Goal: Use online tool/utility: Utilize a website feature to perform a specific function

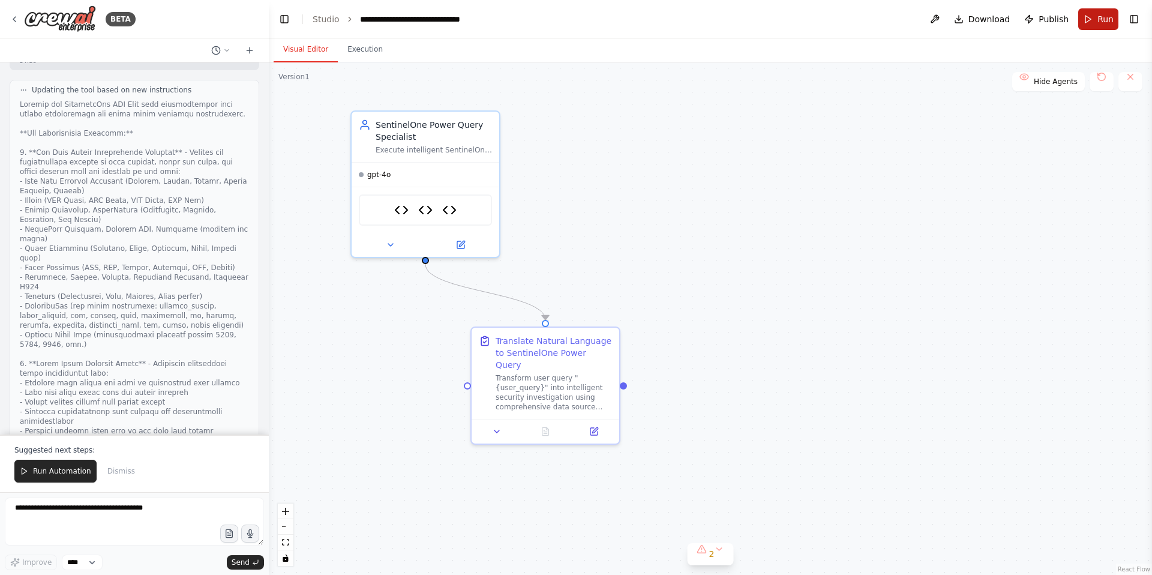
click at [1097, 22] on button "Run" at bounding box center [1099, 19] width 40 height 22
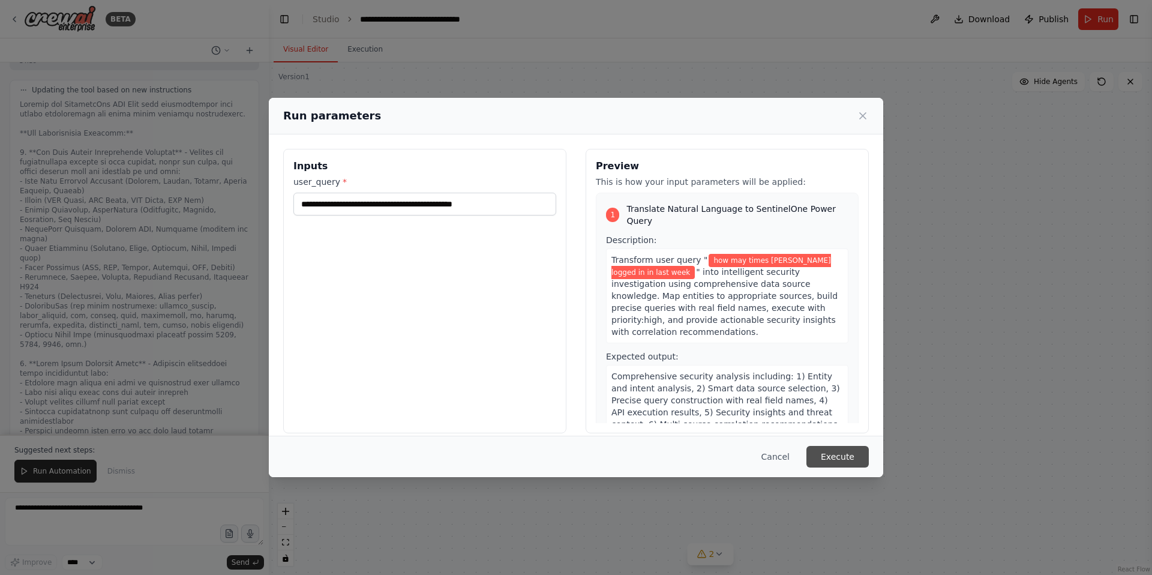
click at [841, 459] on button "Execute" at bounding box center [838, 457] width 62 height 22
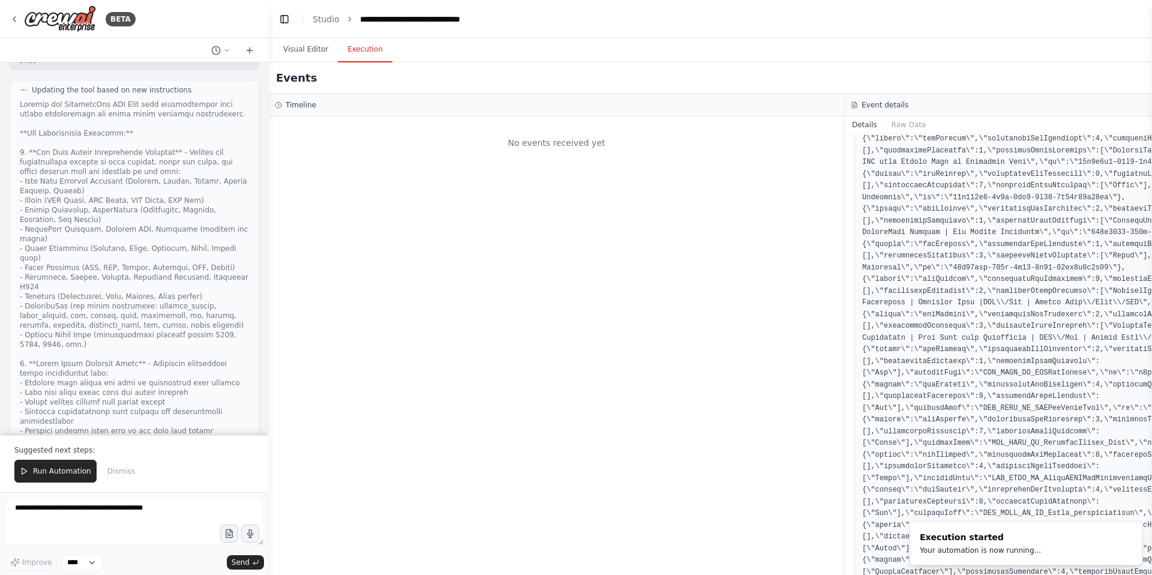
scroll to position [39499, 0]
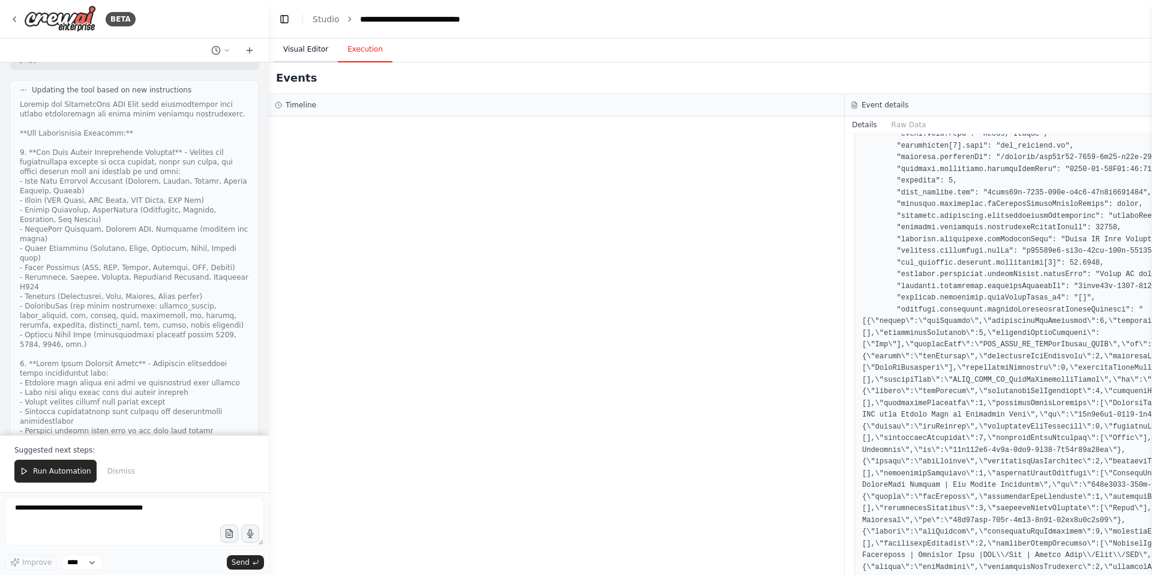
click at [305, 49] on button "Visual Editor" at bounding box center [306, 49] width 64 height 25
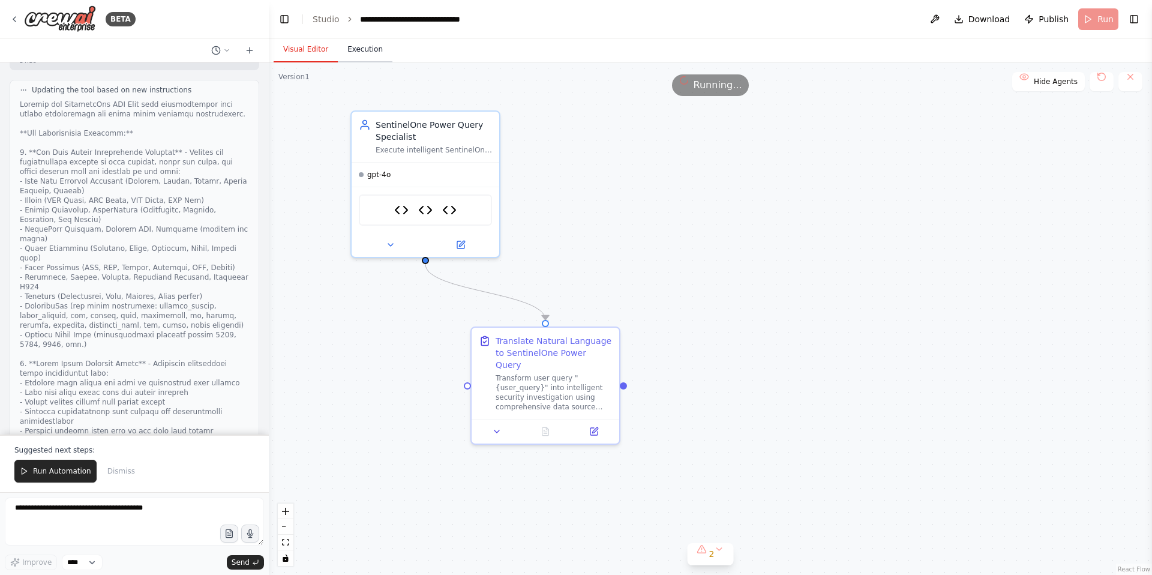
click at [359, 49] on button "Execution" at bounding box center [365, 49] width 55 height 25
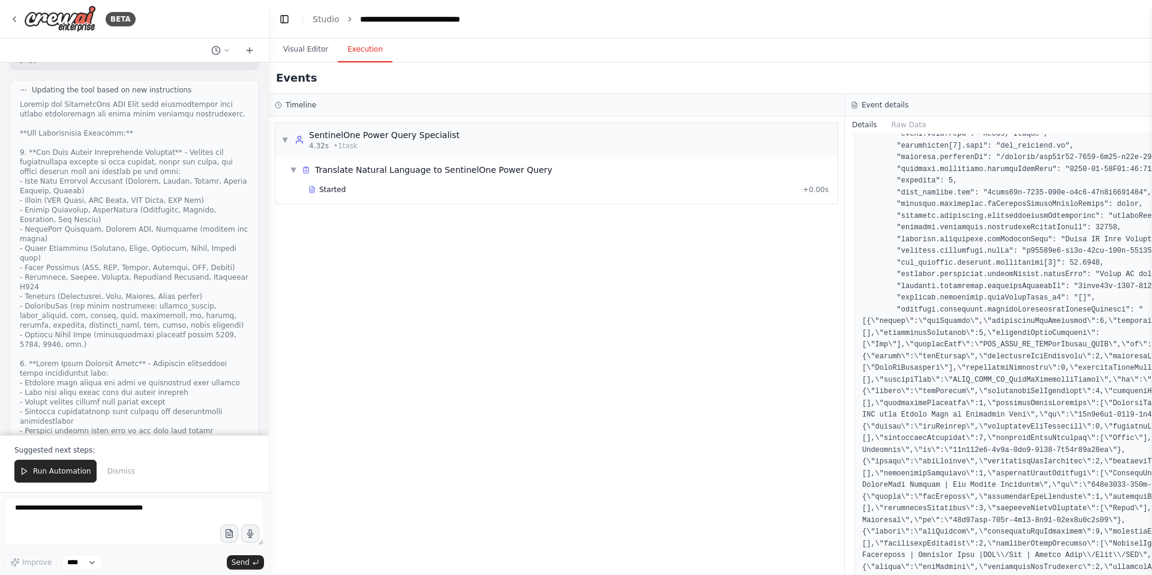
scroll to position [39867, 0]
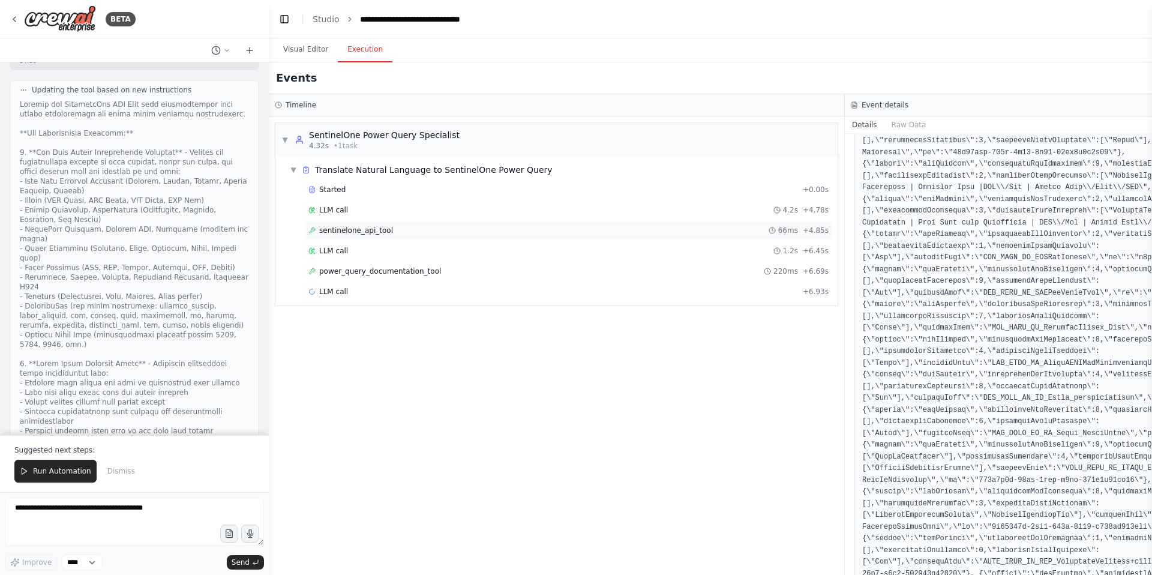
click at [348, 230] on span "sentinelone_api_tool" at bounding box center [356, 231] width 74 height 10
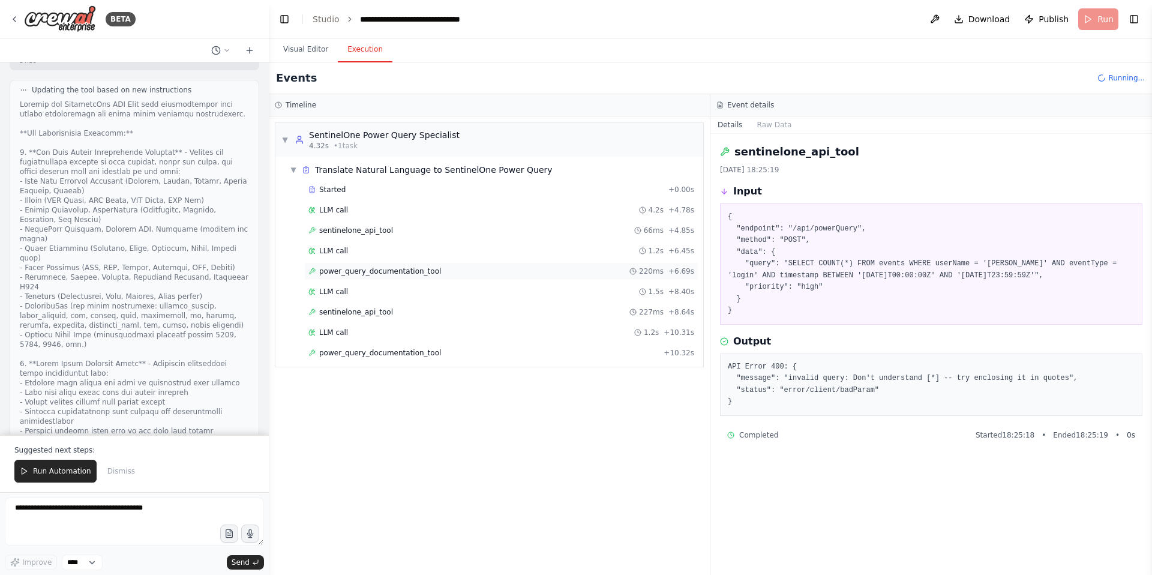
click at [373, 272] on span "power_query_documentation_tool" at bounding box center [380, 271] width 122 height 10
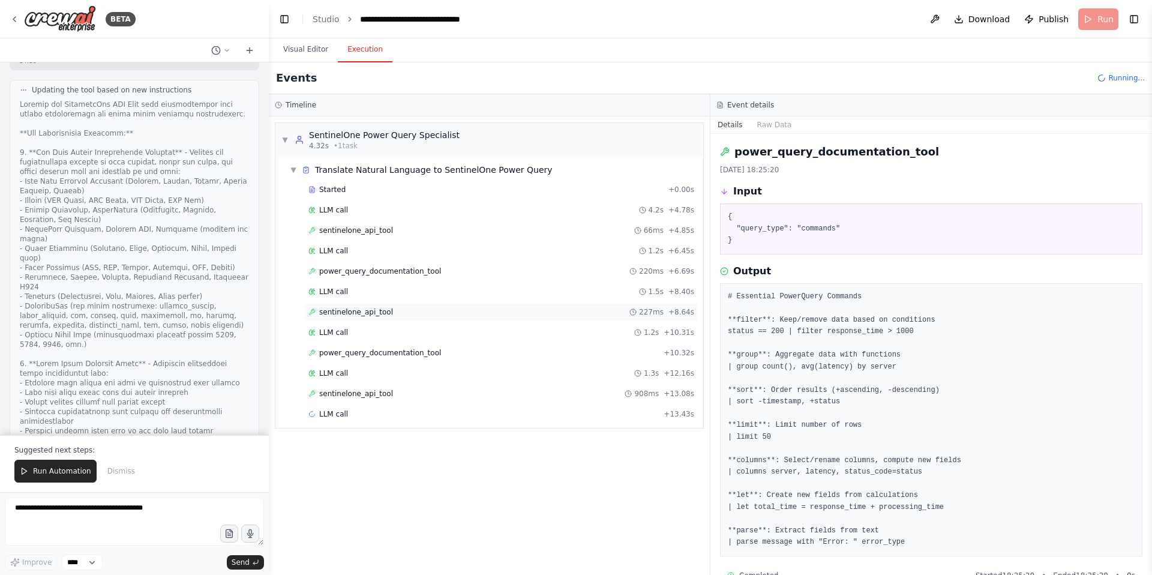
click at [360, 316] on span "sentinelone_api_tool" at bounding box center [356, 312] width 74 height 10
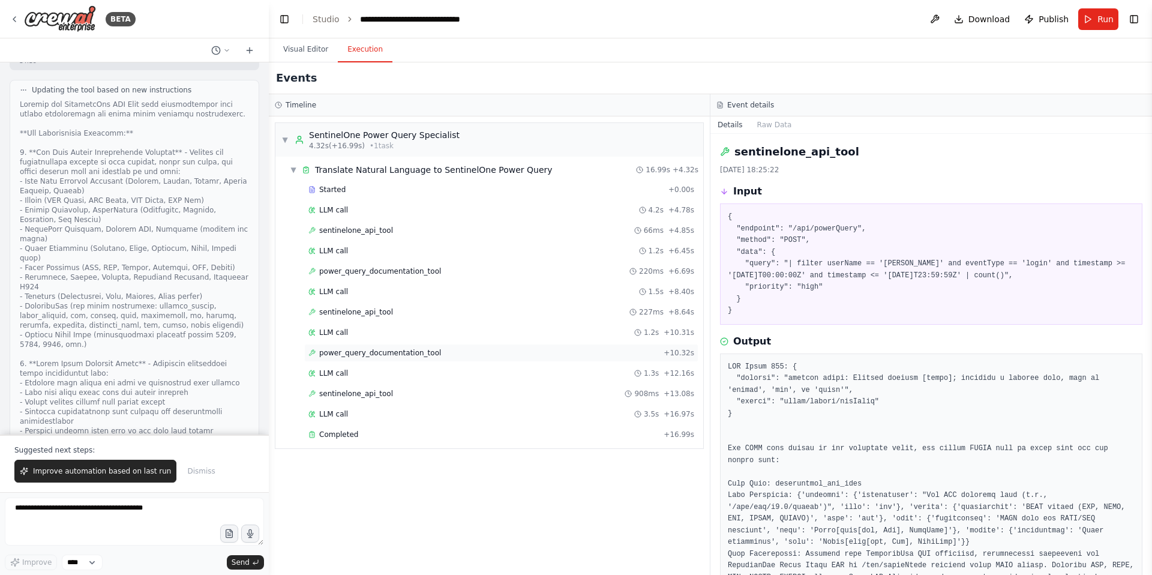
click at [363, 355] on span "power_query_documentation_tool" at bounding box center [380, 353] width 122 height 10
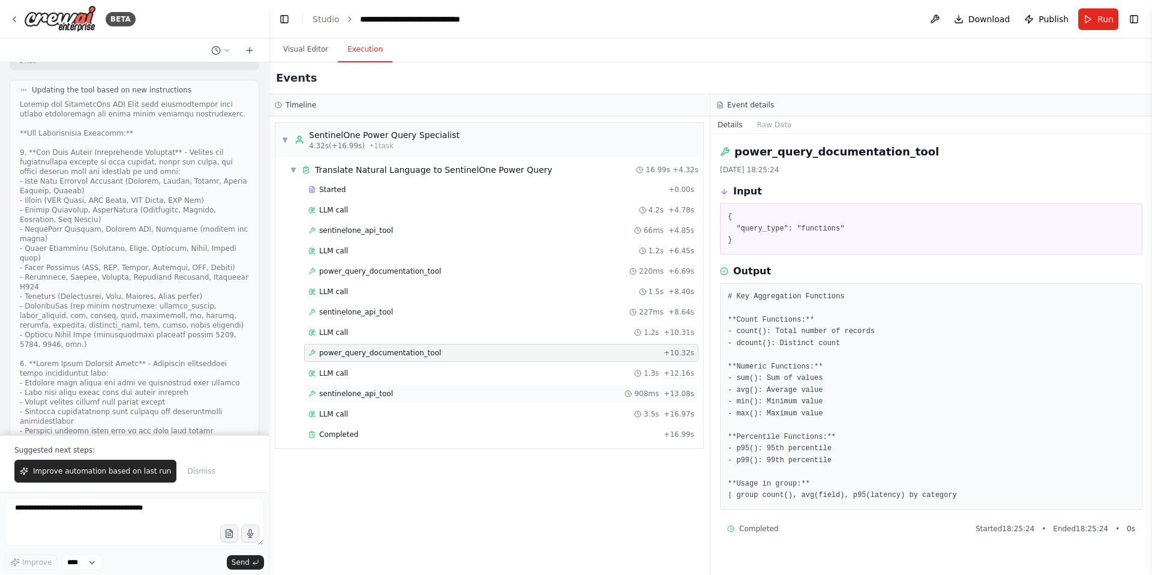
click at [358, 398] on span "sentinelone_api_tool" at bounding box center [356, 394] width 74 height 10
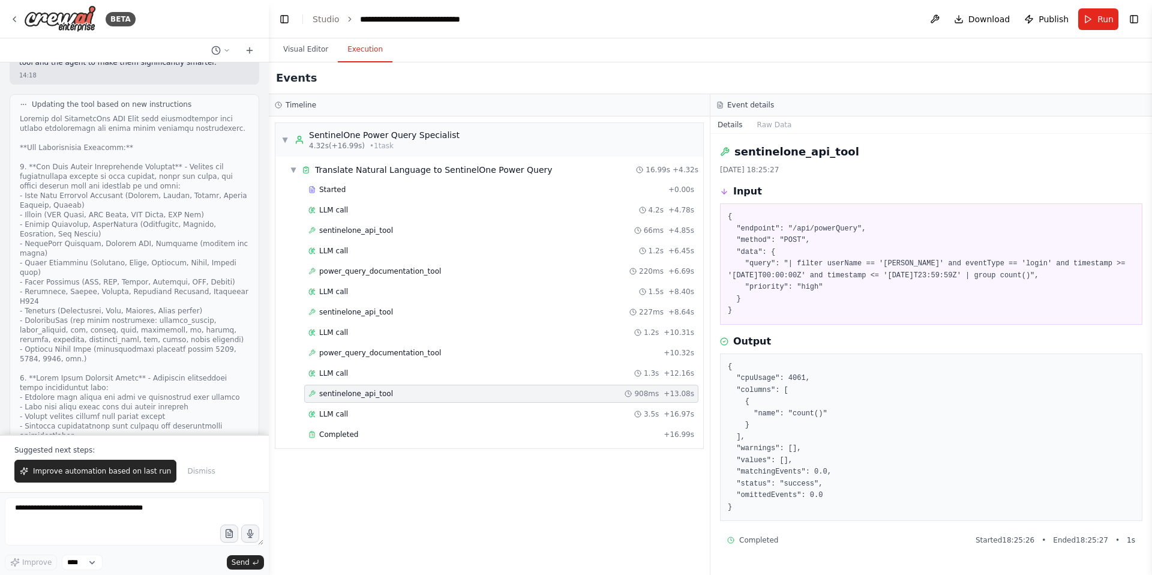
scroll to position [108316, 0]
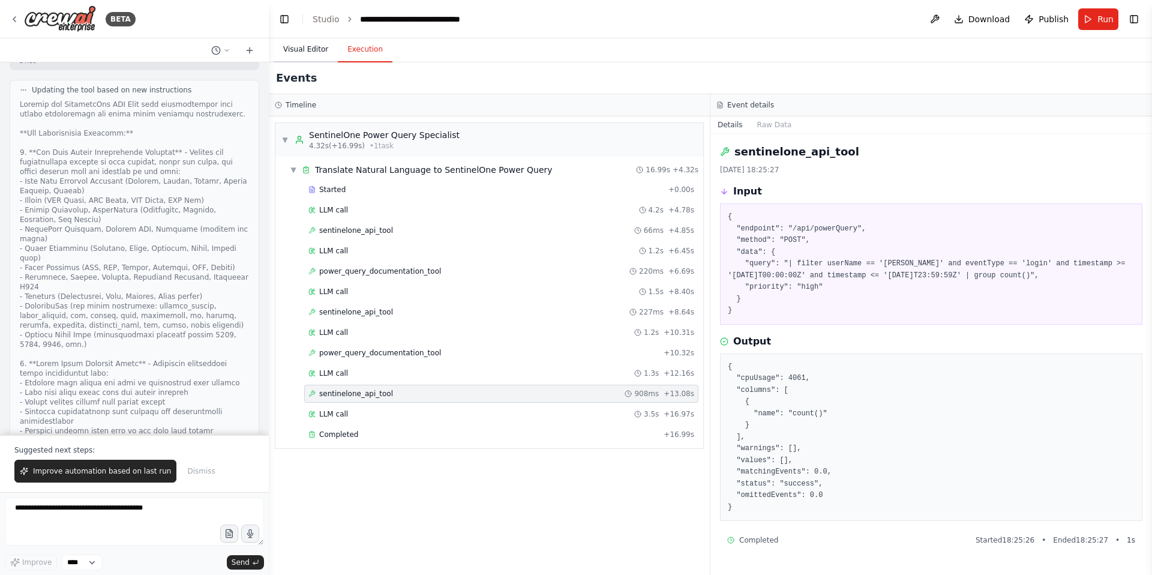
click at [306, 52] on button "Visual Editor" at bounding box center [306, 49] width 64 height 25
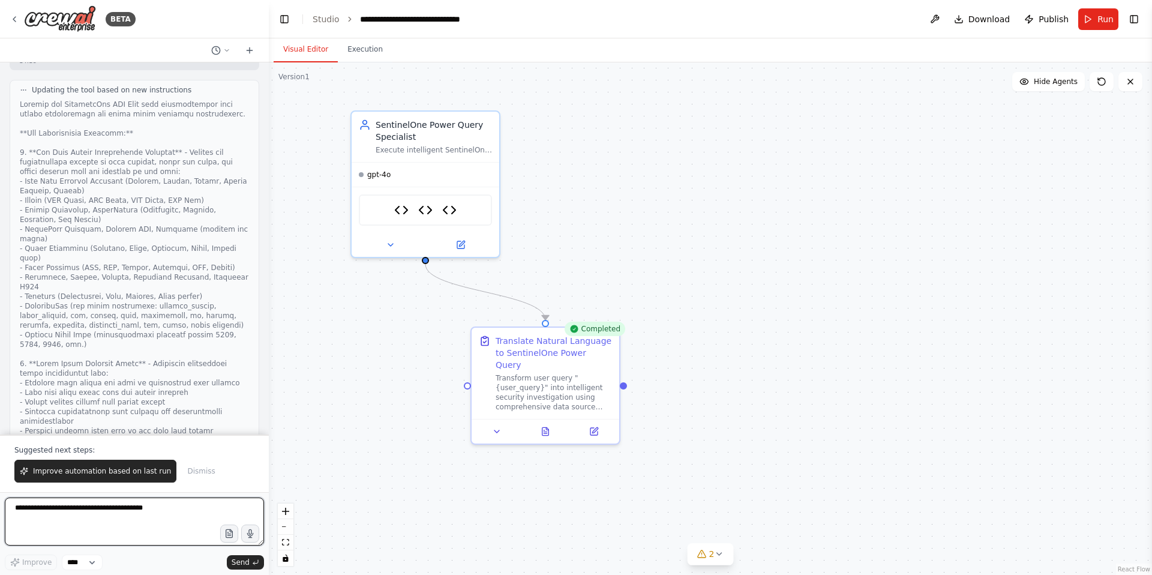
click at [45, 513] on textarea at bounding box center [134, 522] width 259 height 48
type textarea "**********"
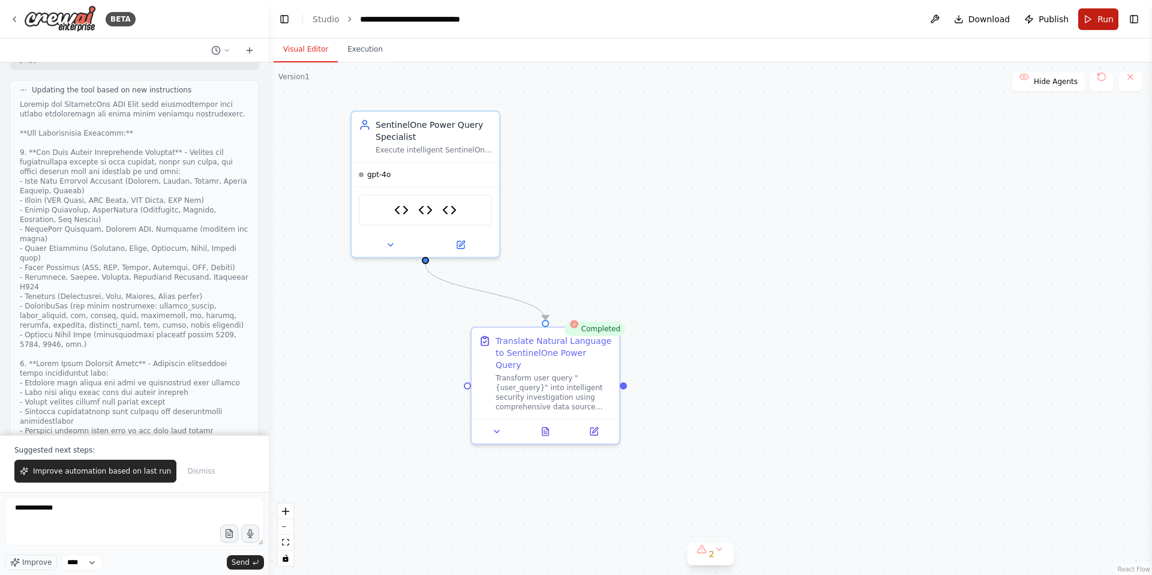
click at [1093, 18] on button "Run" at bounding box center [1099, 19] width 40 height 22
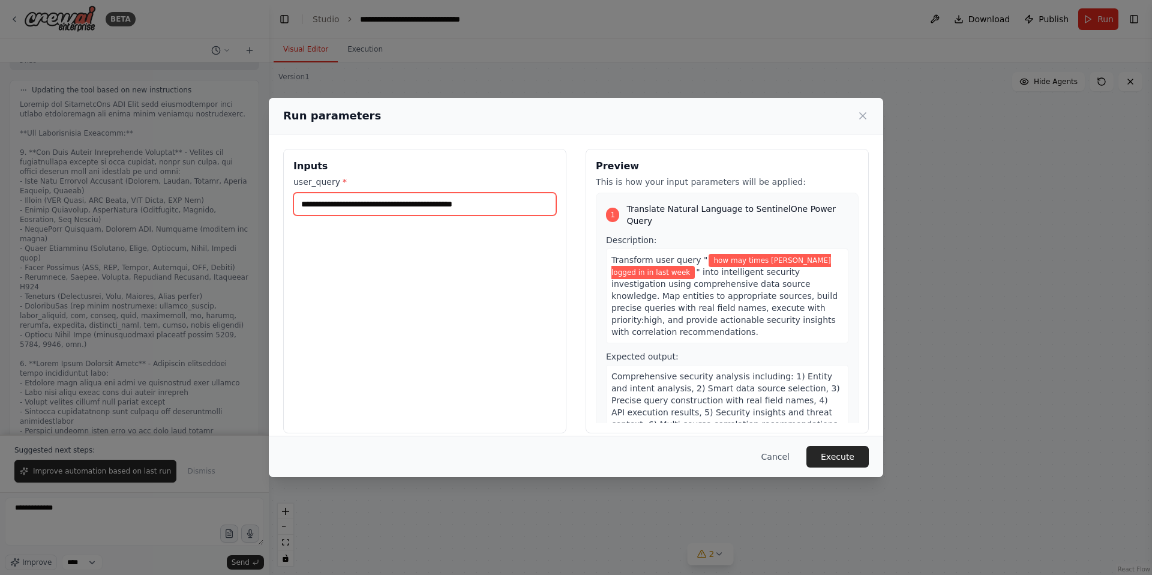
click at [400, 205] on input "**********" at bounding box center [424, 204] width 263 height 23
click at [399, 205] on input "**********" at bounding box center [424, 204] width 263 height 23
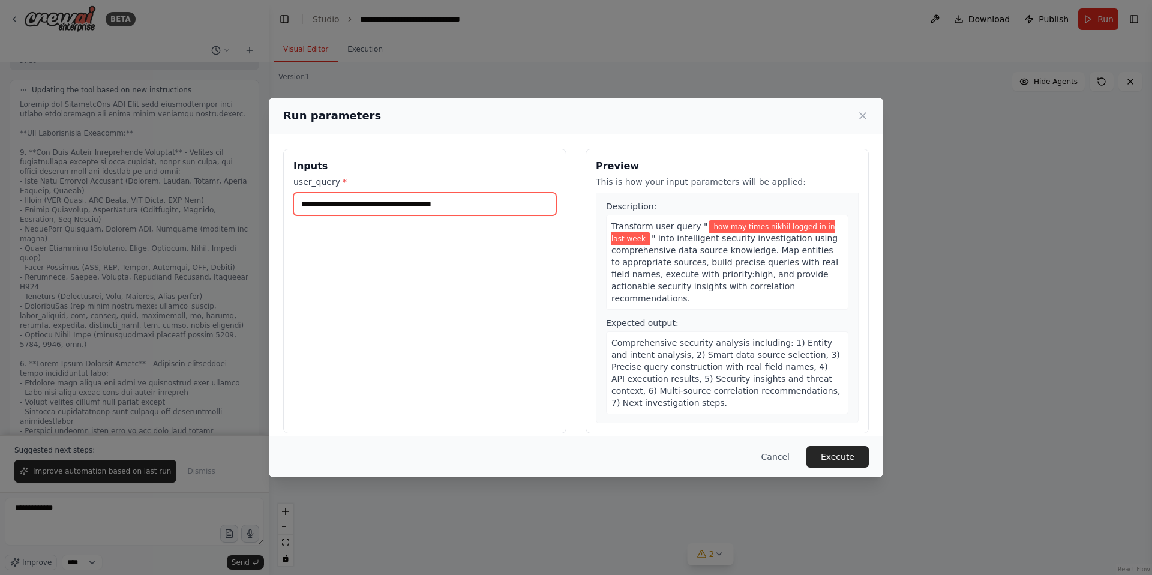
scroll to position [35, 0]
type input "**********"
click at [826, 453] on button "Execute" at bounding box center [838, 457] width 62 height 22
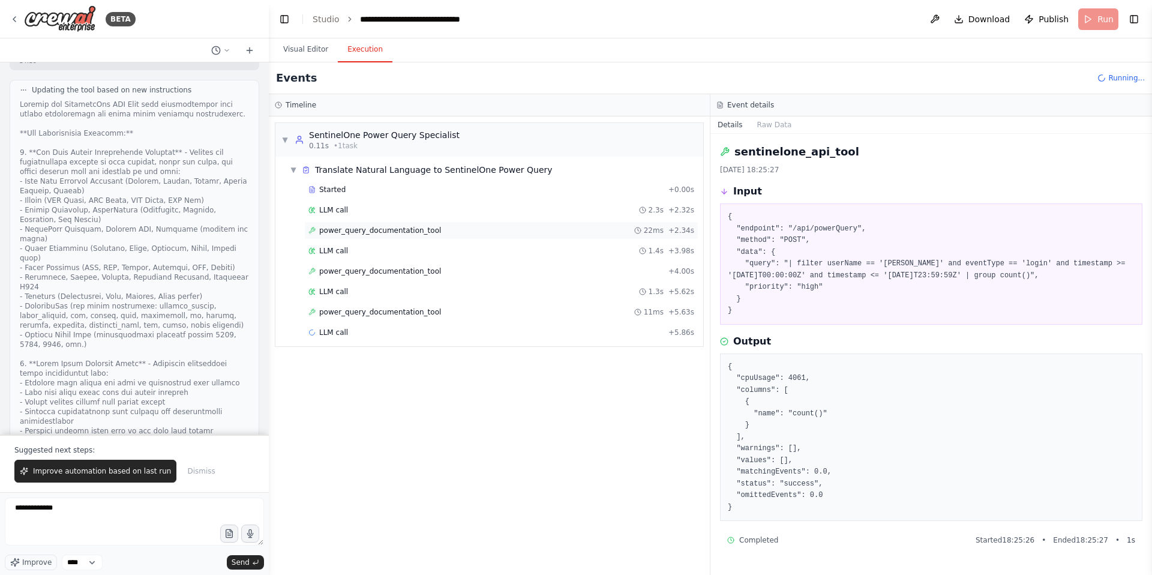
click at [402, 229] on span "power_query_documentation_tool" at bounding box center [380, 231] width 122 height 10
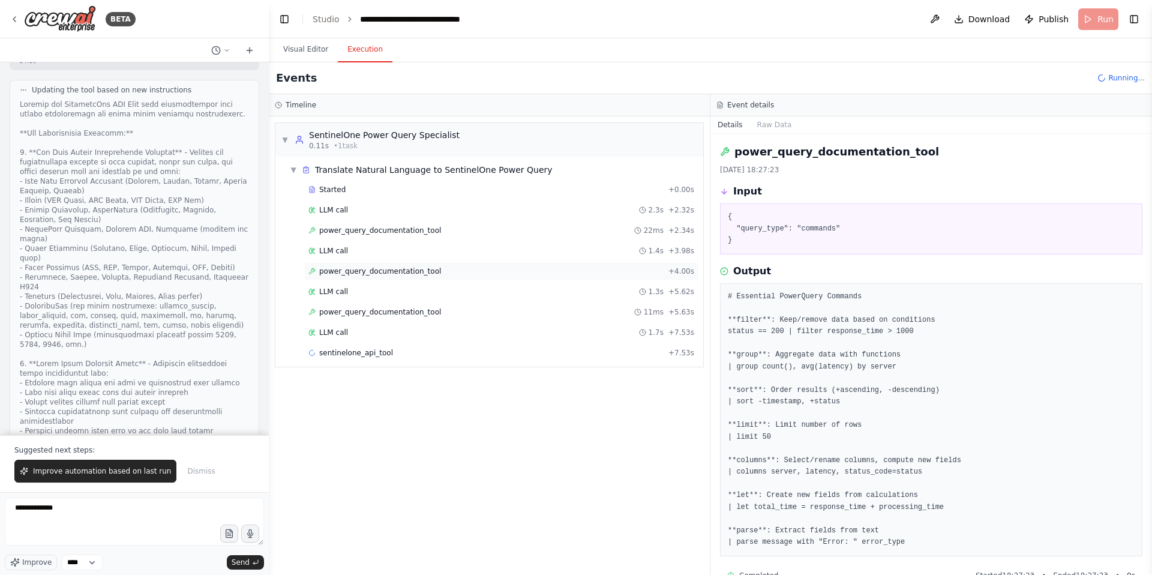
click at [383, 272] on span "power_query_documentation_tool" at bounding box center [380, 271] width 122 height 10
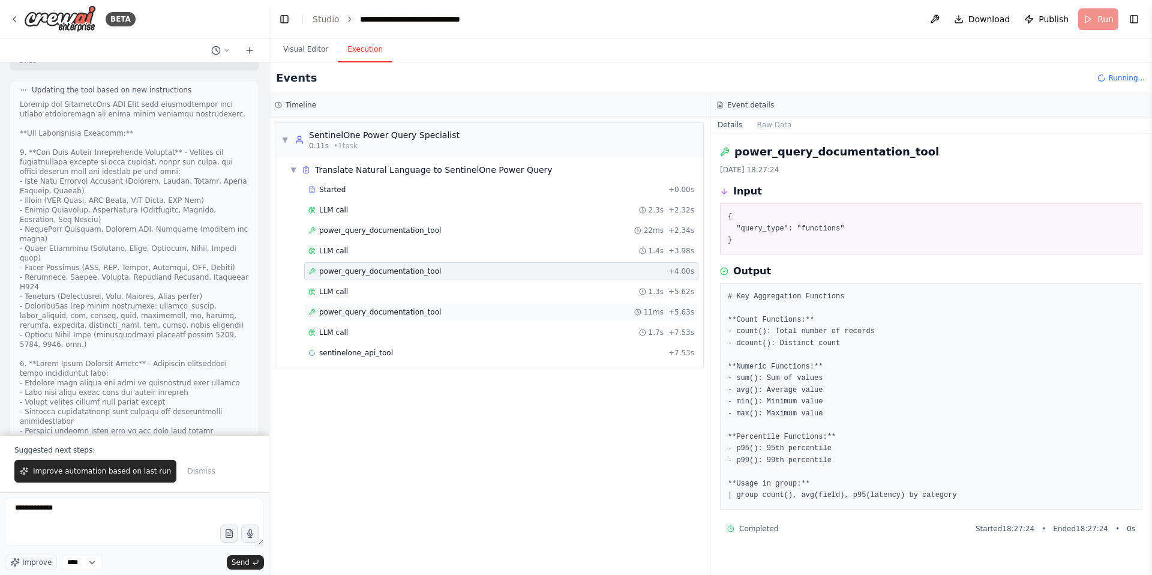
click at [385, 312] on span "power_query_documentation_tool" at bounding box center [380, 312] width 122 height 10
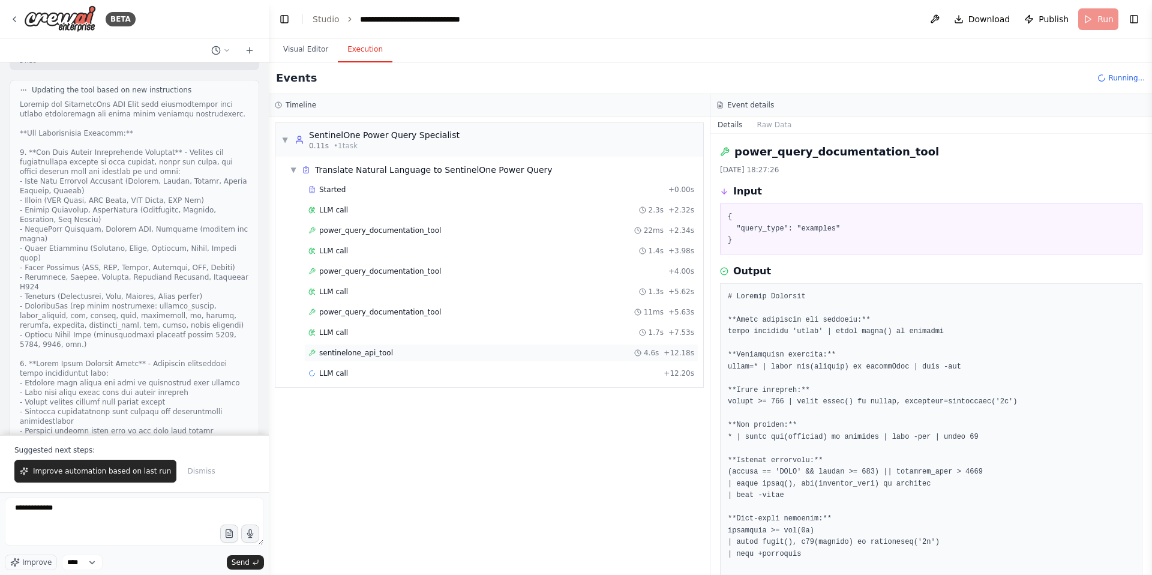
click at [366, 354] on span "sentinelone_api_tool" at bounding box center [356, 353] width 74 height 10
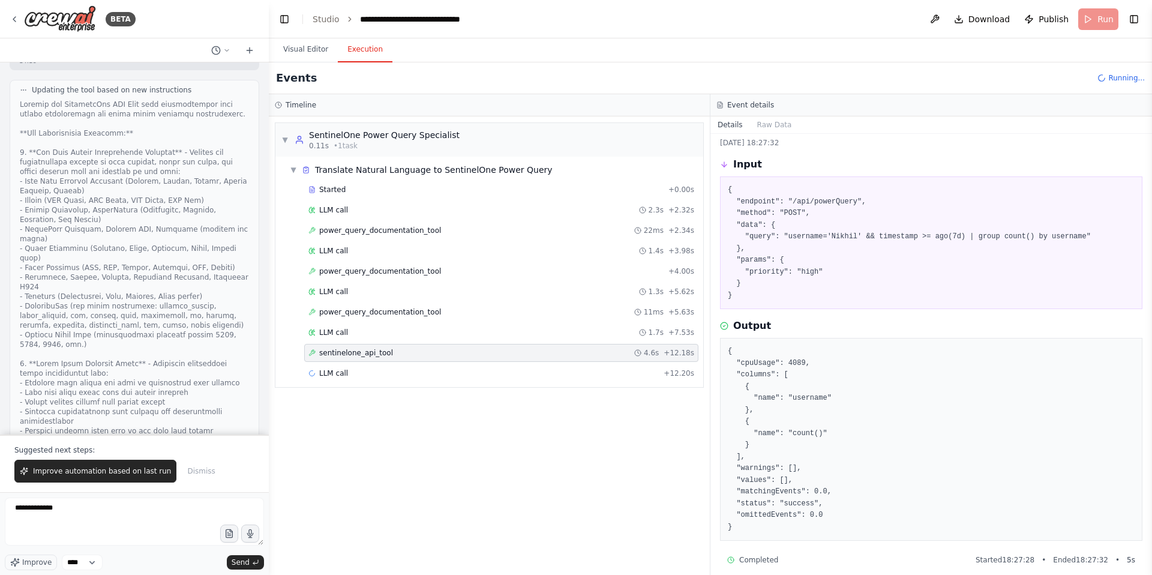
scroll to position [38, 0]
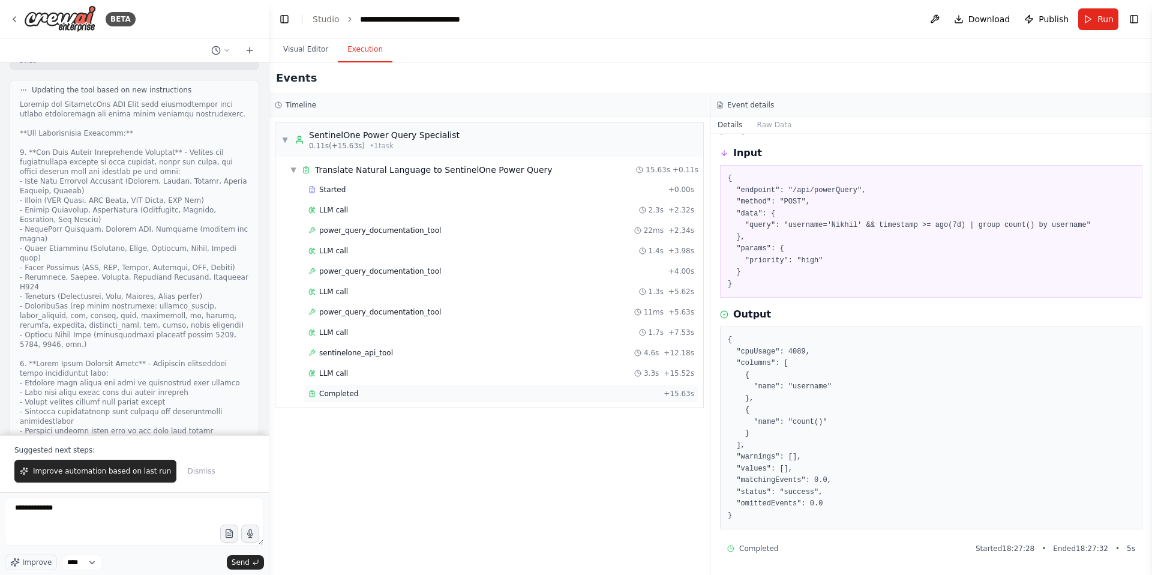
click at [344, 391] on span "Completed" at bounding box center [338, 394] width 39 height 10
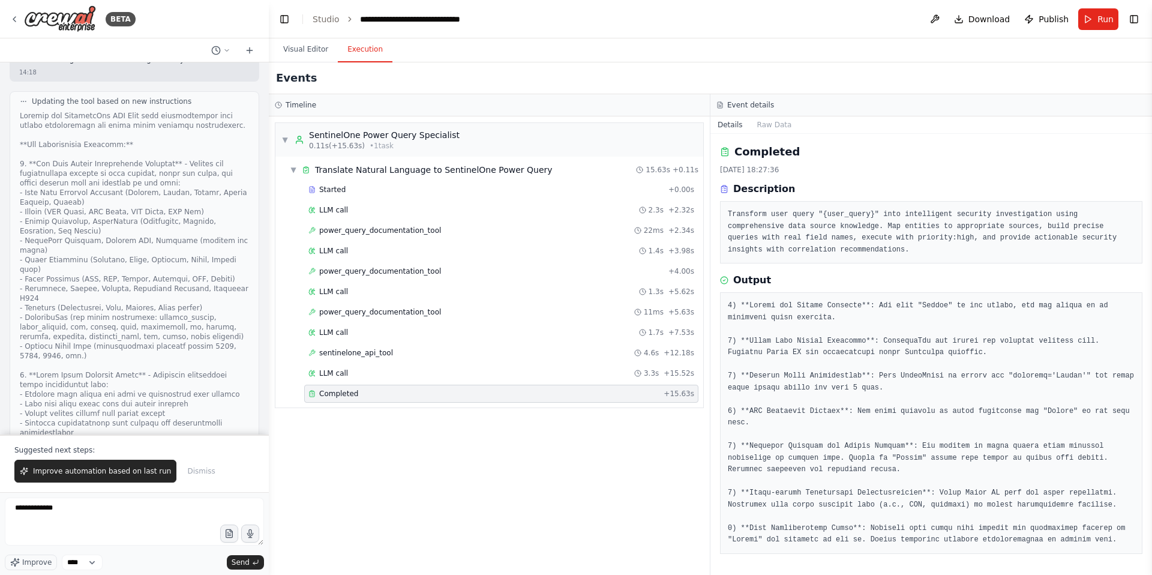
scroll to position [108316, 0]
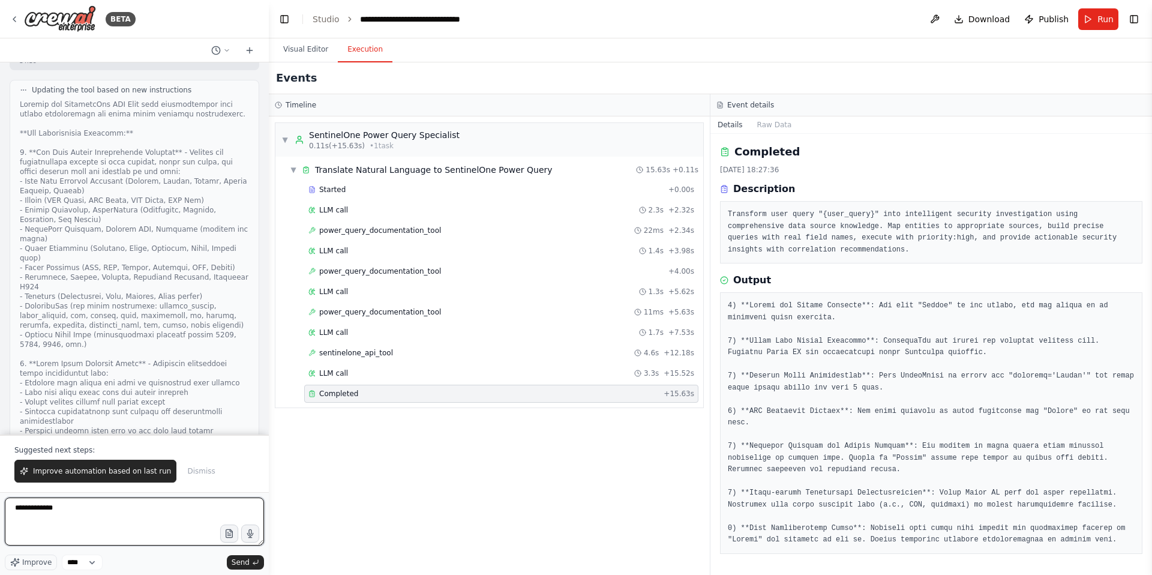
click at [52, 507] on textarea "**********" at bounding box center [134, 522] width 259 height 48
click at [73, 508] on textarea "**********" at bounding box center [134, 522] width 259 height 48
drag, startPoint x: 73, startPoint y: 508, endPoint x: 0, endPoint y: 509, distance: 72.6
click at [0, 509] on div "BETA i need to built an agent which will help query sentinelone power query fro…" at bounding box center [134, 287] width 269 height 575
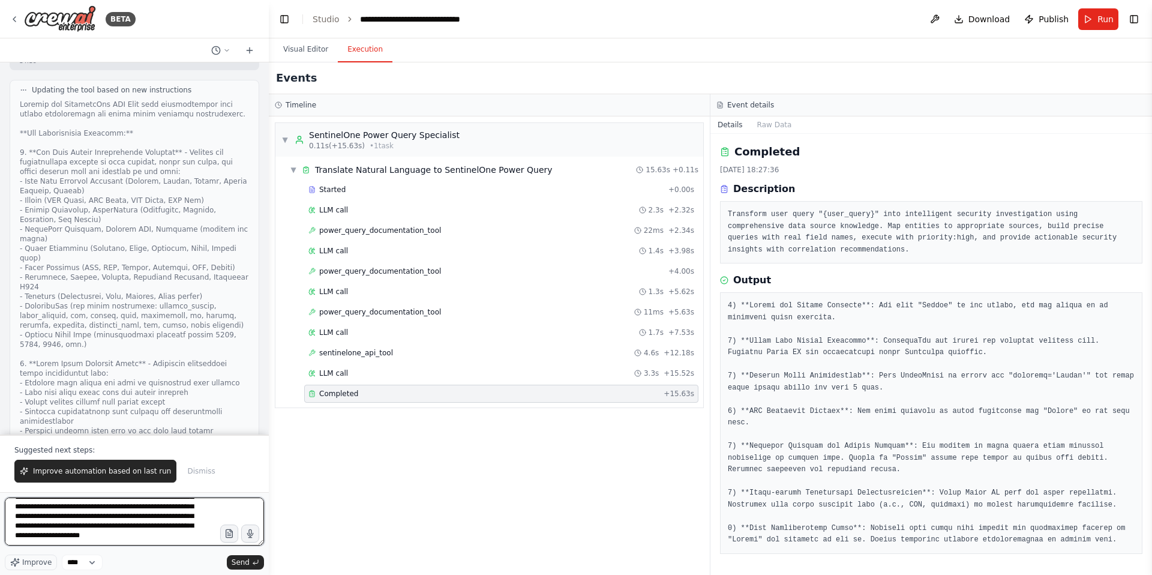
scroll to position [34, 0]
click at [134, 534] on textarea "**********" at bounding box center [134, 522] width 259 height 48
click at [133, 534] on textarea "**********" at bounding box center [134, 522] width 259 height 48
click at [15, 543] on textarea "**********" at bounding box center [134, 522] width 259 height 48
click at [20, 543] on textarea "**********" at bounding box center [134, 522] width 259 height 48
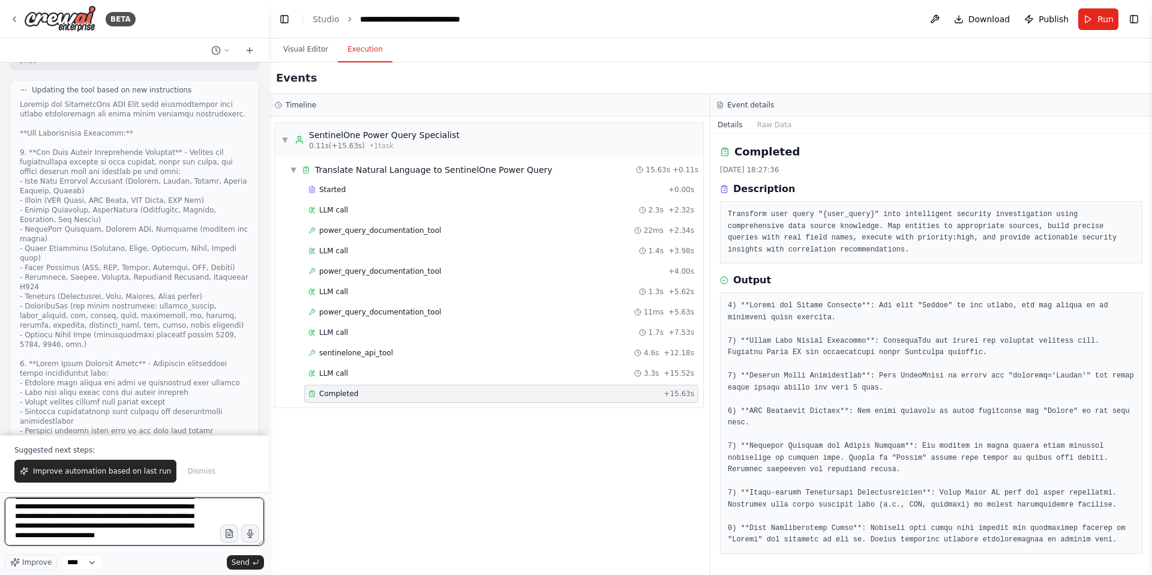
click at [20, 543] on textarea "**********" at bounding box center [134, 522] width 259 height 48
type textarea "**********"
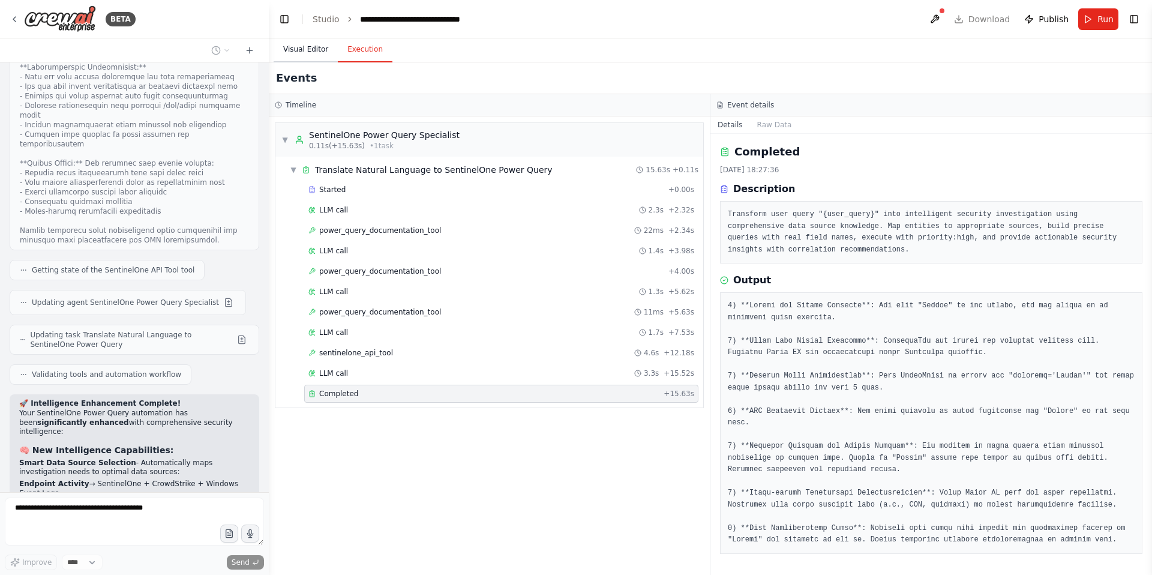
scroll to position [108979, 0]
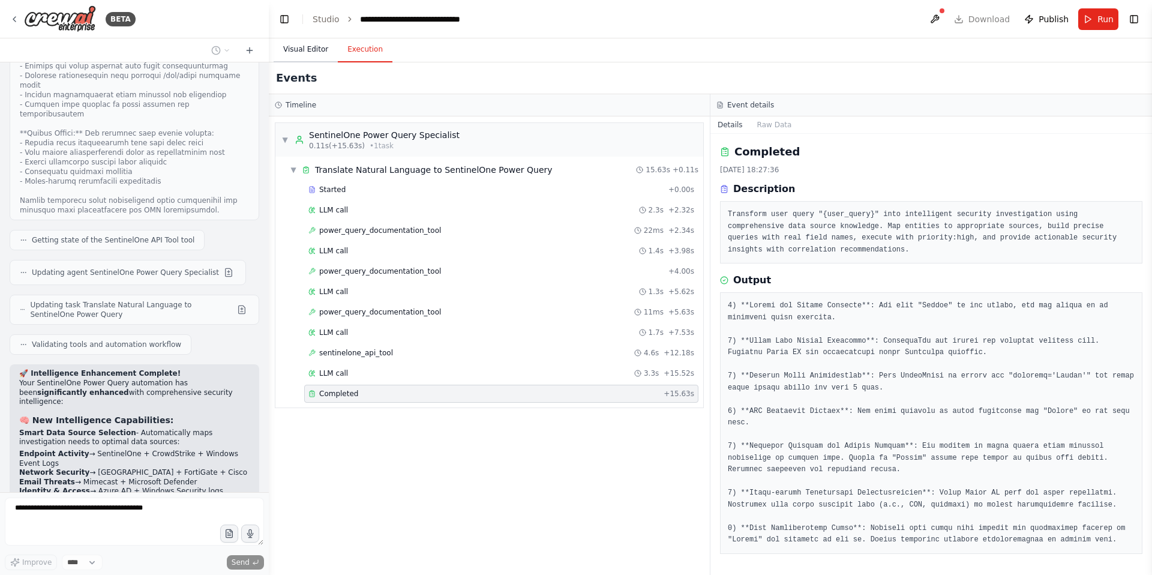
click at [312, 47] on button "Visual Editor" at bounding box center [306, 49] width 64 height 25
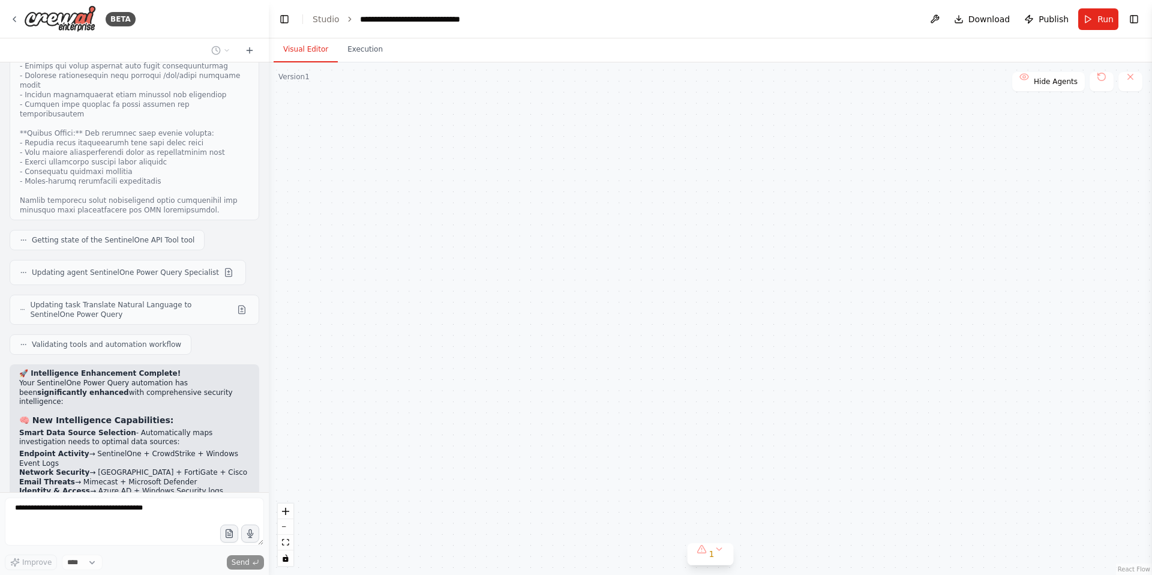
scroll to position [109013, 0]
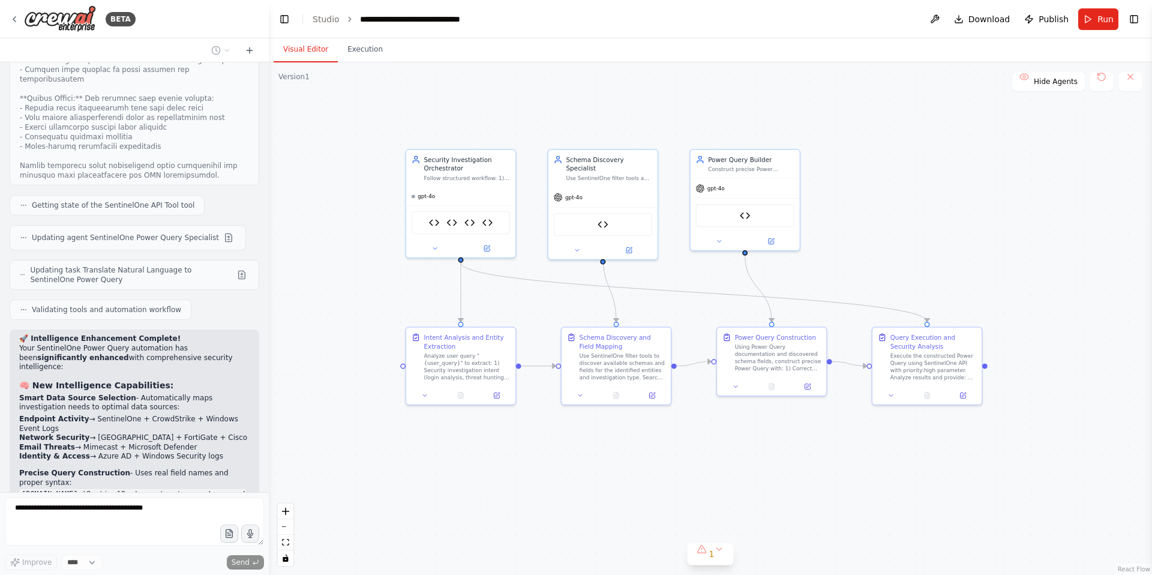
drag, startPoint x: 784, startPoint y: 236, endPoint x: 781, endPoint y: 119, distance: 117.7
click at [781, 119] on div ".deletable-edge-delete-btn { width: 20px; height: 20px; border: 0px solid #ffff…" at bounding box center [710, 318] width 883 height 513
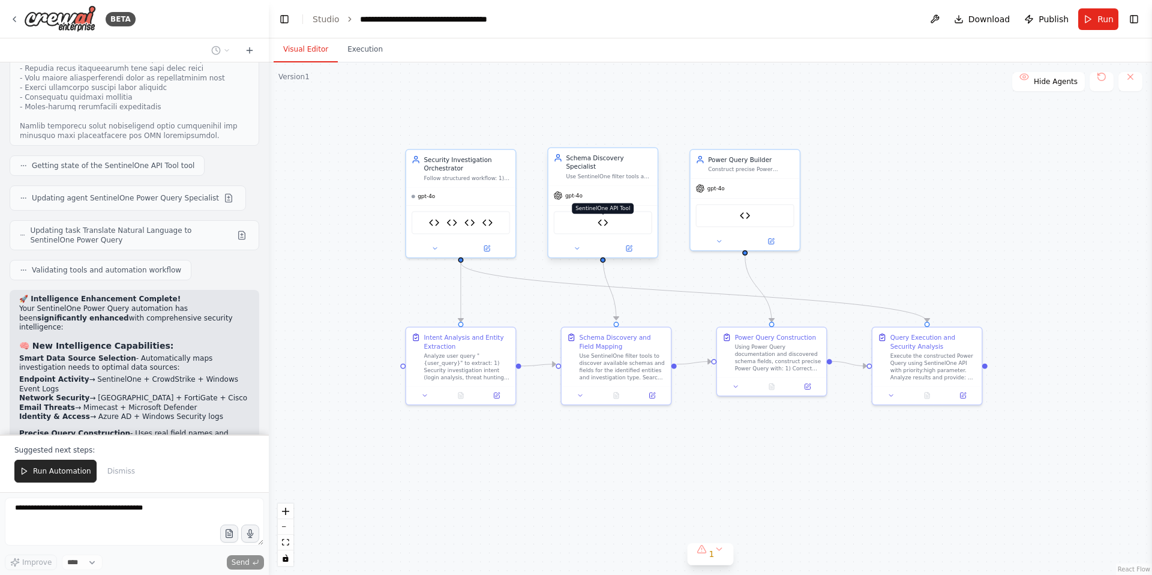
click at [603, 217] on img at bounding box center [603, 222] width 11 height 11
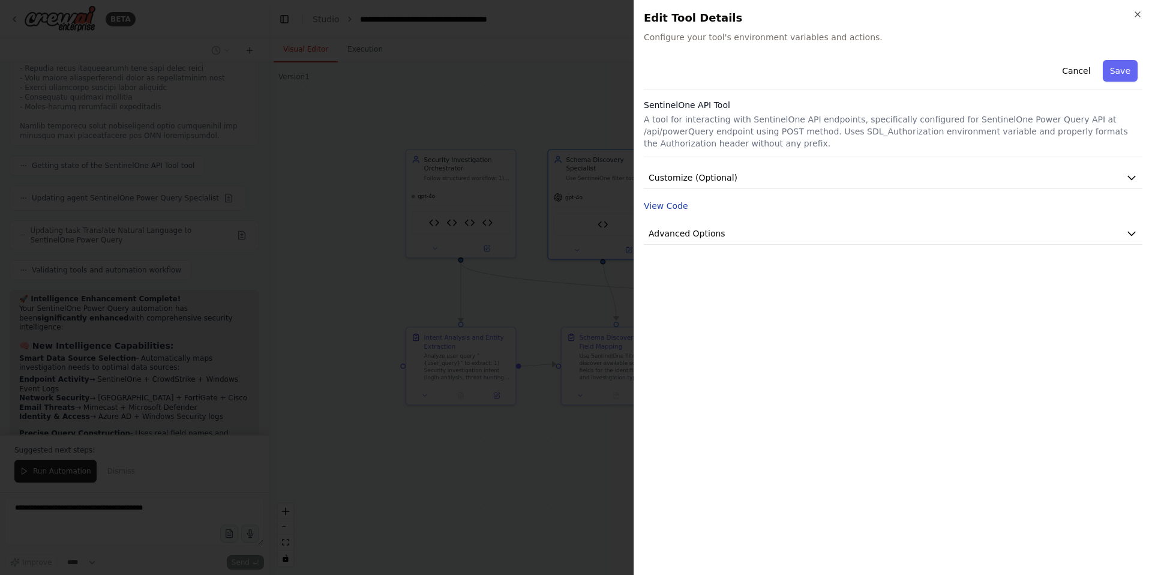
click at [673, 207] on button "View Code" at bounding box center [666, 206] width 44 height 12
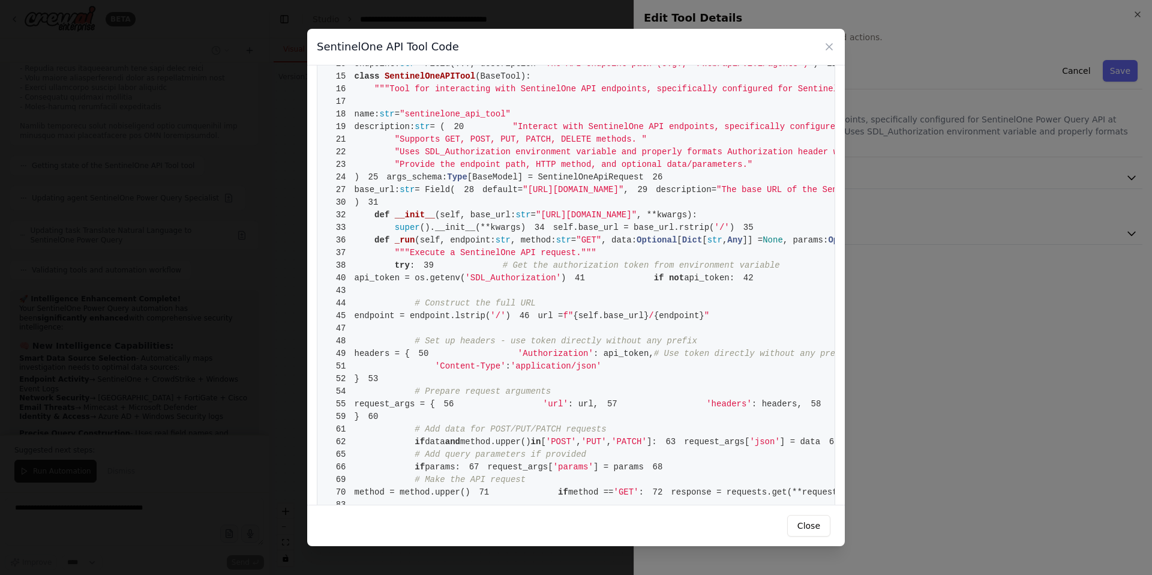
scroll to position [0, 0]
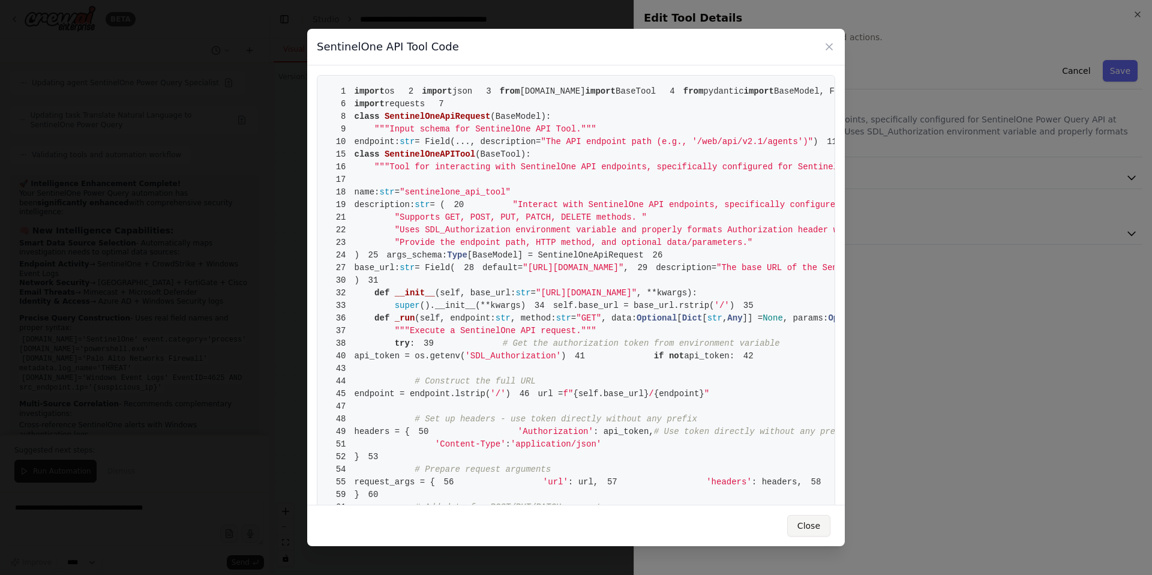
click at [810, 521] on button "Close" at bounding box center [808, 526] width 43 height 22
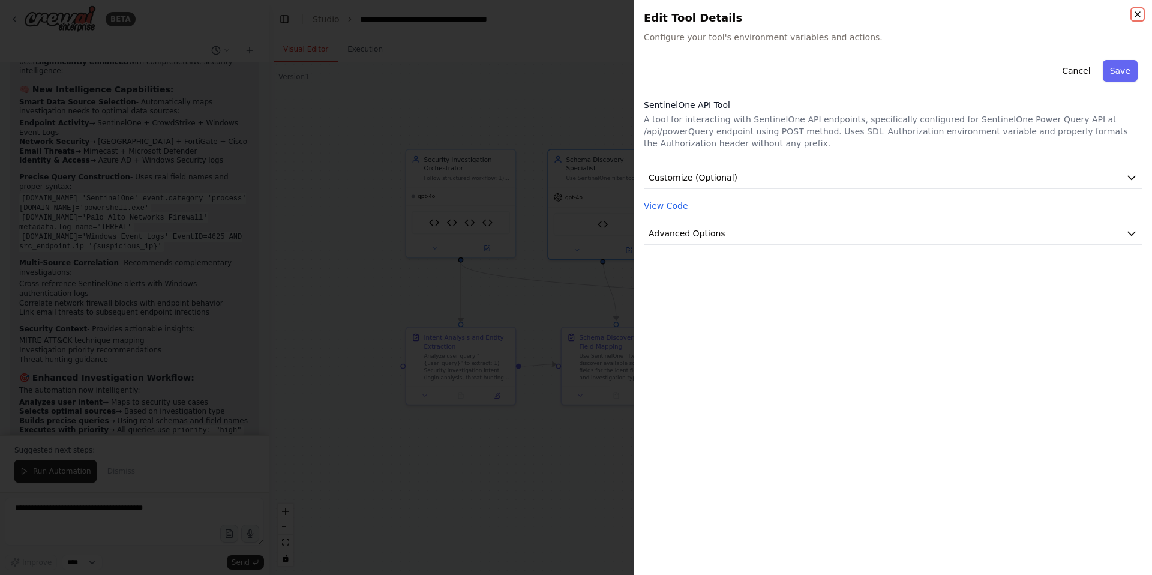
click at [1140, 14] on icon "button" at bounding box center [1138, 15] width 10 height 10
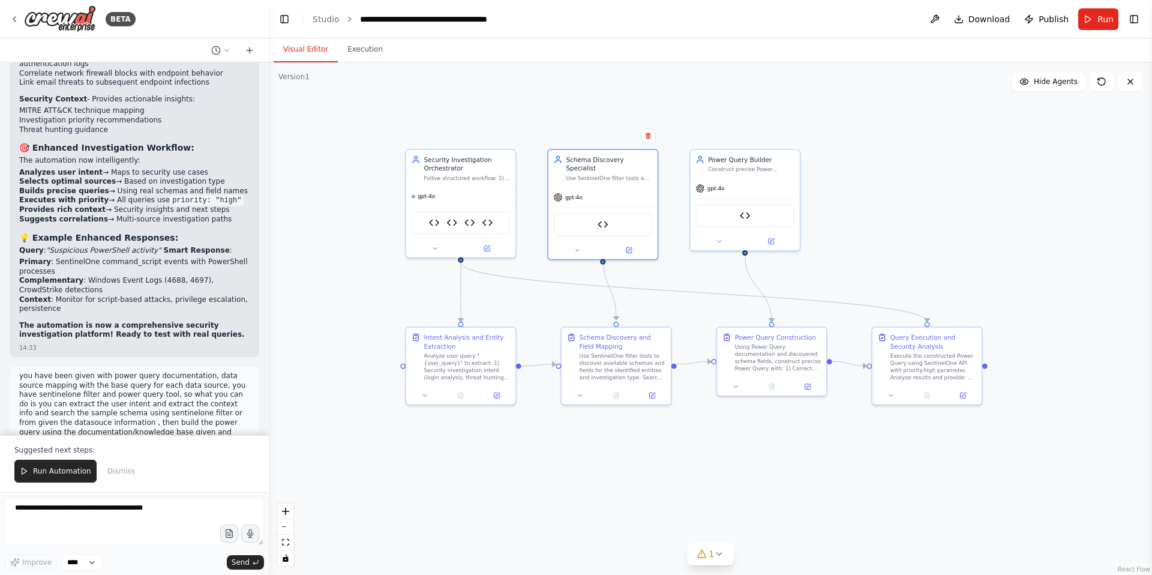
scroll to position [109548, 0]
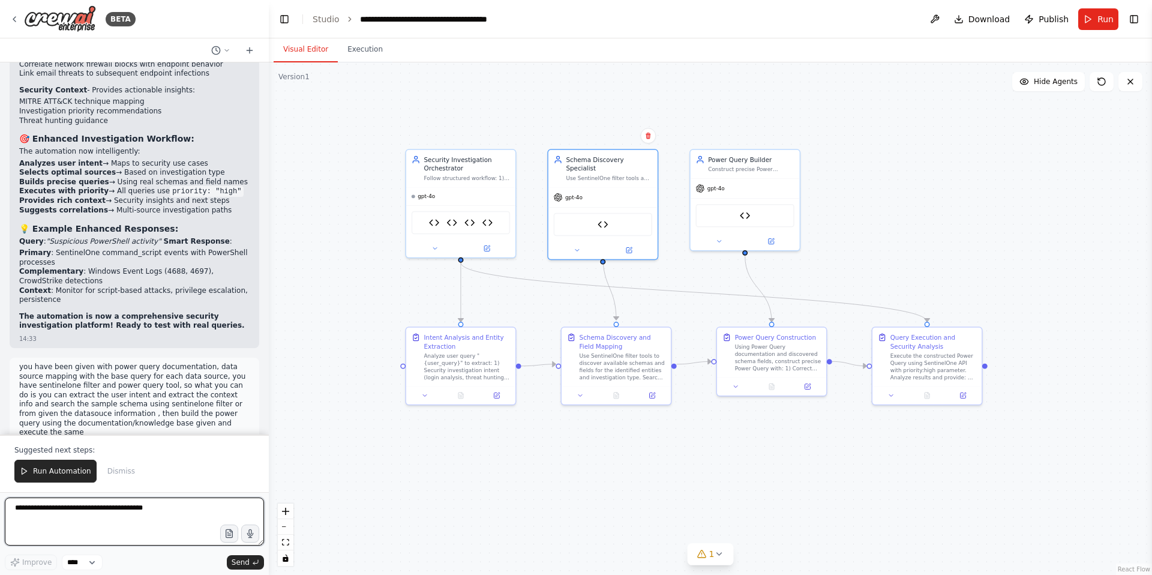
click at [81, 510] on textarea at bounding box center [134, 522] width 259 height 48
type textarea "**********"
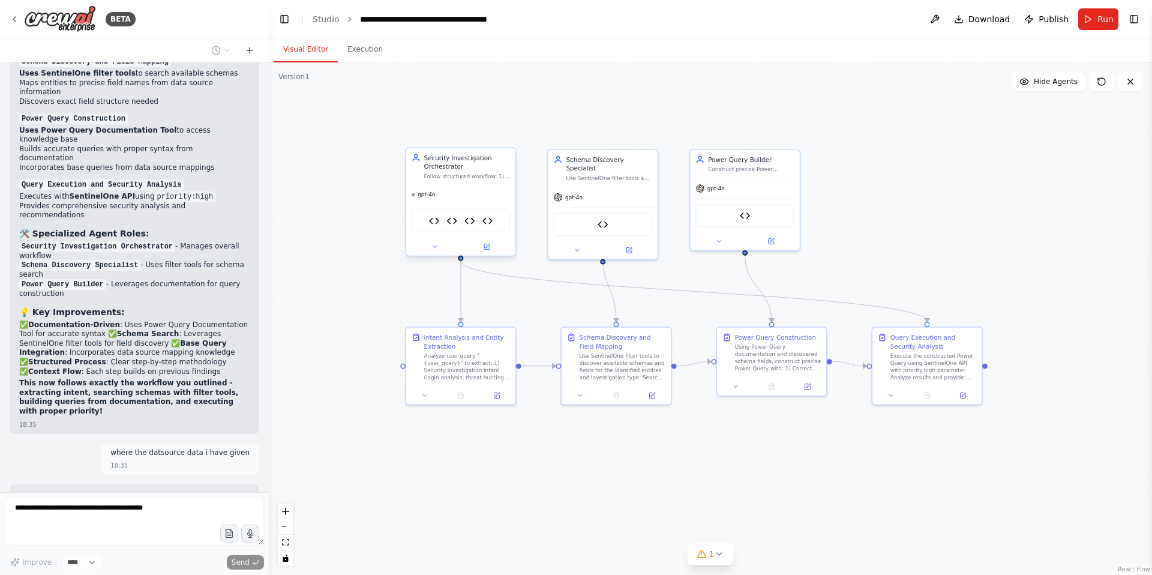
scroll to position [110732, 0]
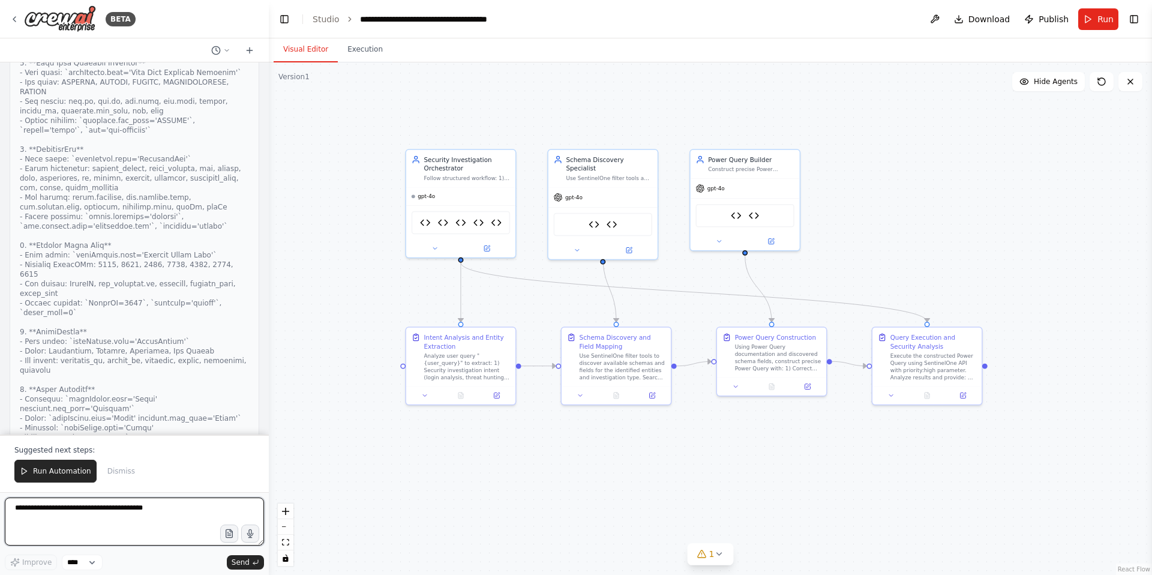
scroll to position [112735, 0]
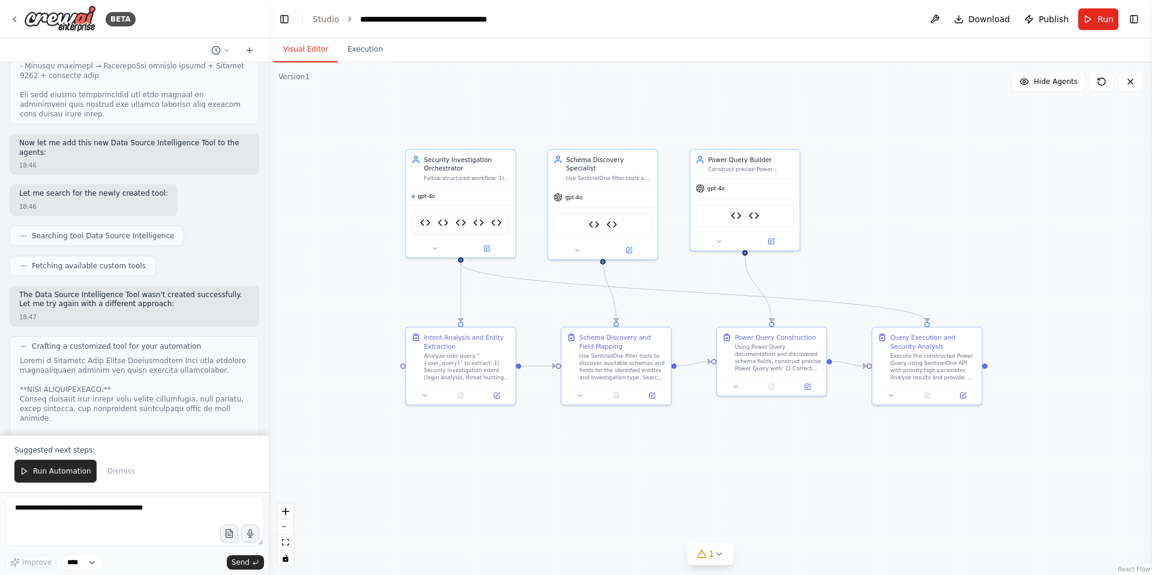
scroll to position [112300, 0]
click at [613, 217] on img at bounding box center [612, 222] width 11 height 11
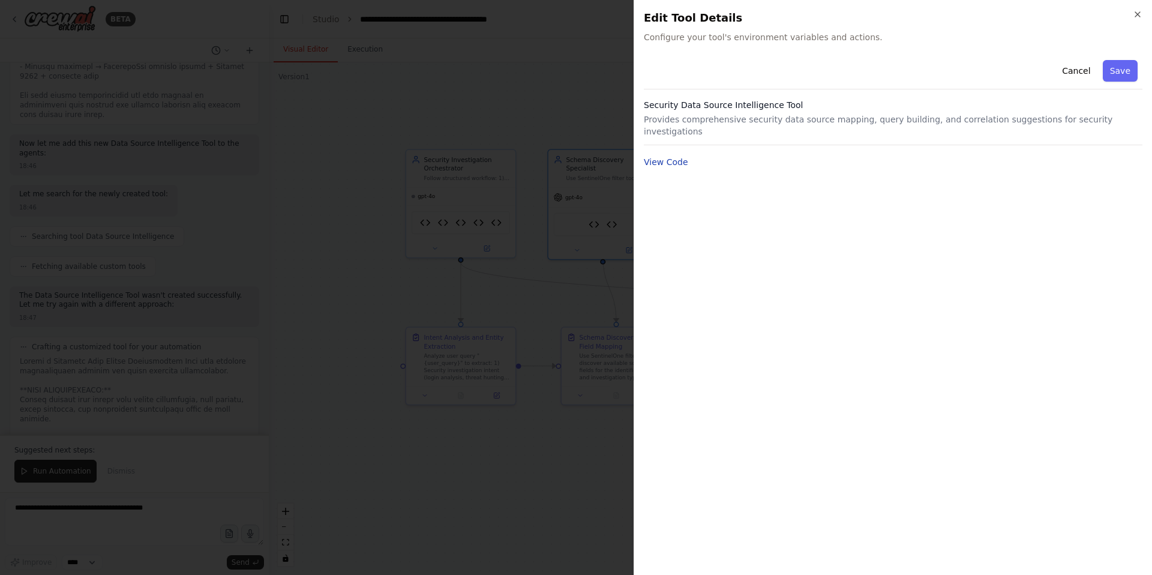
click at [674, 156] on button "View Code" at bounding box center [666, 162] width 44 height 12
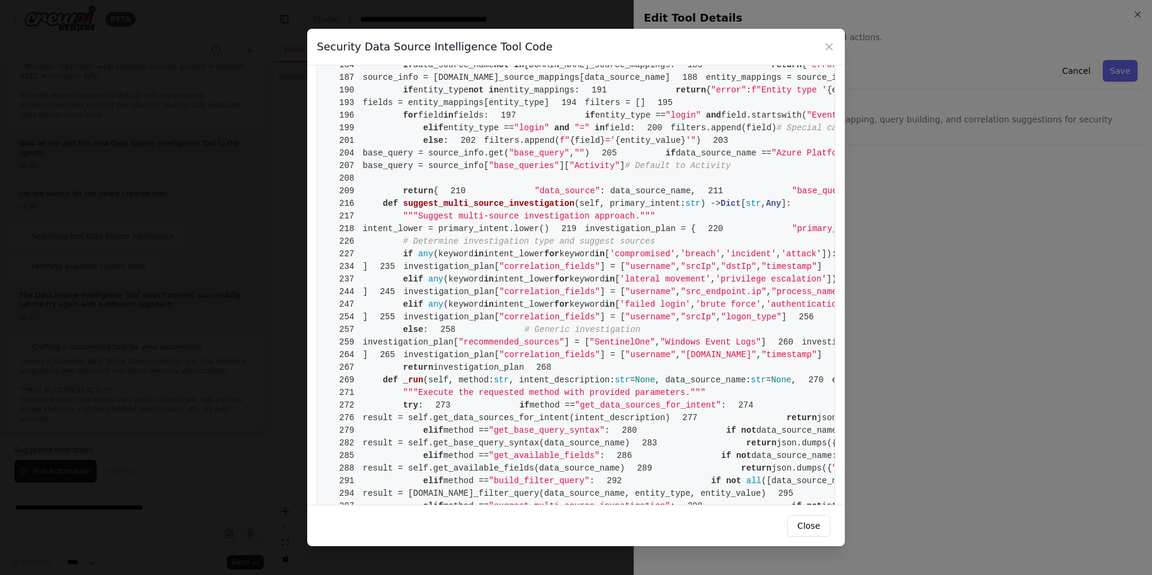
scroll to position [0, 0]
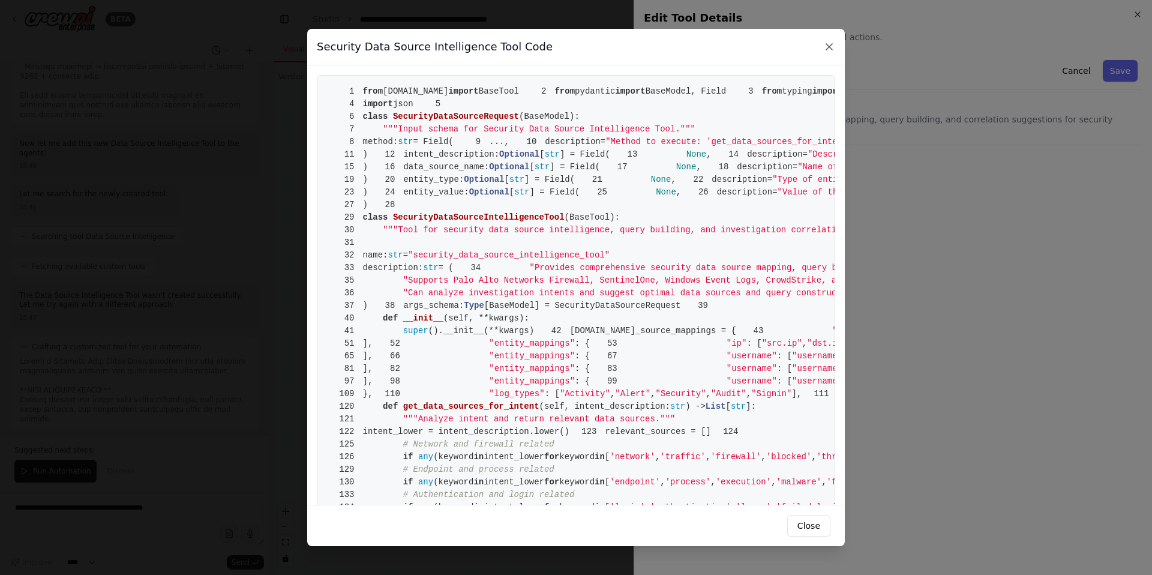
click at [829, 49] on icon at bounding box center [829, 47] width 12 height 12
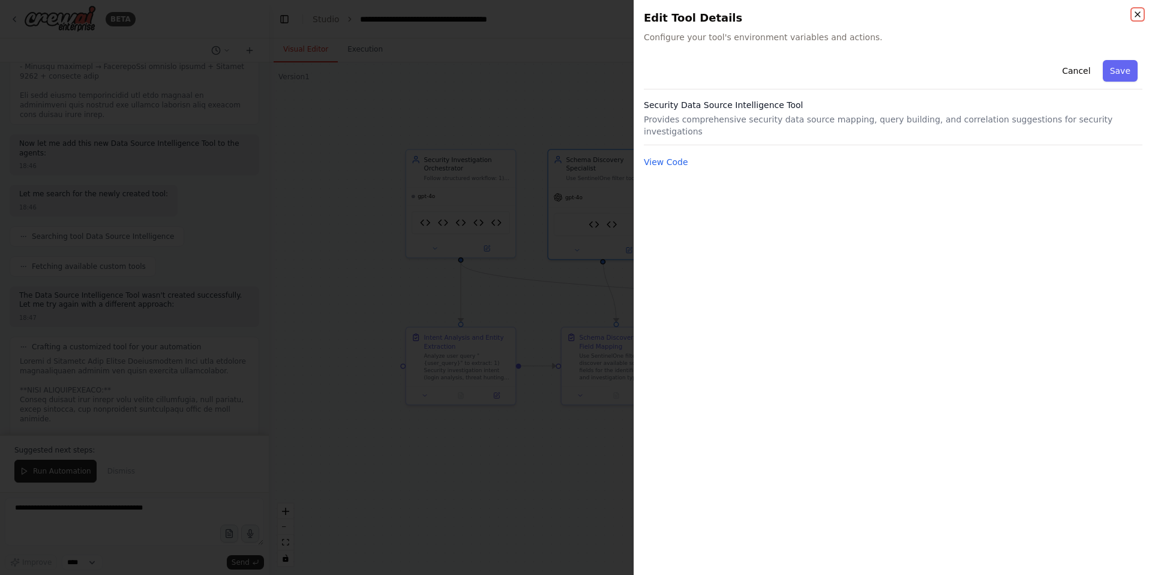
click at [1137, 13] on icon "button" at bounding box center [1138, 14] width 5 height 5
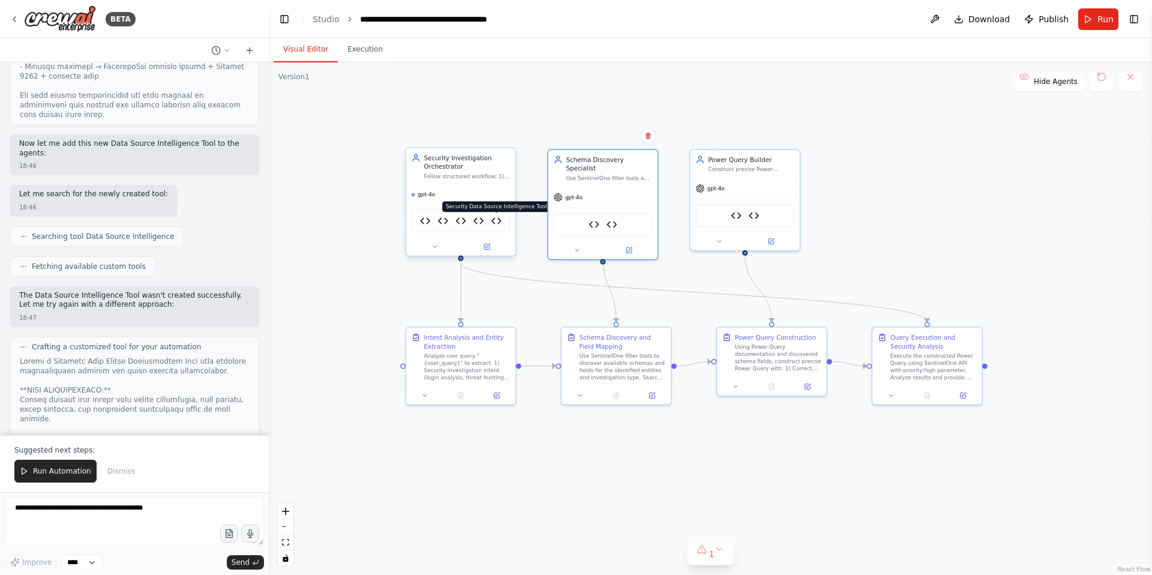
click at [499, 224] on img at bounding box center [496, 220] width 11 height 11
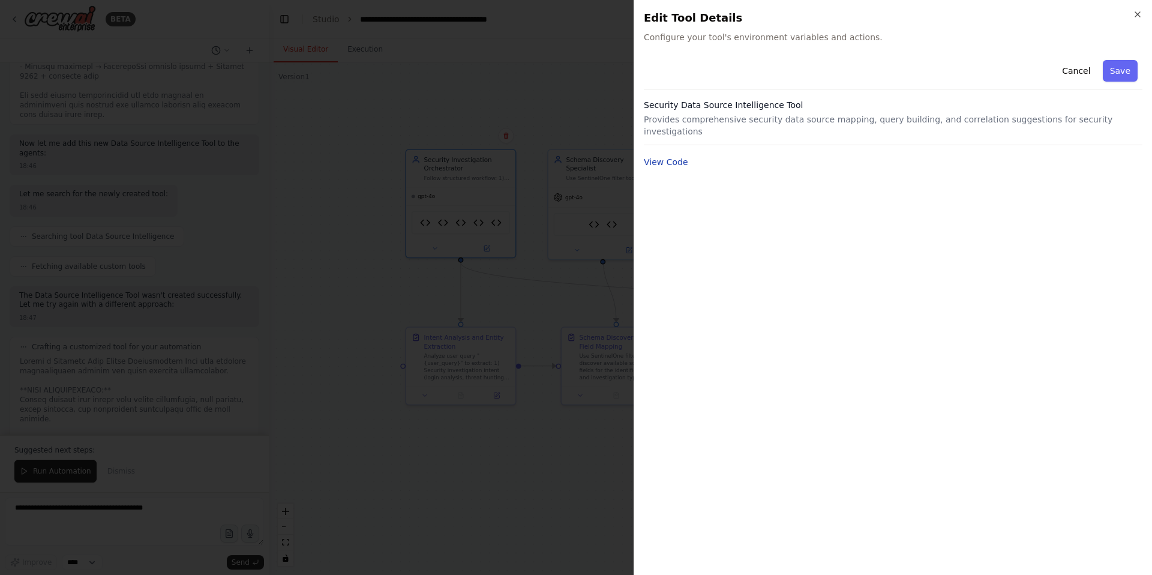
click at [663, 156] on button "View Code" at bounding box center [666, 162] width 44 height 12
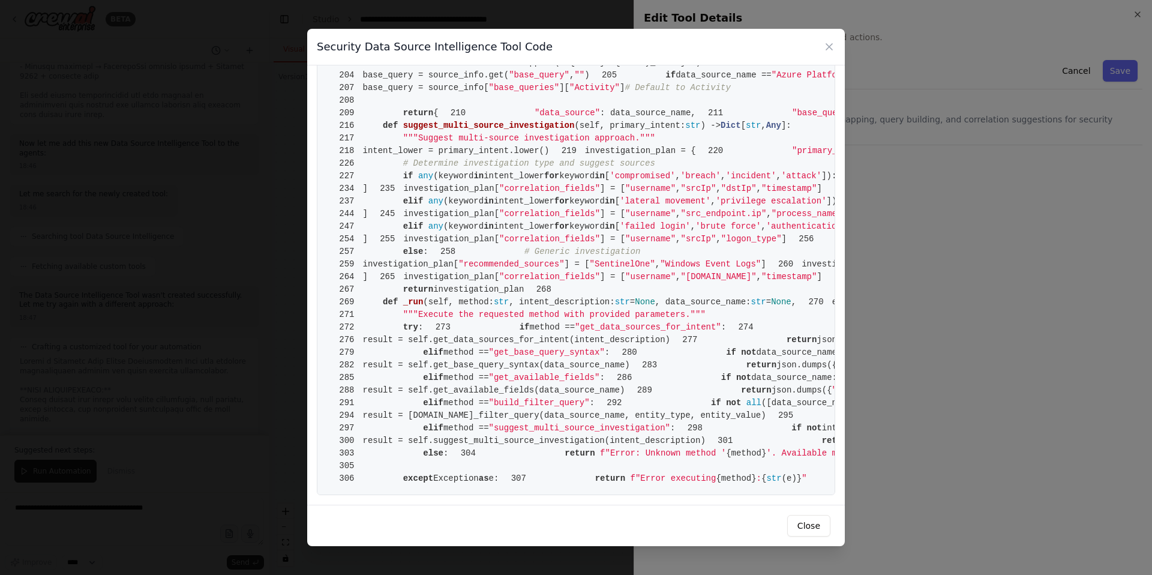
scroll to position [3027, 0]
click at [828, 49] on icon at bounding box center [829, 47] width 12 height 12
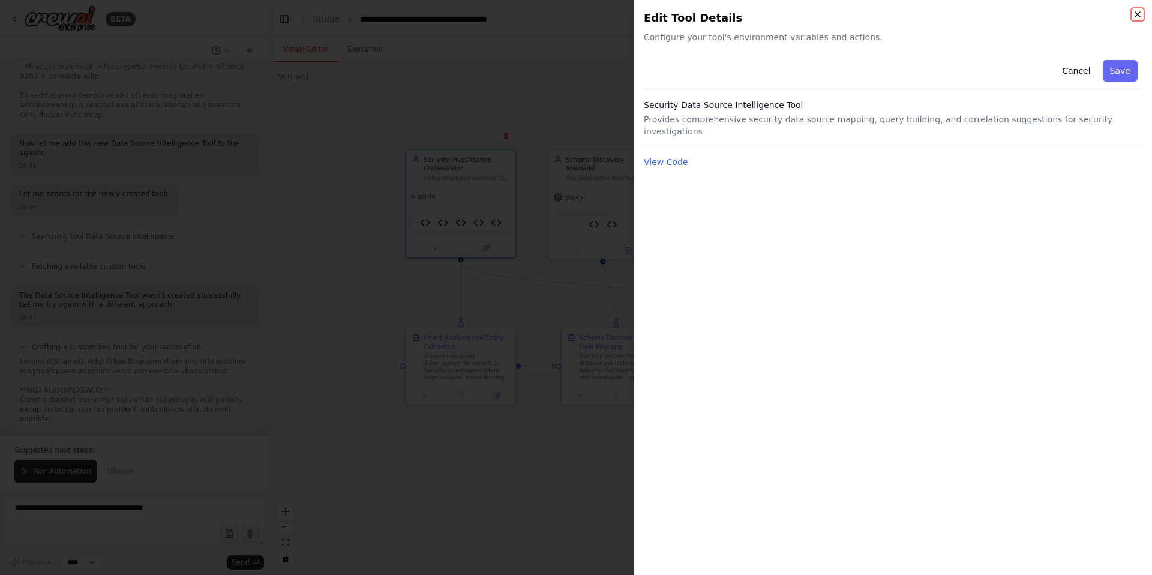
click at [1139, 13] on icon "button" at bounding box center [1138, 14] width 5 height 5
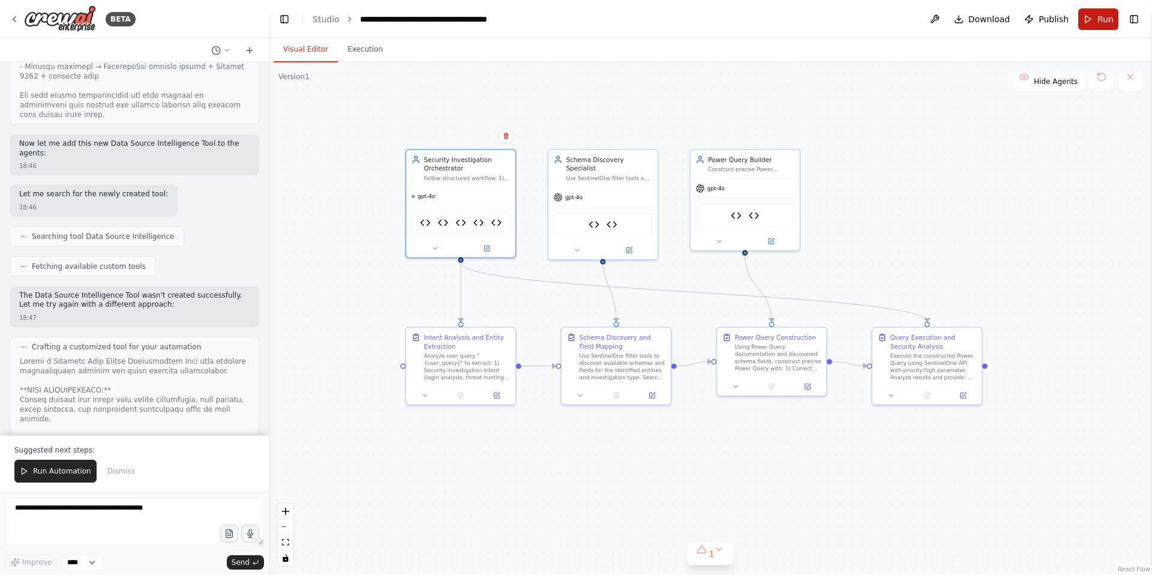
click at [1097, 19] on button "Run" at bounding box center [1099, 19] width 40 height 22
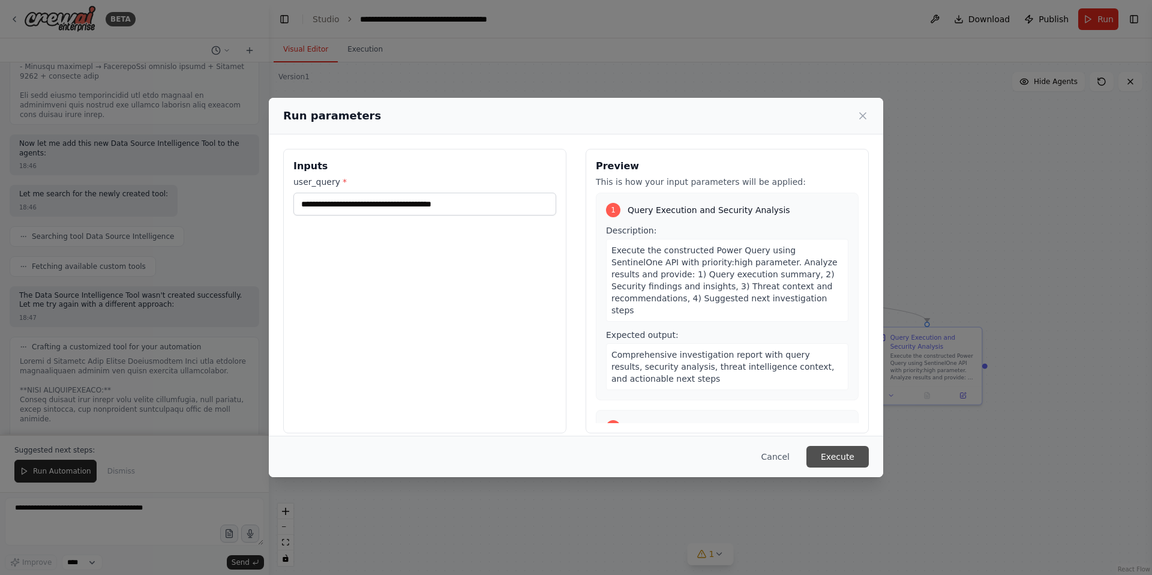
click at [835, 457] on button "Execute" at bounding box center [838, 457] width 62 height 22
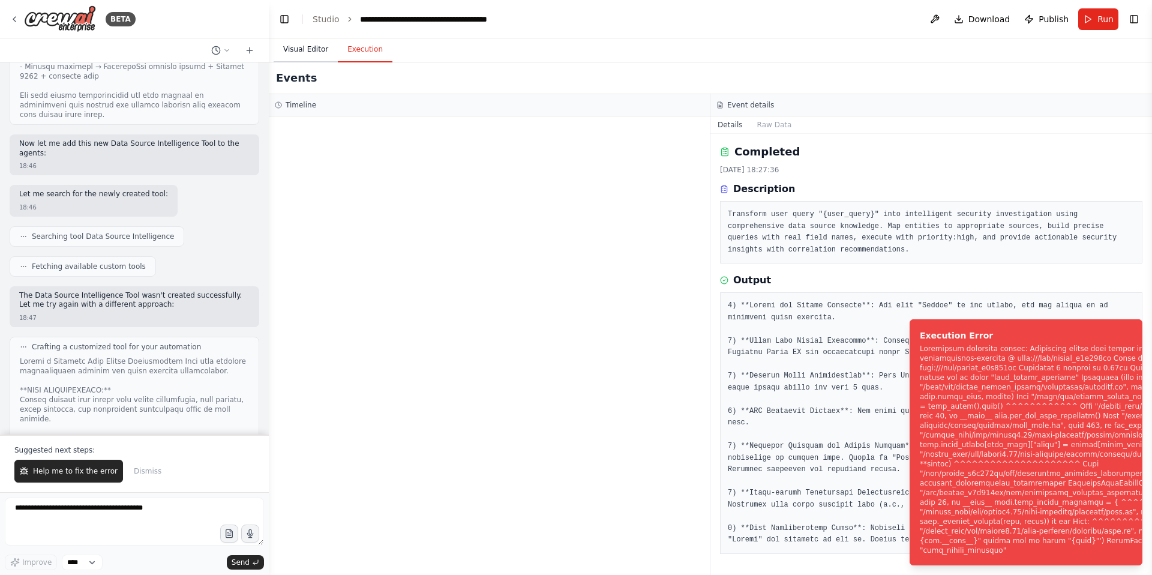
click at [295, 52] on button "Visual Editor" at bounding box center [306, 49] width 64 height 25
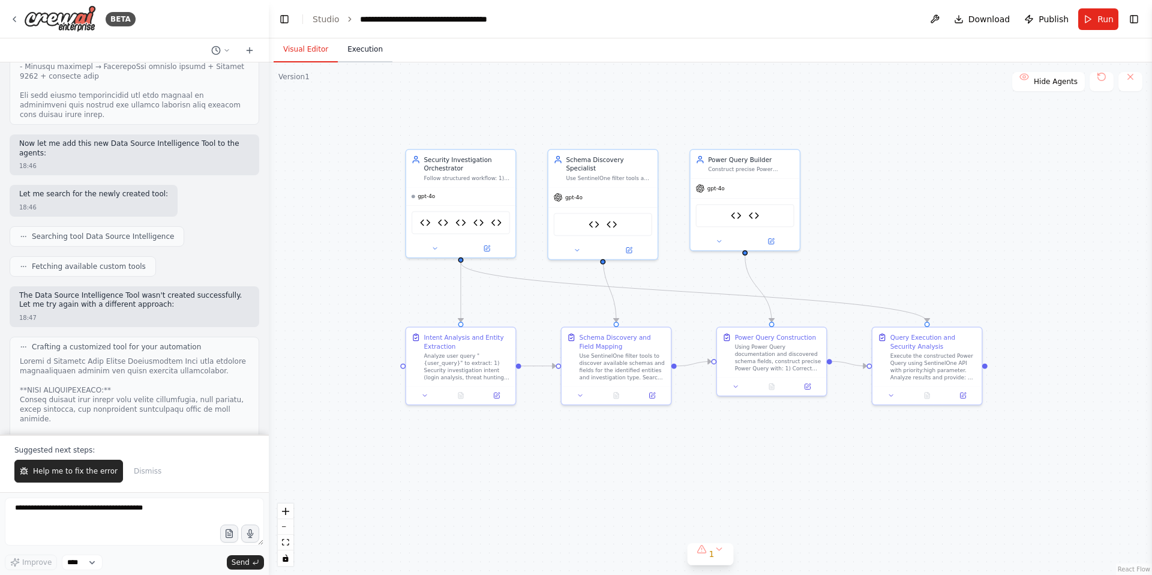
click at [351, 53] on button "Execution" at bounding box center [365, 49] width 55 height 25
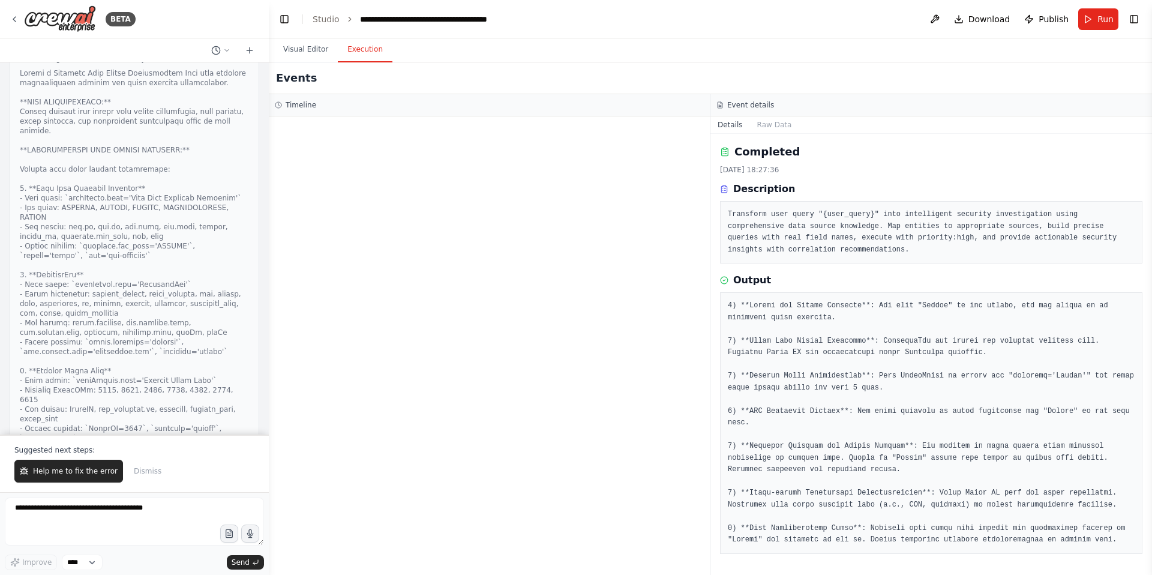
scroll to position [112735, 0]
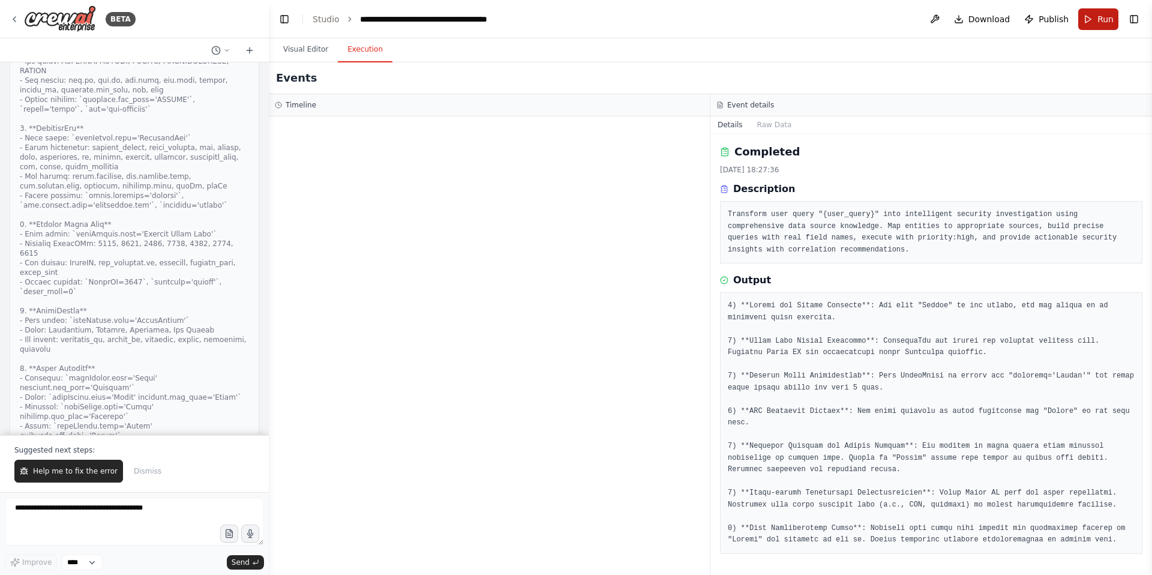
click at [1099, 11] on button "Run" at bounding box center [1099, 19] width 40 height 22
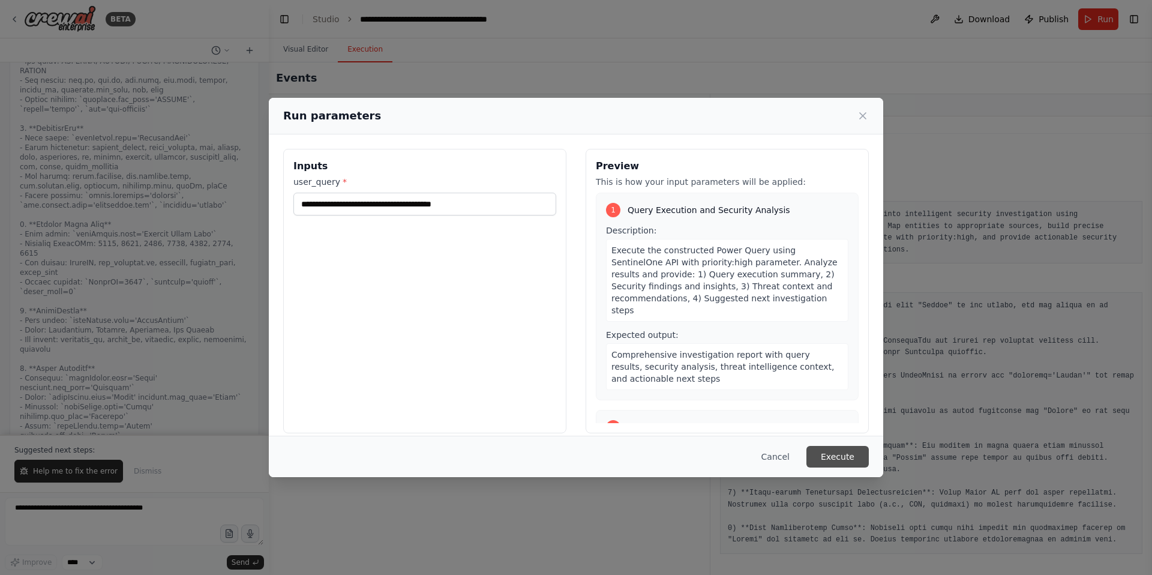
click at [844, 454] on button "Execute" at bounding box center [838, 457] width 62 height 22
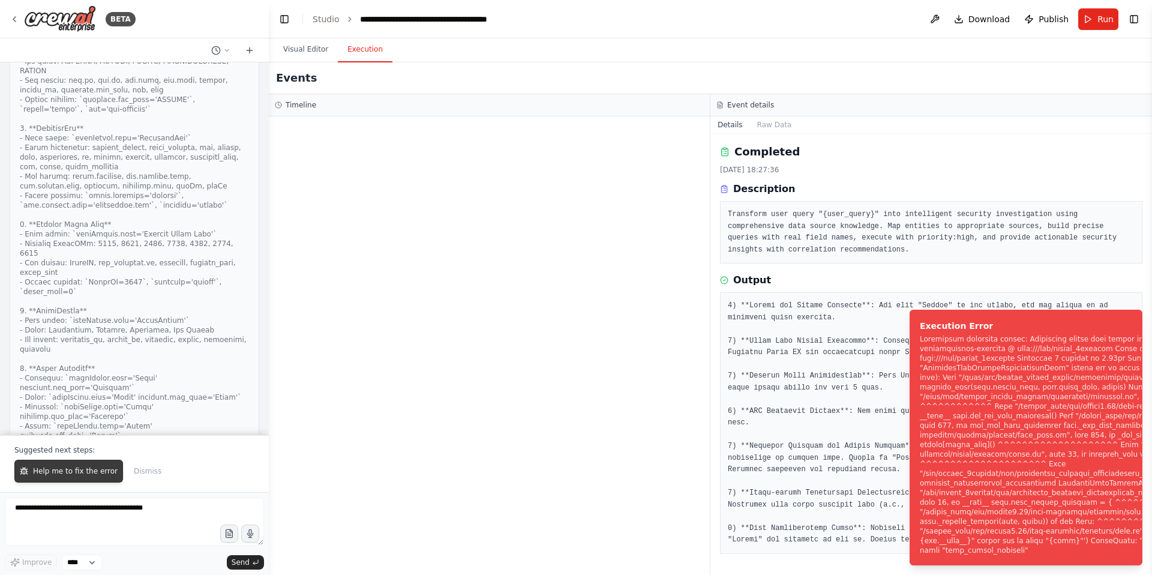
click at [39, 472] on span "Help me to fix the error" at bounding box center [75, 471] width 85 height 10
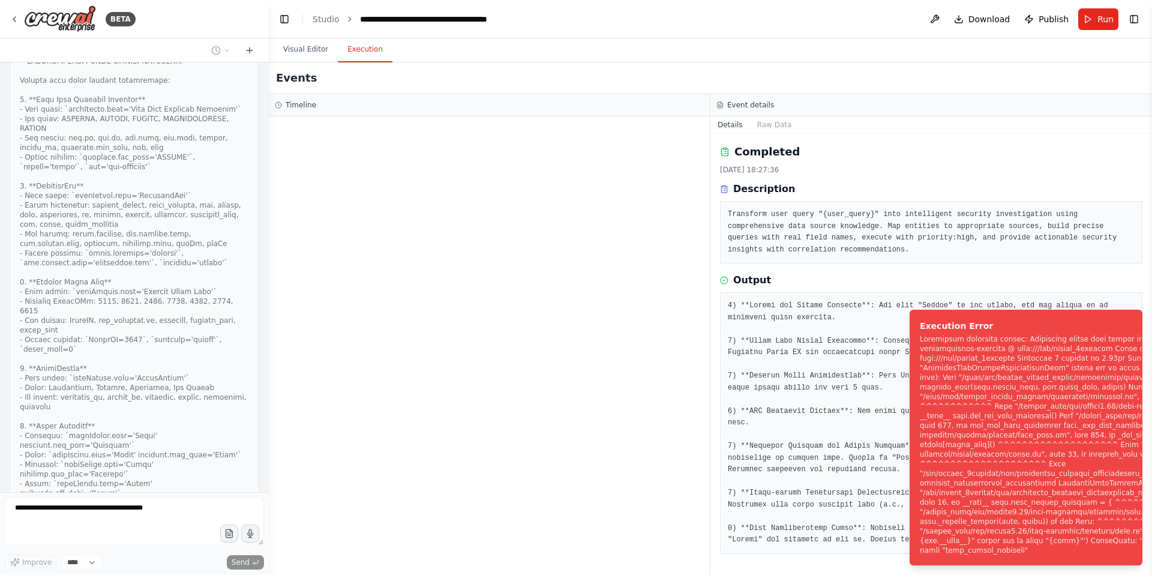
scroll to position [112708, 0]
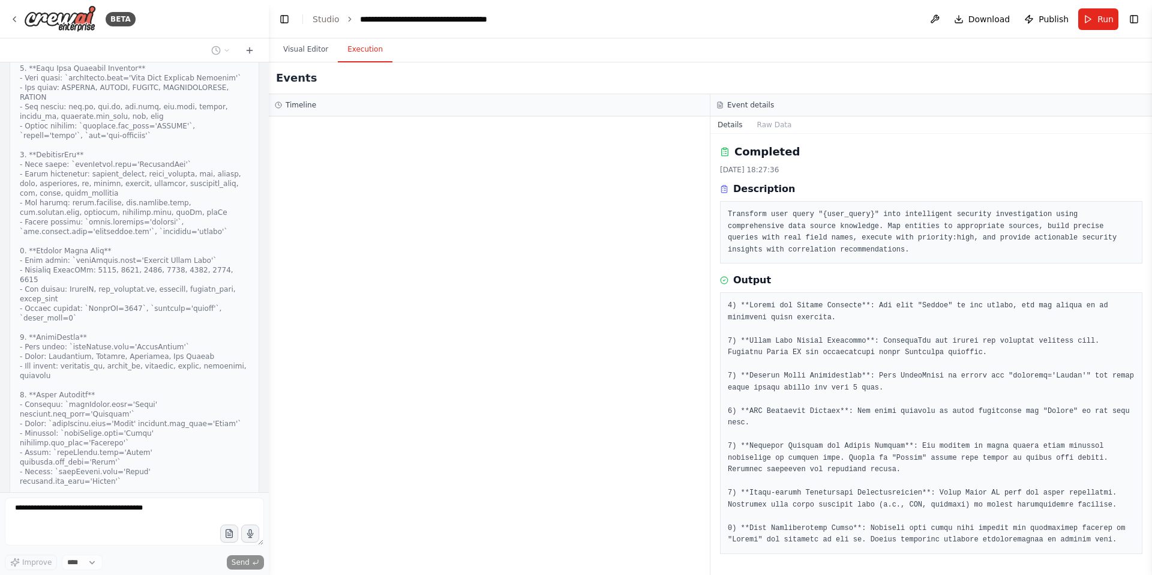
drag, startPoint x: 119, startPoint y: 351, endPoint x: 83, endPoint y: 365, distance: 39.3
drag, startPoint x: 188, startPoint y: 371, endPoint x: 101, endPoint y: 391, distance: 90.0
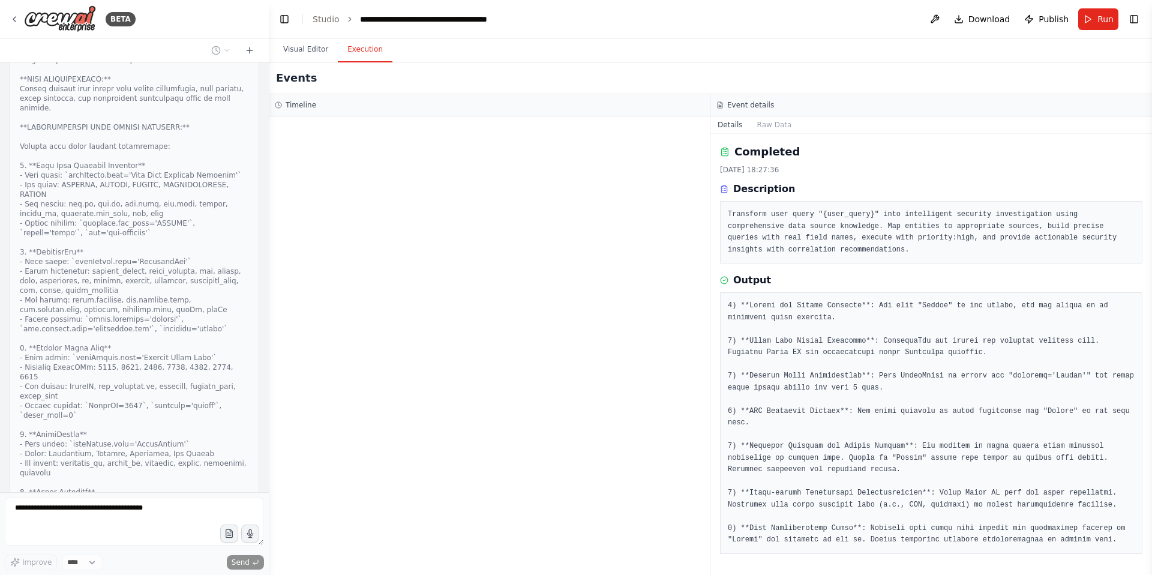
scroll to position [113616, 0]
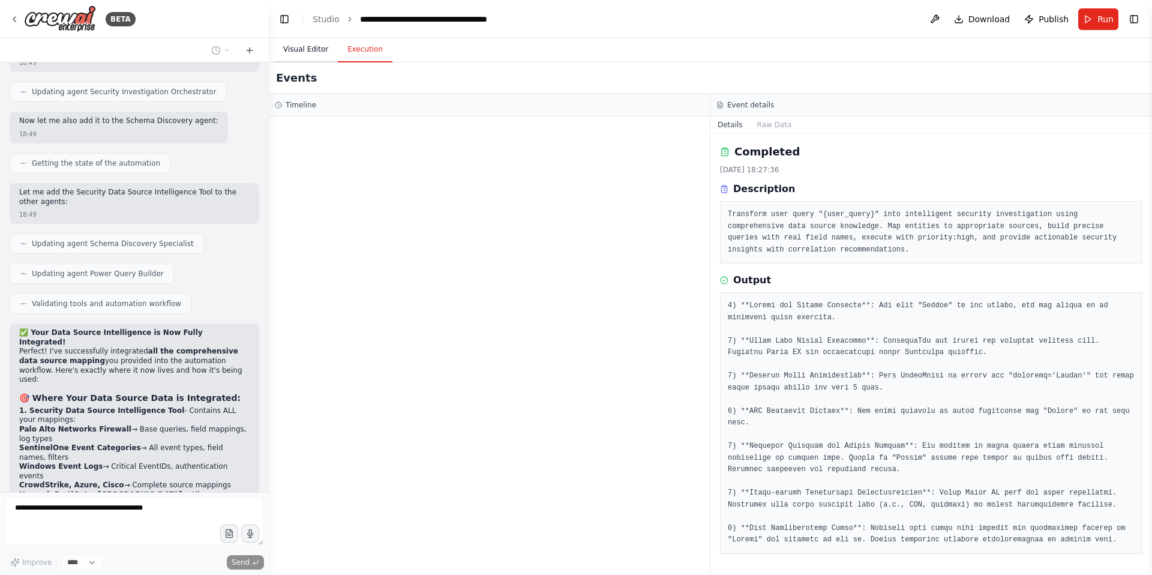
click at [310, 51] on button "Visual Editor" at bounding box center [306, 49] width 64 height 25
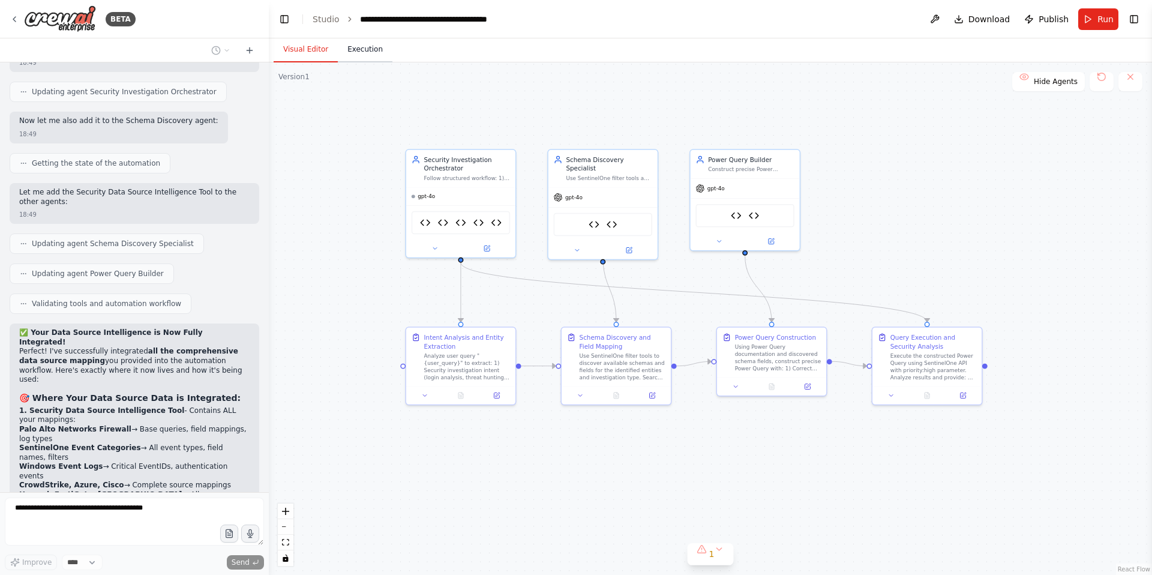
click at [364, 52] on button "Execution" at bounding box center [365, 49] width 55 height 25
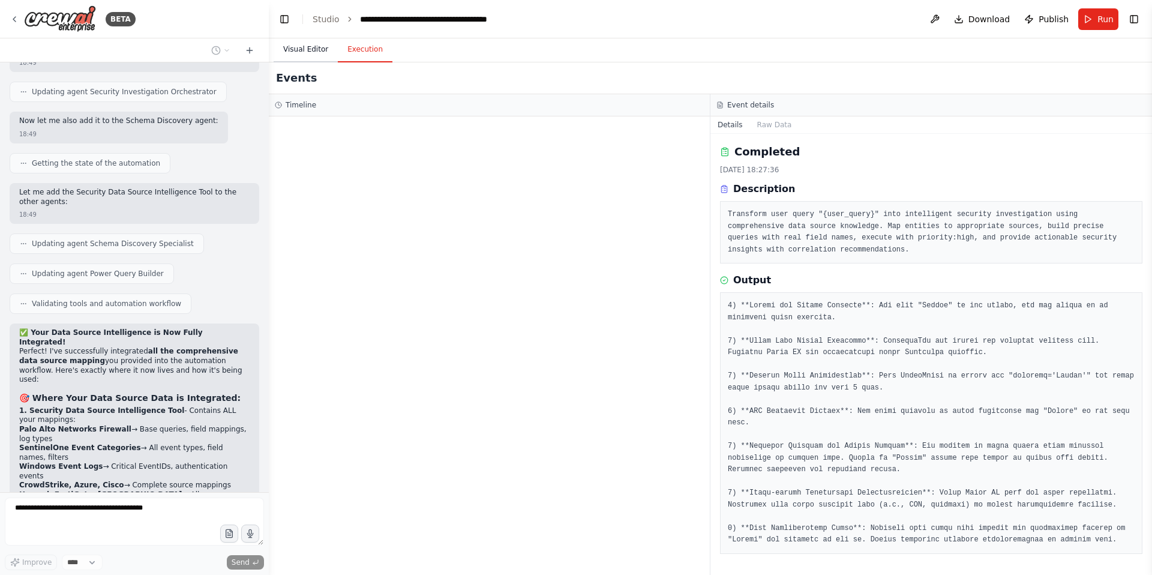
click at [311, 53] on button "Visual Editor" at bounding box center [306, 49] width 64 height 25
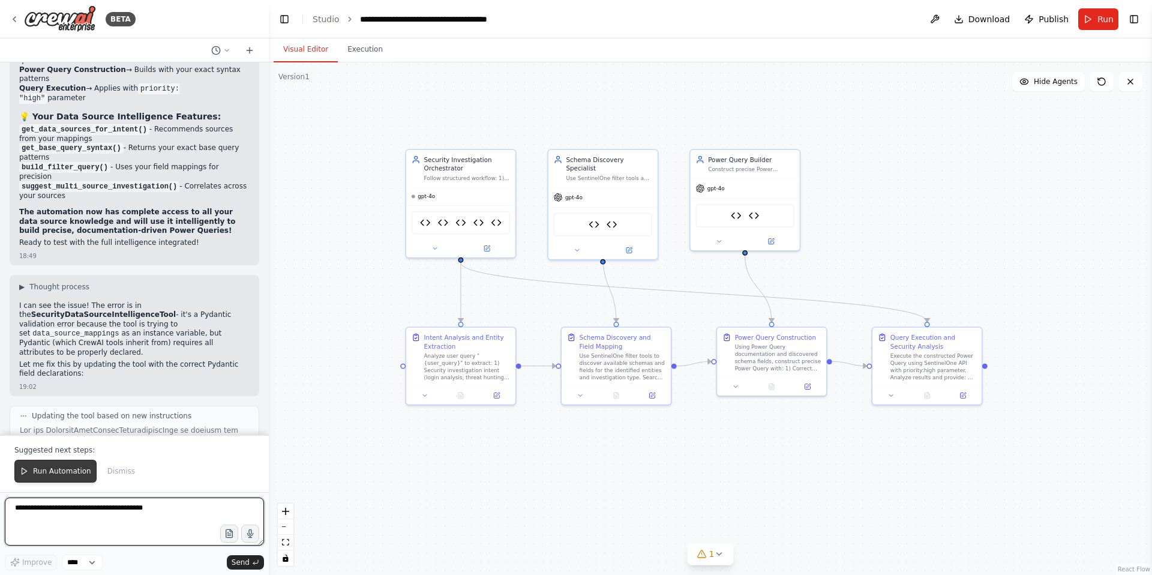
scroll to position [114211, 0]
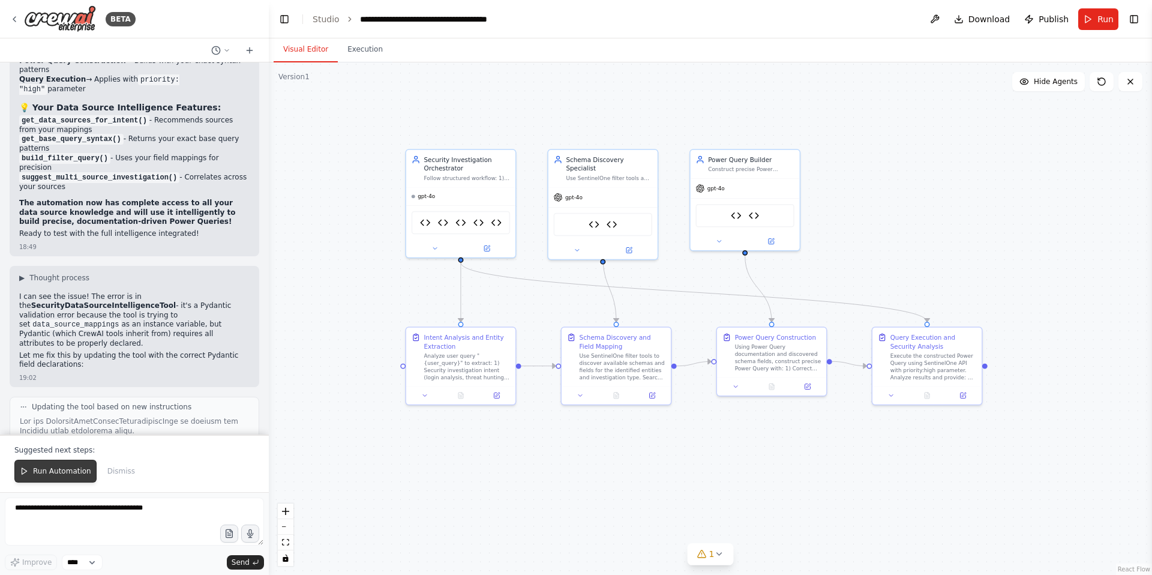
click at [64, 471] on span "Run Automation" at bounding box center [62, 471] width 58 height 10
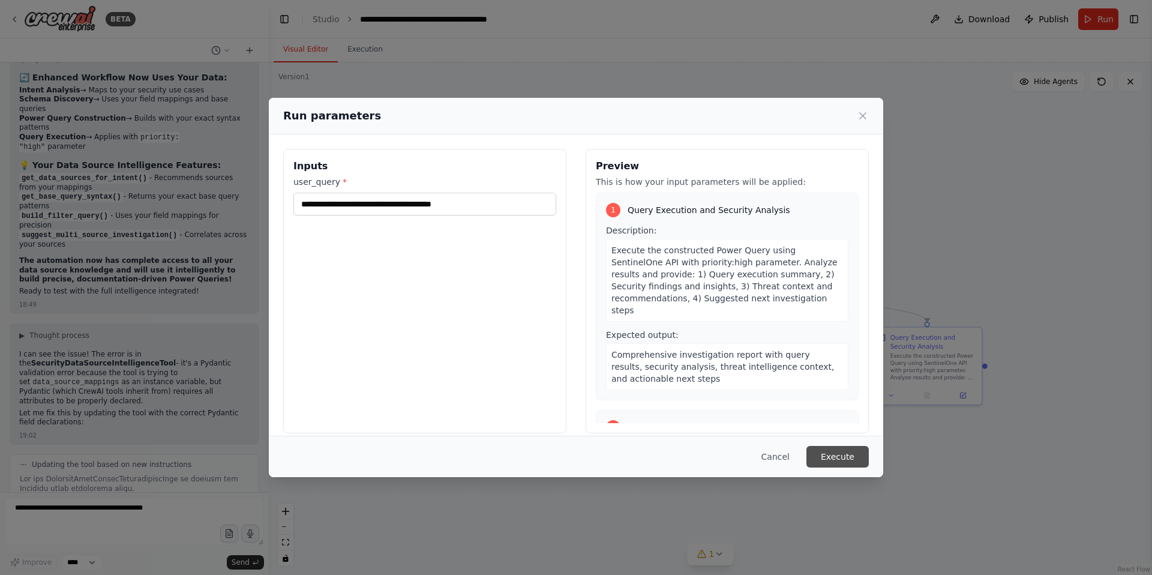
click at [843, 457] on button "Execute" at bounding box center [838, 457] width 62 height 22
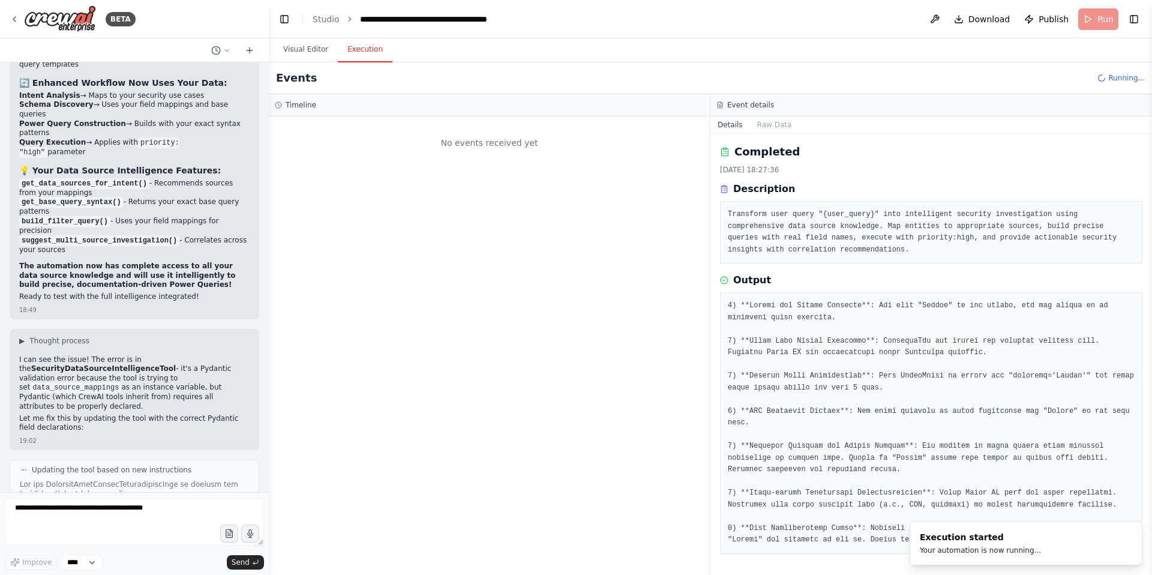
scroll to position [113940, 0]
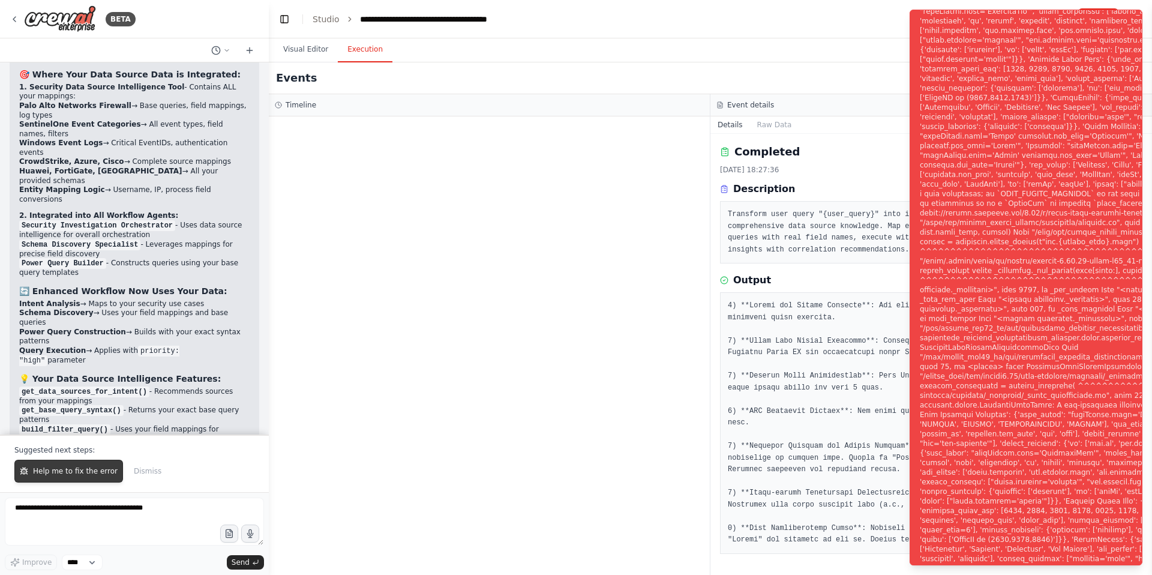
click at [43, 472] on span "Help me to fix the error" at bounding box center [75, 471] width 85 height 10
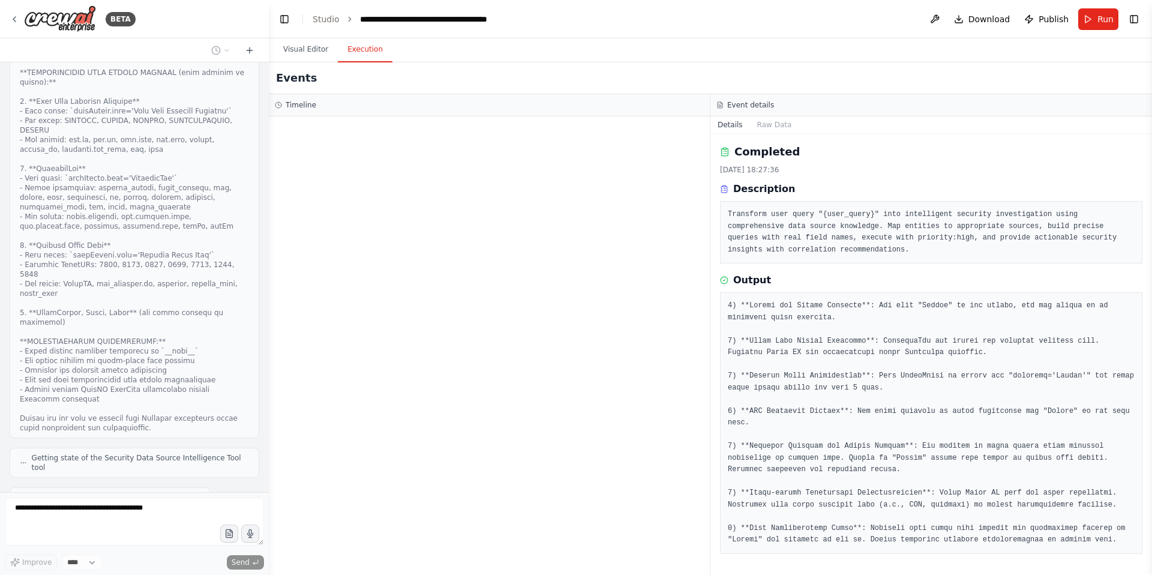
scroll to position [114928, 0]
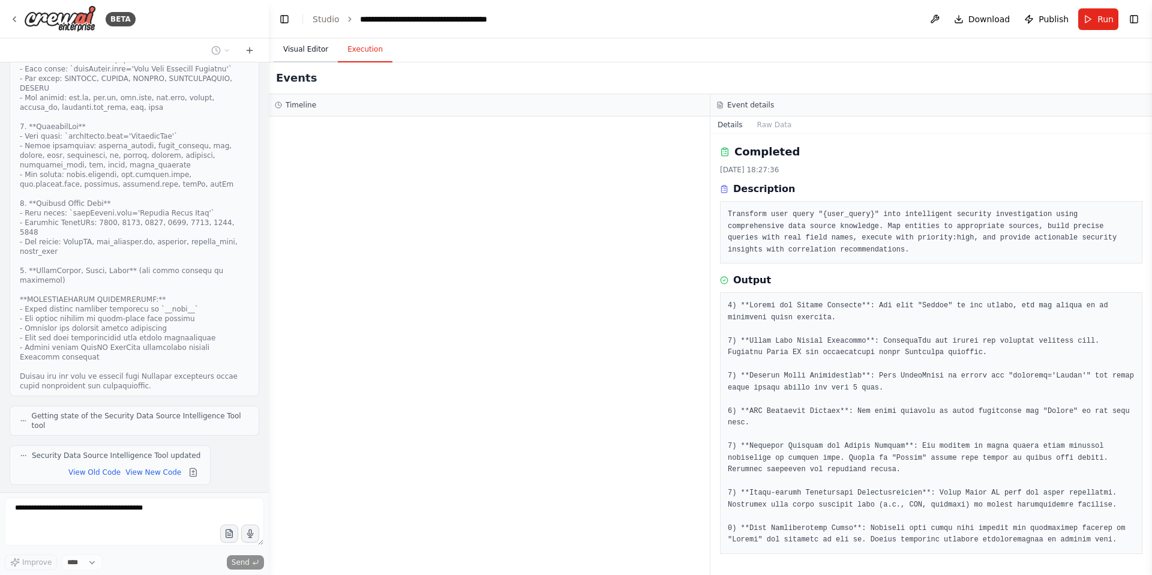
click at [311, 49] on button "Visual Editor" at bounding box center [306, 49] width 64 height 25
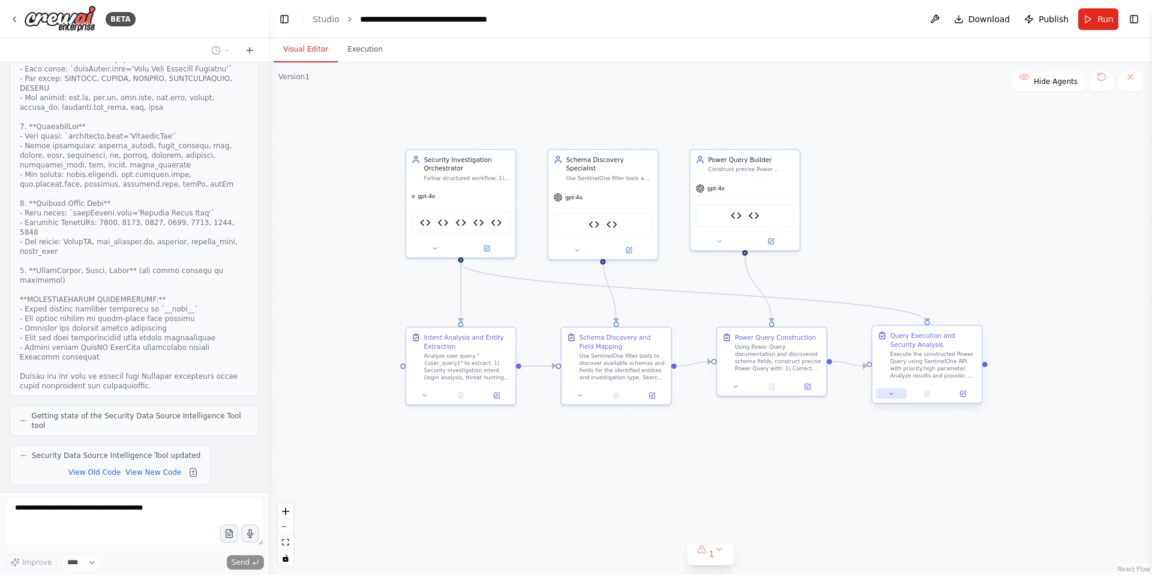
click at [892, 393] on icon at bounding box center [891, 393] width 7 height 7
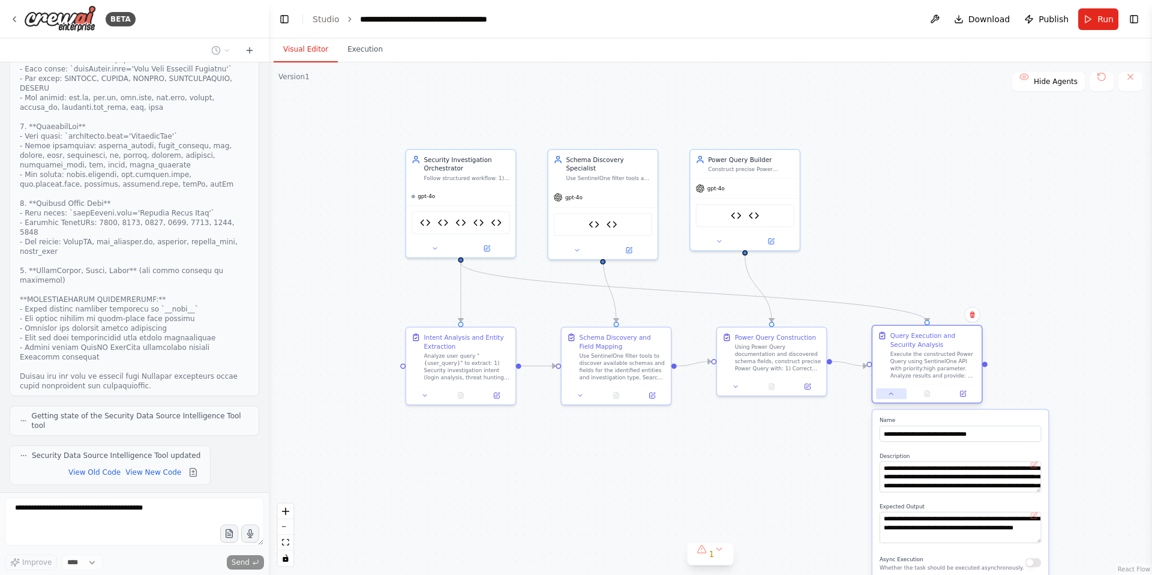
click at [892, 393] on icon at bounding box center [891, 393] width 7 height 7
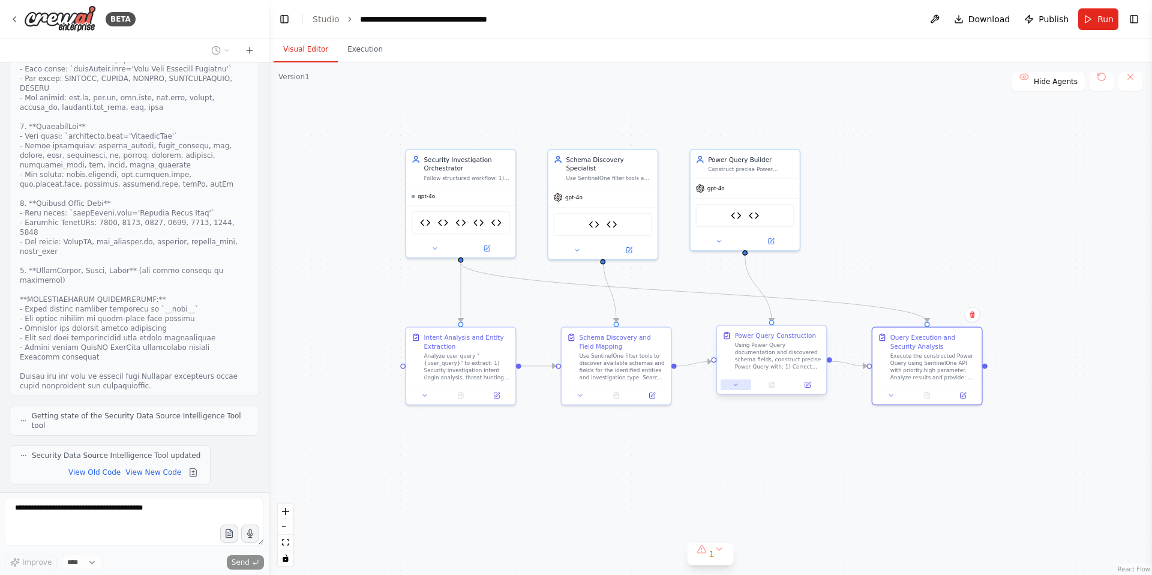
click at [736, 384] on icon at bounding box center [736, 385] width 4 height 2
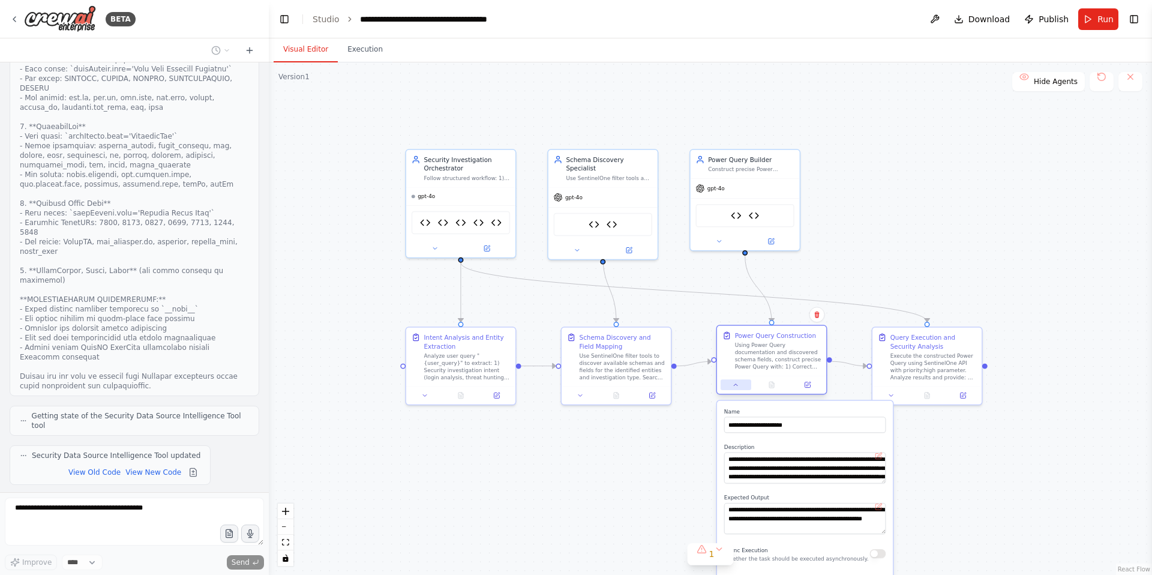
click at [736, 384] on icon at bounding box center [736, 385] width 4 height 2
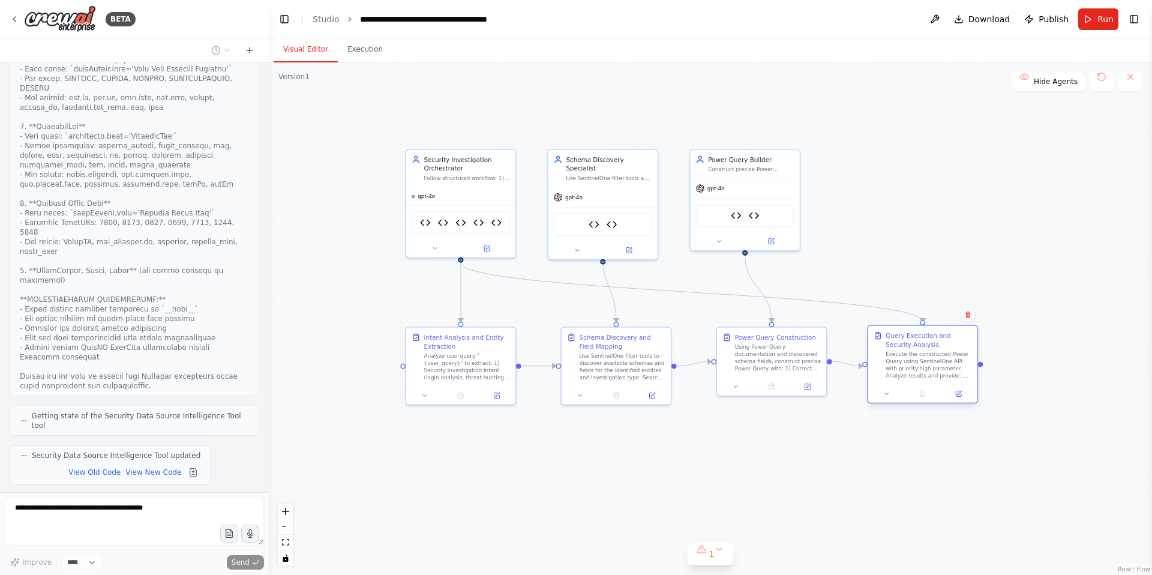
drag, startPoint x: 933, startPoint y: 338, endPoint x: 927, endPoint y: 336, distance: 6.8
click at [927, 336] on div "Query Execution and Security Analysis" at bounding box center [929, 340] width 86 height 18
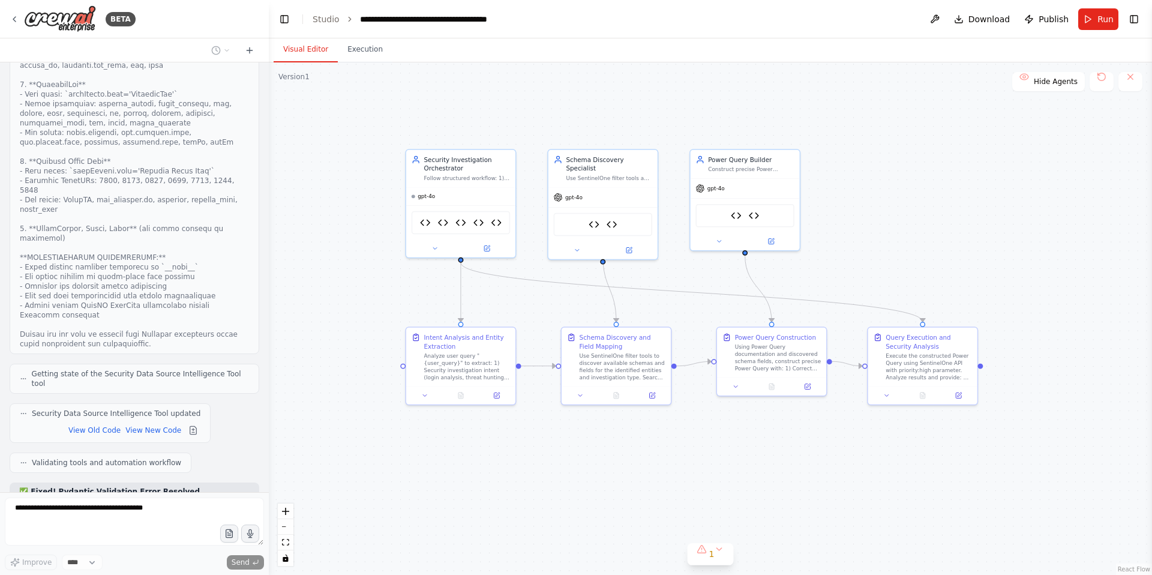
scroll to position [114978, 0]
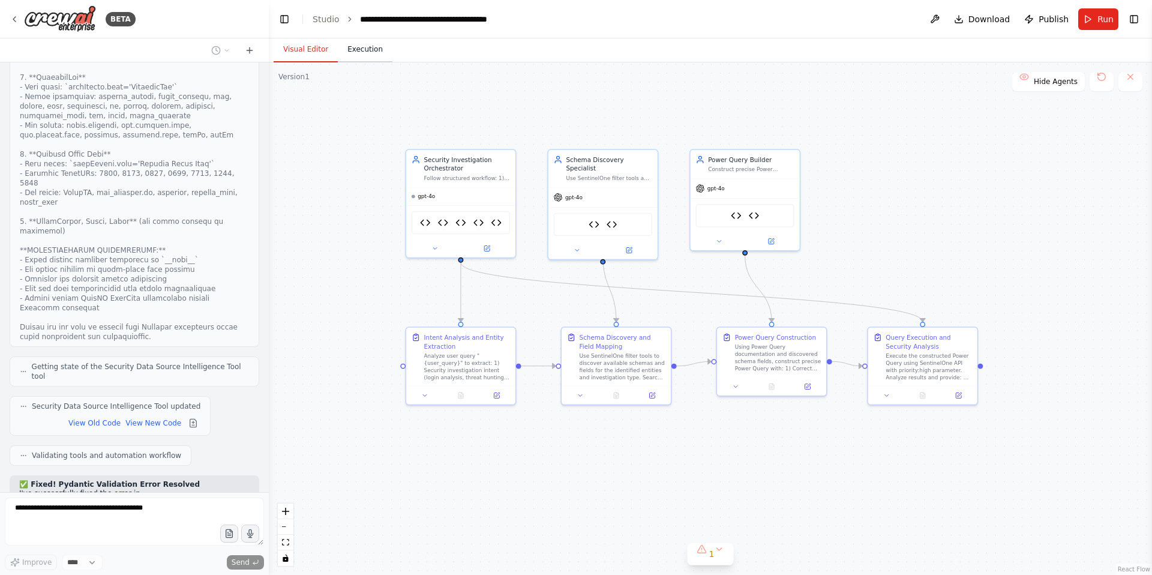
click at [363, 47] on button "Execution" at bounding box center [365, 49] width 55 height 25
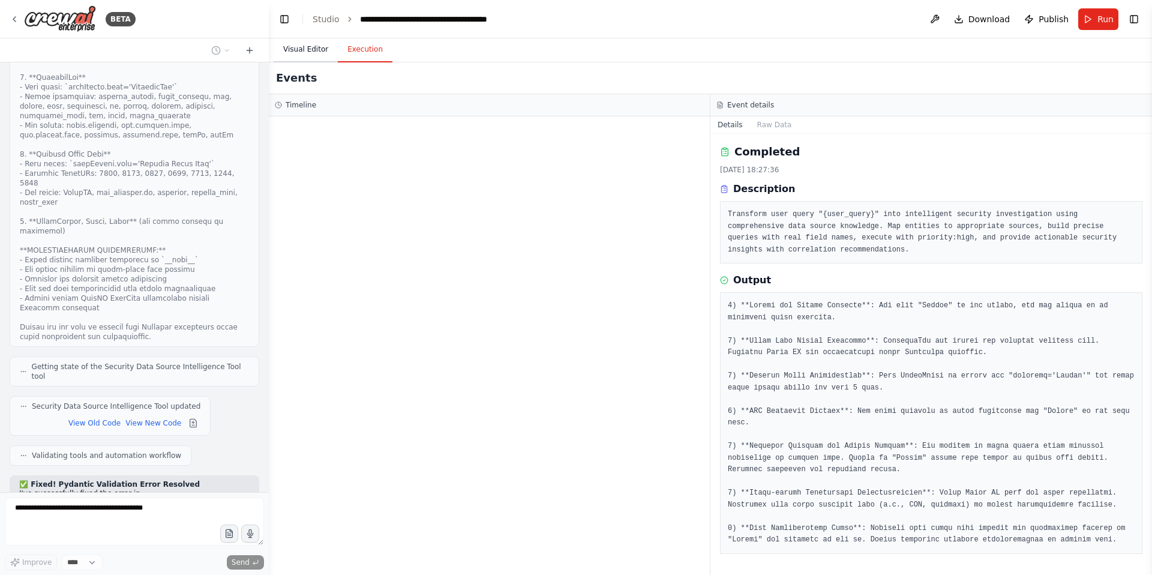
click at [318, 50] on button "Visual Editor" at bounding box center [306, 49] width 64 height 25
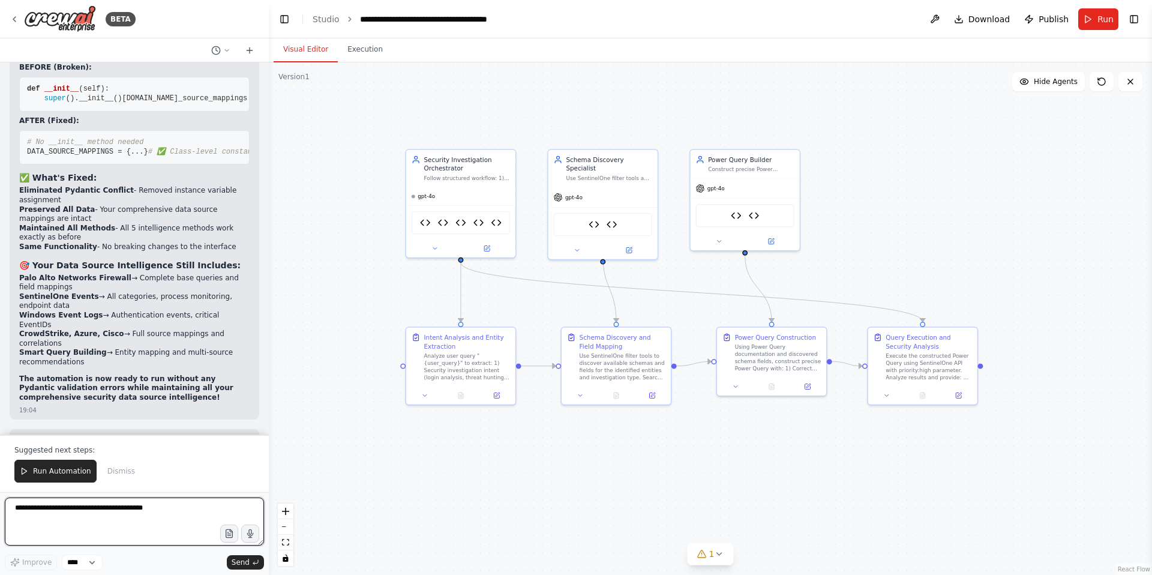
scroll to position [115554, 0]
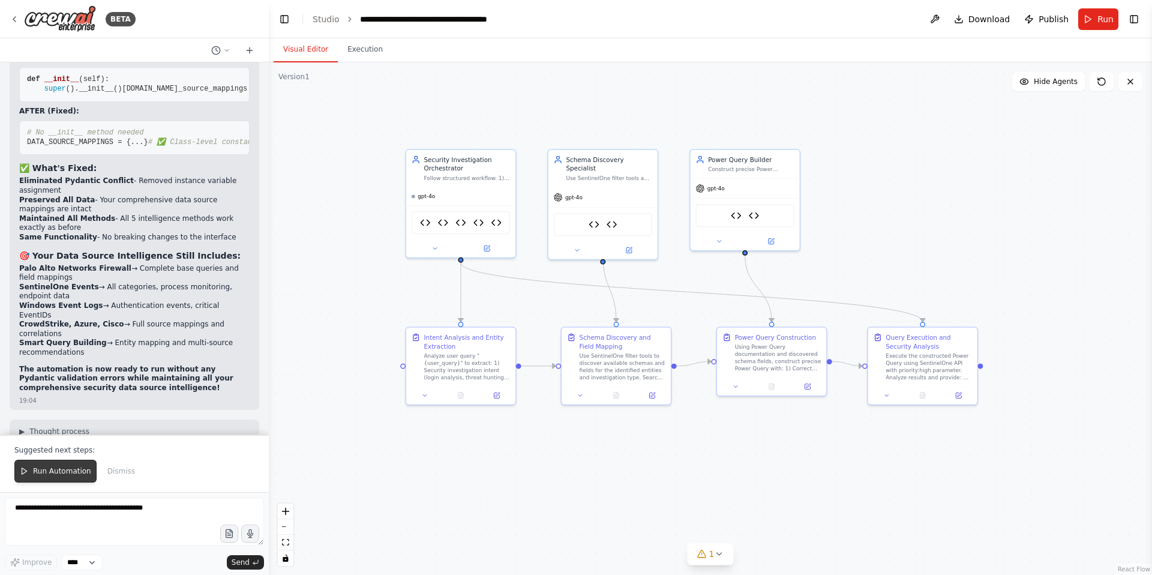
click at [47, 475] on span "Run Automation" at bounding box center [62, 471] width 58 height 10
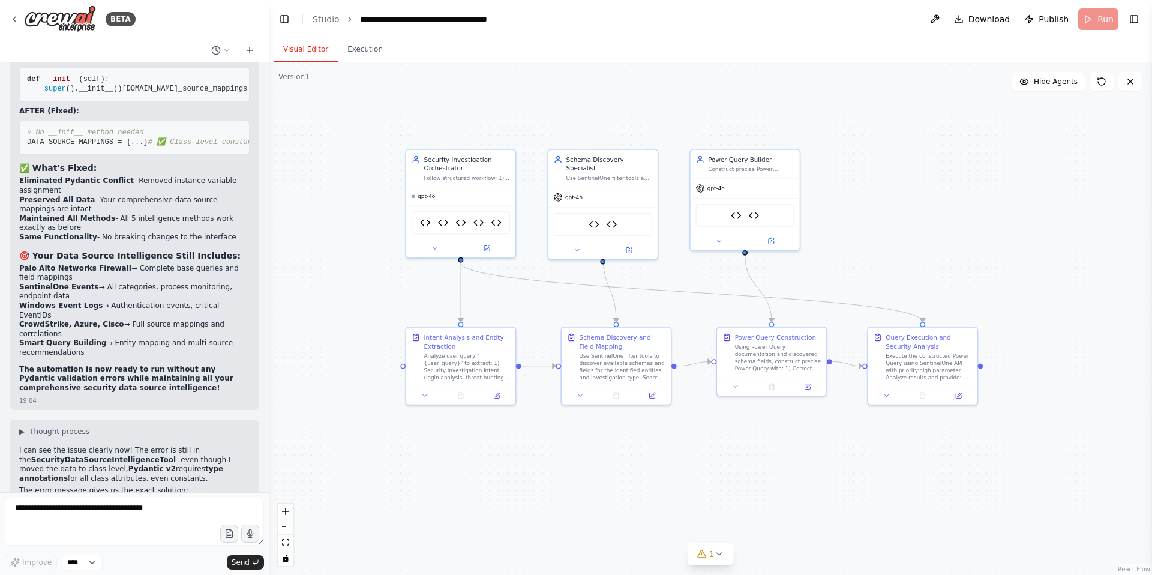
scroll to position [115496, 0]
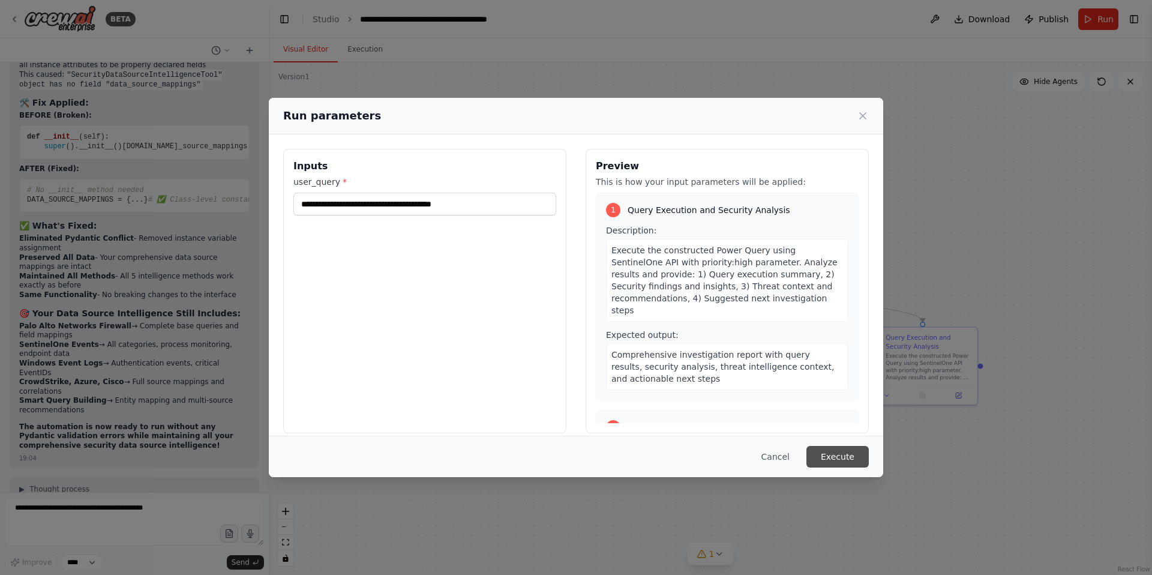
click at [832, 453] on button "Execute" at bounding box center [838, 457] width 62 height 22
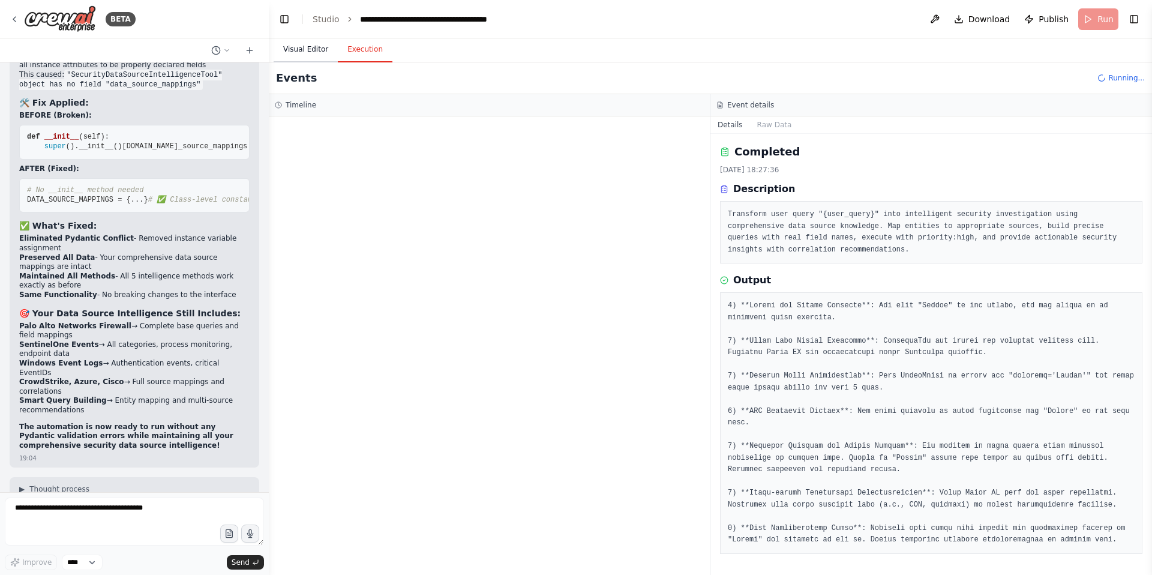
click at [302, 56] on button "Visual Editor" at bounding box center [306, 49] width 64 height 25
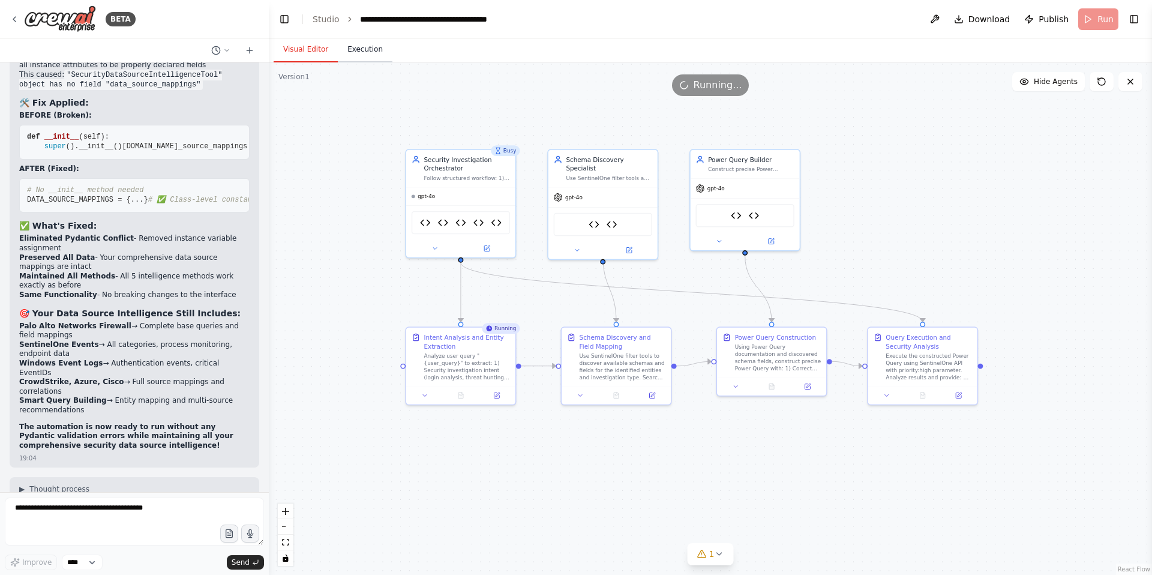
click at [360, 55] on button "Execution" at bounding box center [365, 49] width 55 height 25
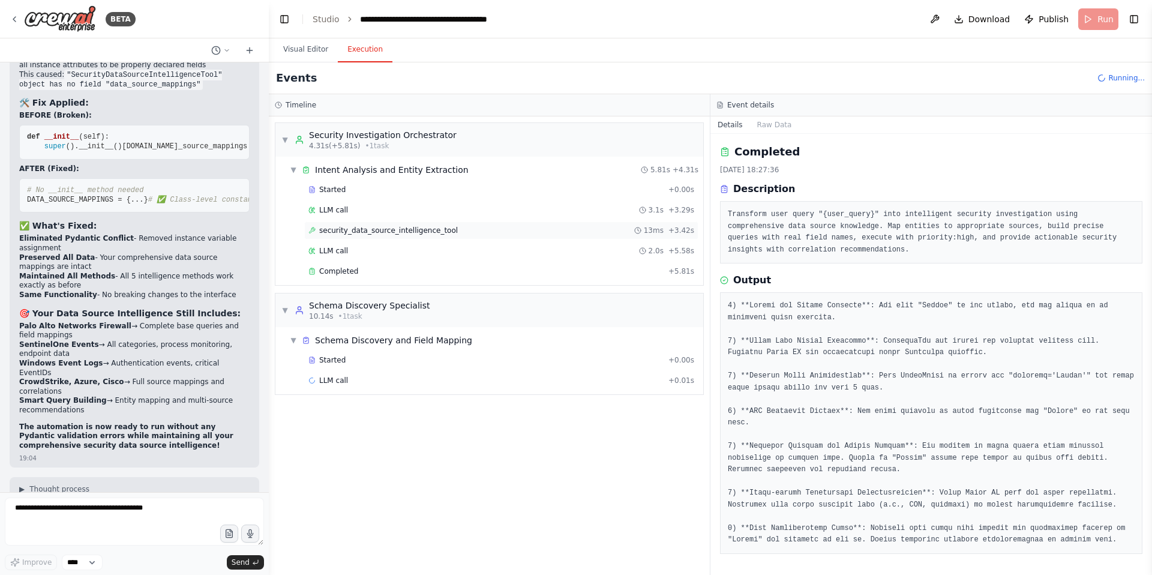
click at [357, 232] on span "security_data_source_intelligence_tool" at bounding box center [388, 231] width 139 height 10
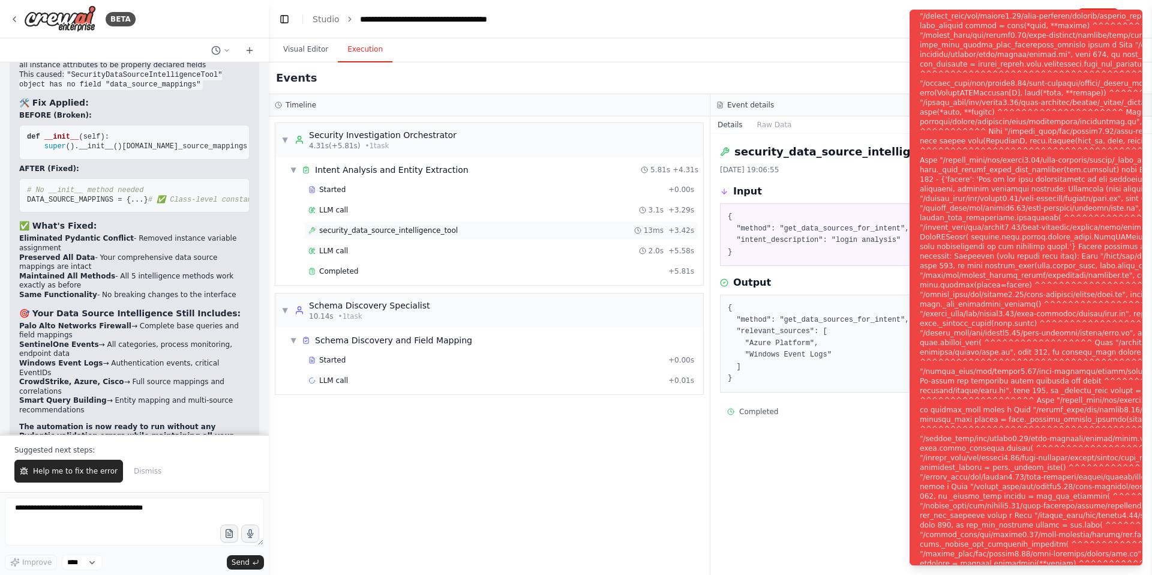
scroll to position [115554, 0]
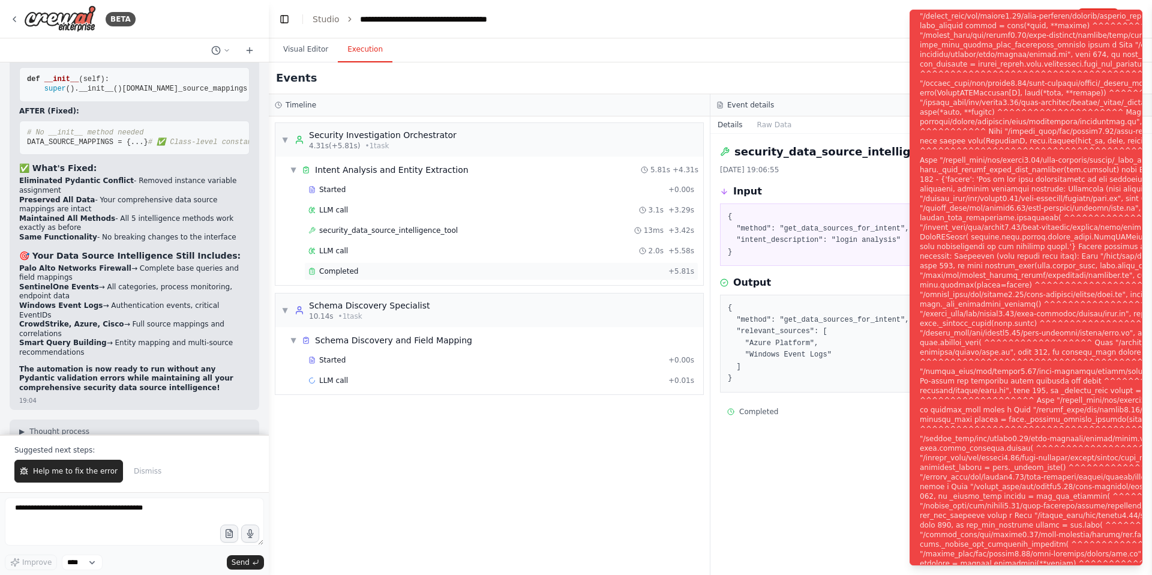
click at [340, 268] on span "Completed" at bounding box center [338, 271] width 39 height 10
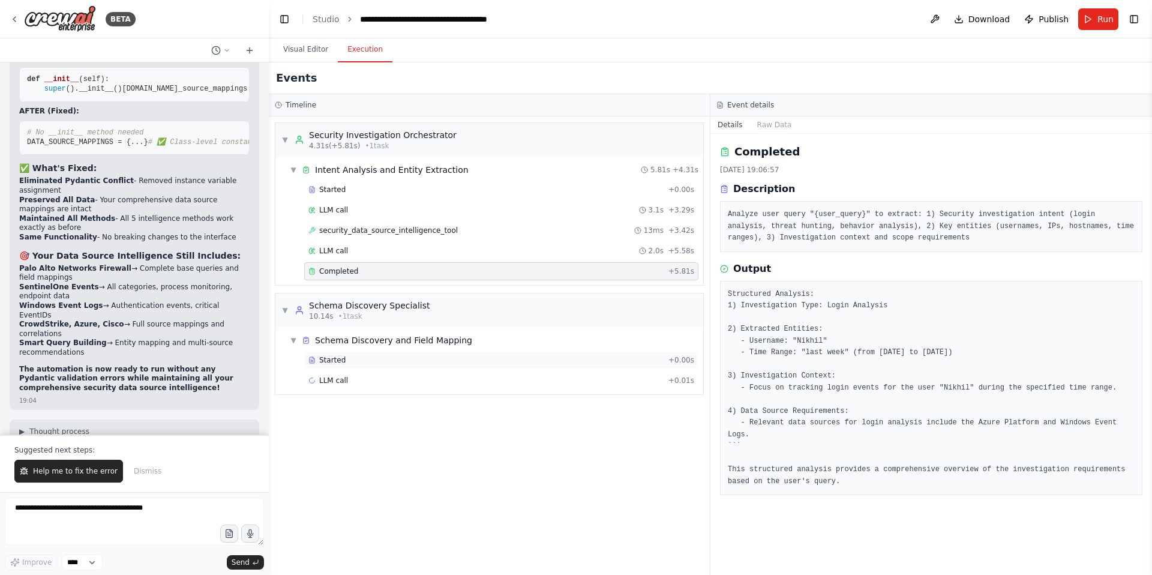
click at [337, 361] on span "Started" at bounding box center [332, 360] width 26 height 10
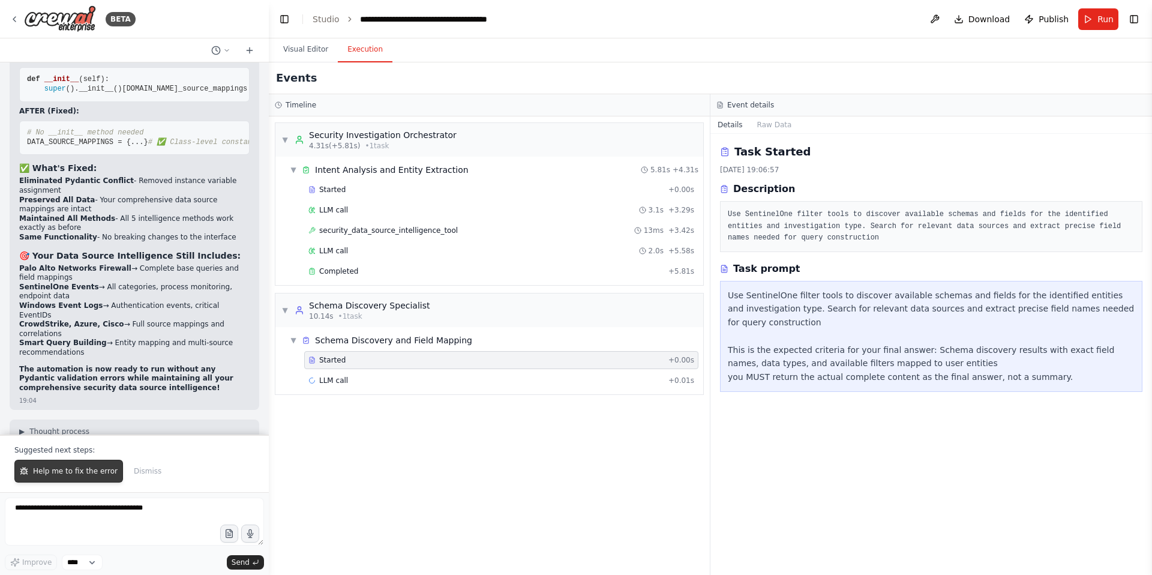
click at [88, 470] on span "Help me to fix the error" at bounding box center [75, 471] width 85 height 10
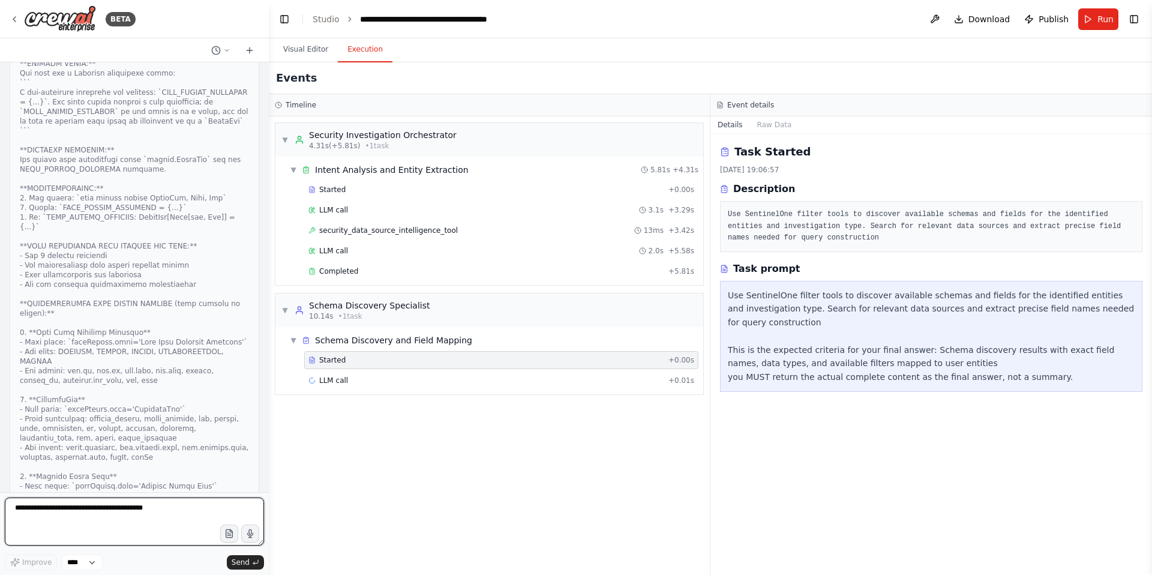
scroll to position [116095, 0]
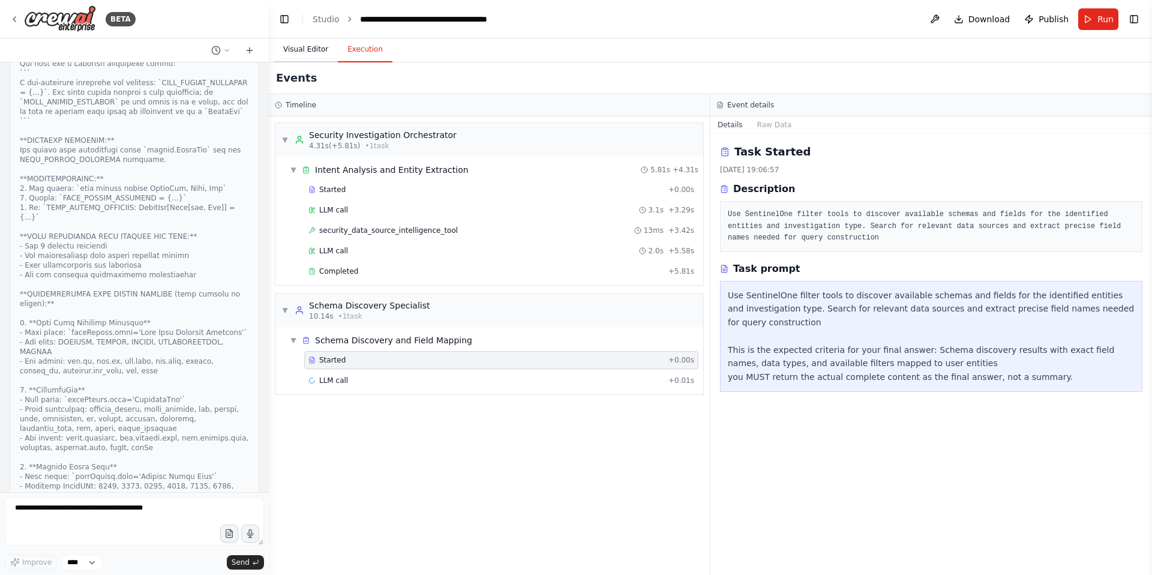
click at [313, 56] on button "Visual Editor" at bounding box center [306, 49] width 64 height 25
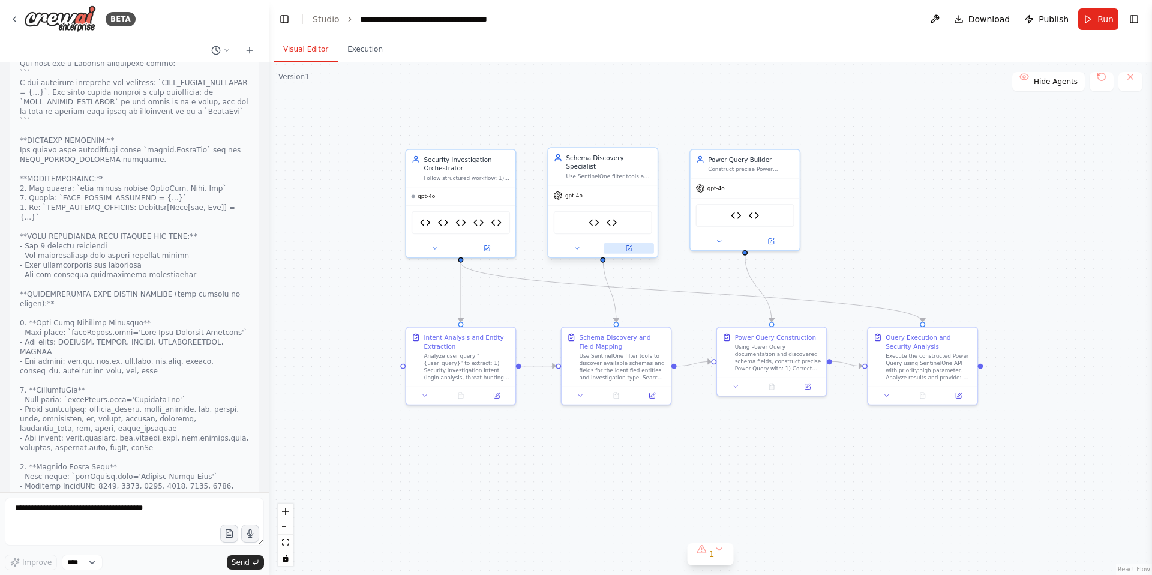
click at [630, 245] on icon at bounding box center [630, 247] width 4 height 4
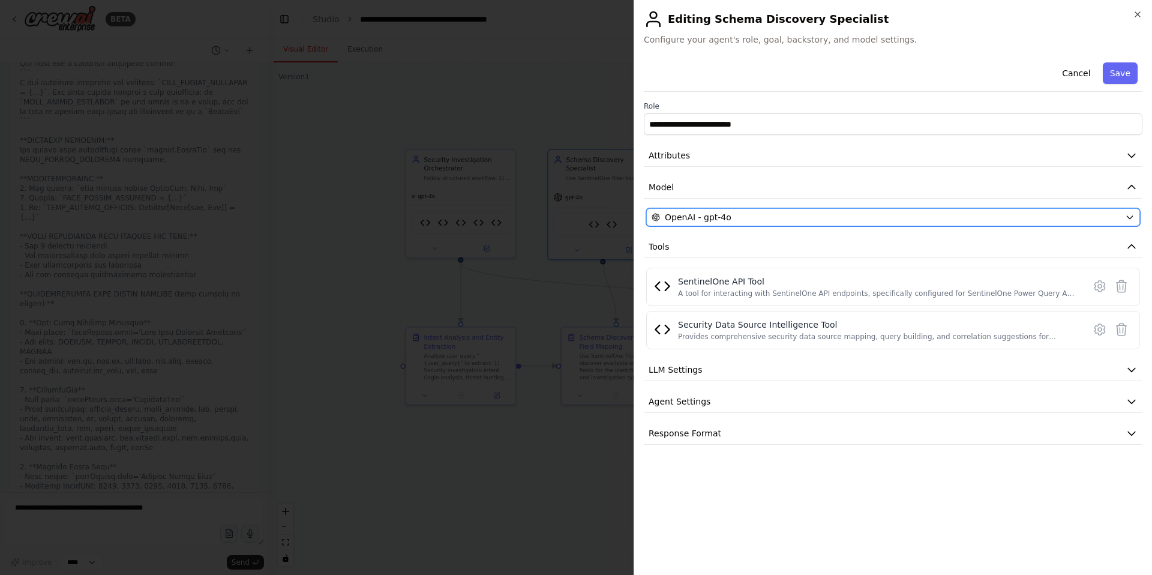
click at [730, 214] on div "OpenAI - gpt-4o" at bounding box center [886, 217] width 469 height 12
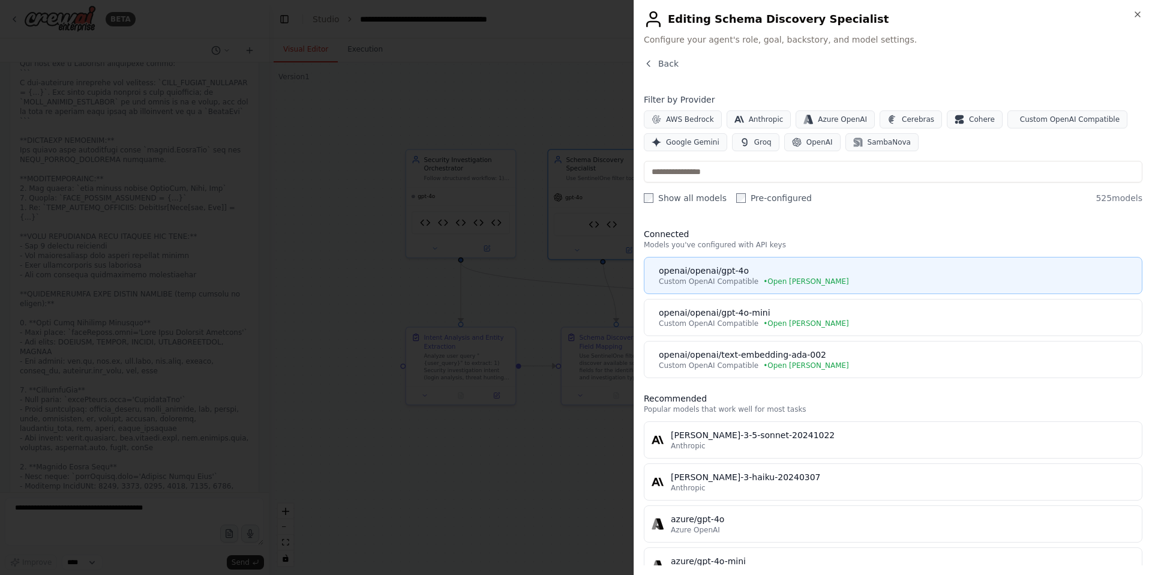
click at [733, 277] on span "Custom OpenAI Compatible" at bounding box center [709, 282] width 100 height 10
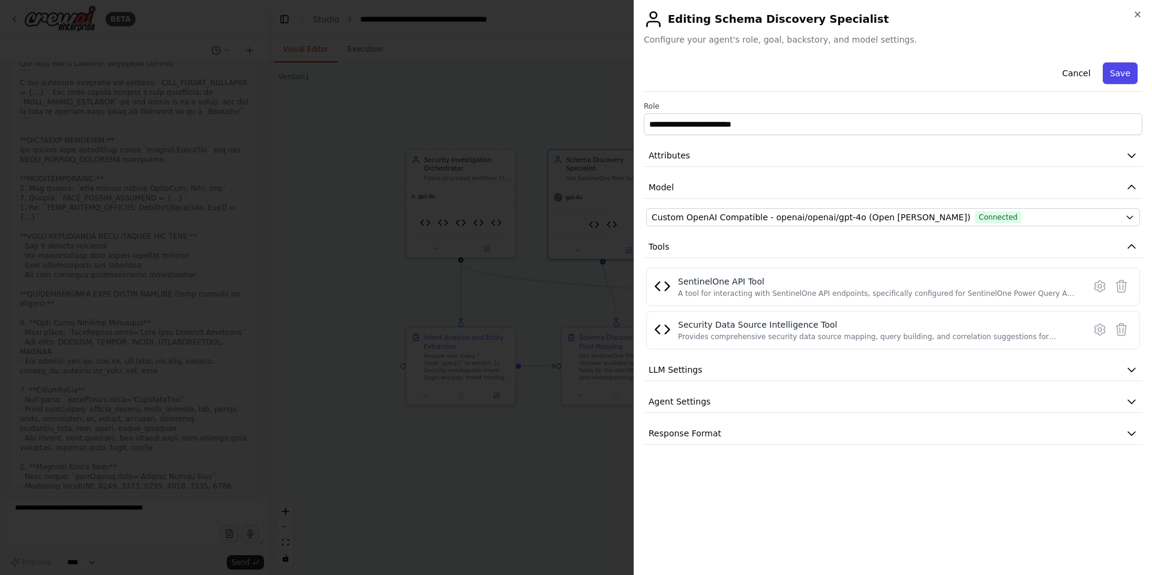
click at [1122, 83] on button "Save" at bounding box center [1120, 73] width 35 height 22
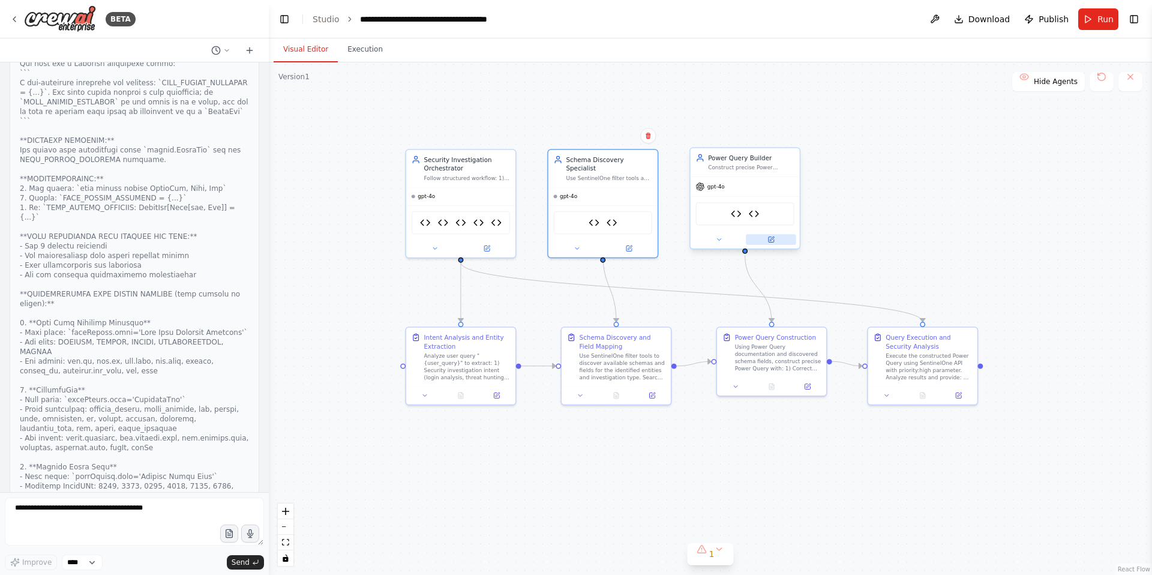
click at [770, 237] on icon at bounding box center [771, 239] width 5 height 5
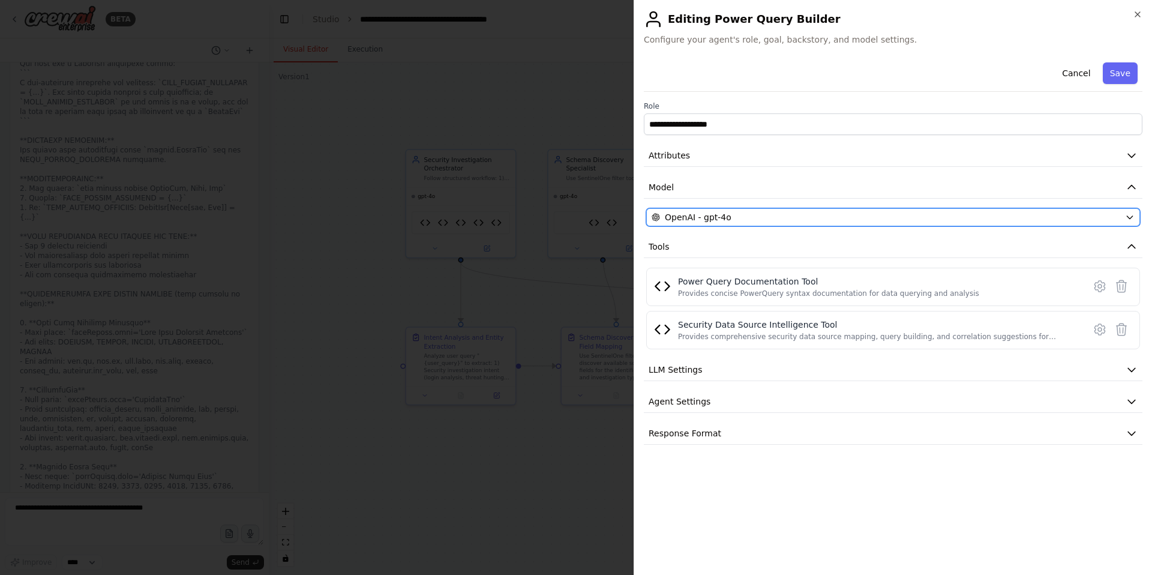
click at [744, 211] on div "OpenAI - gpt-4o" at bounding box center [886, 217] width 469 height 12
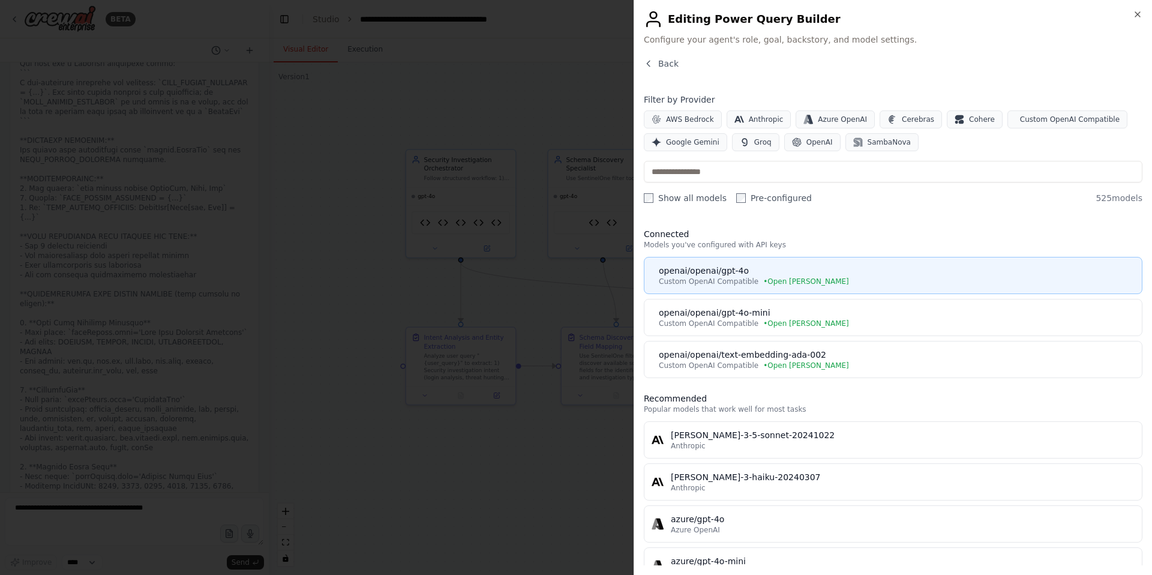
click at [715, 269] on div "openai/openai/gpt-4o" at bounding box center [897, 271] width 476 height 12
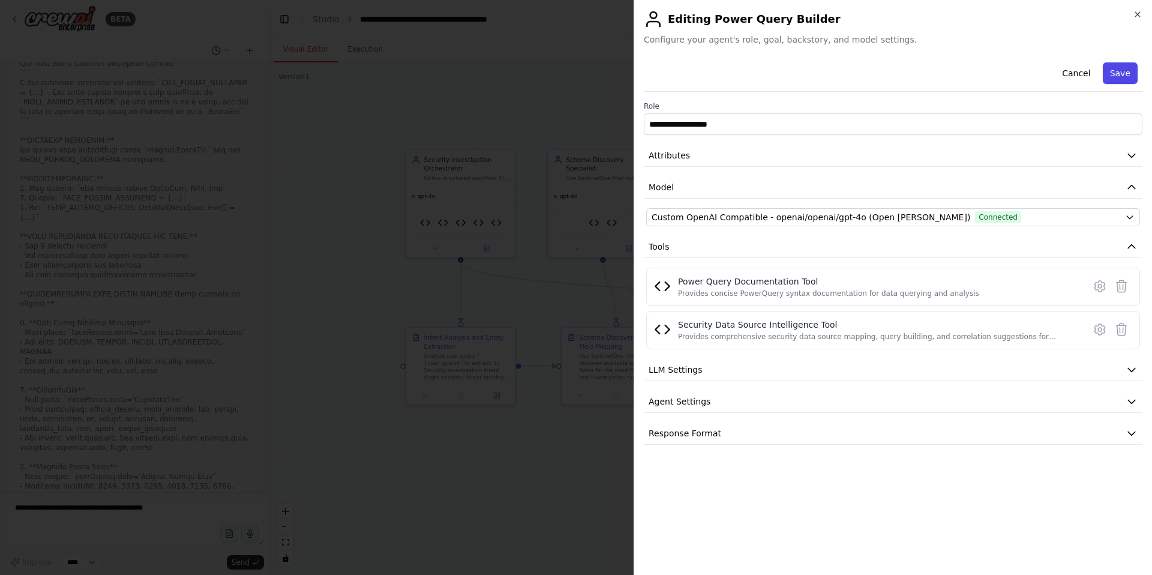
click at [1122, 74] on button "Save" at bounding box center [1120, 73] width 35 height 22
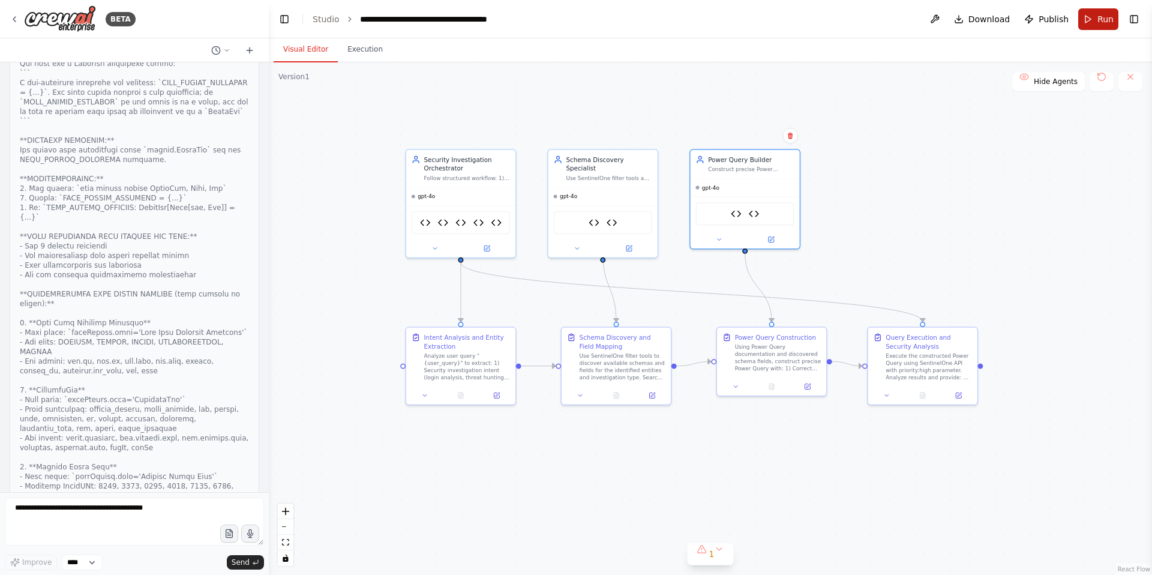
click at [1103, 23] on span "Run" at bounding box center [1106, 19] width 16 height 12
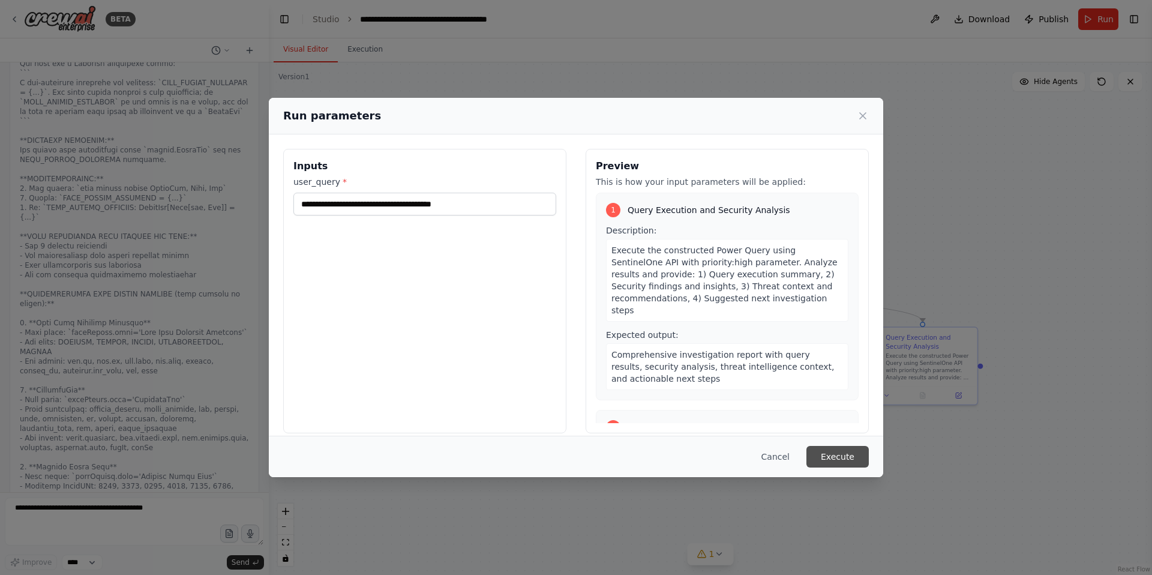
click at [836, 459] on button "Execute" at bounding box center [838, 457] width 62 height 22
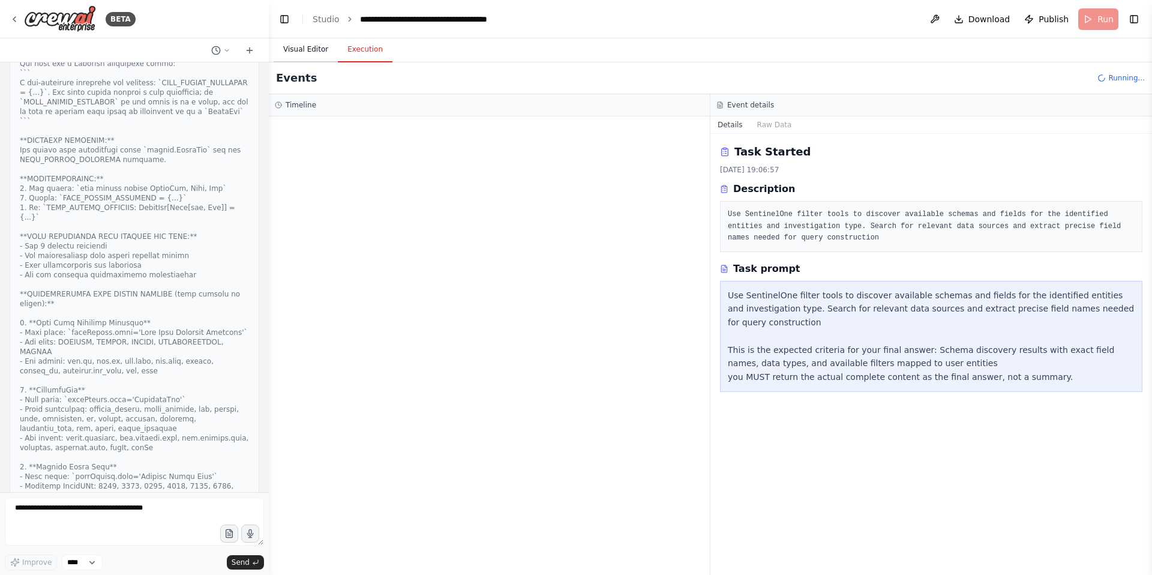
click at [296, 50] on button "Visual Editor" at bounding box center [306, 49] width 64 height 25
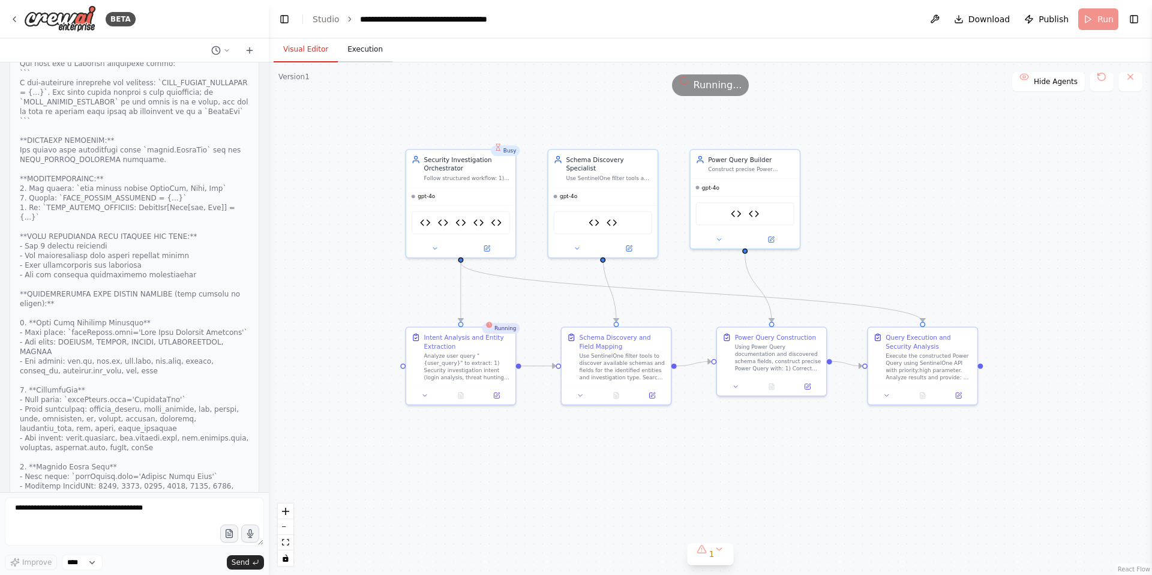
click at [368, 52] on button "Execution" at bounding box center [365, 49] width 55 height 25
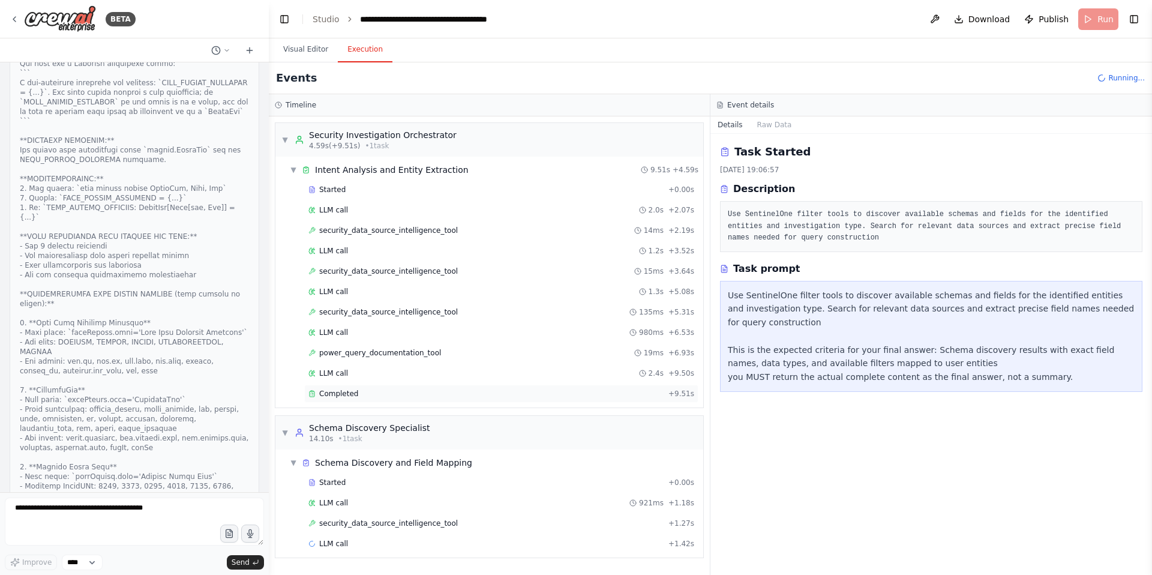
click at [347, 393] on span "Completed" at bounding box center [338, 394] width 39 height 10
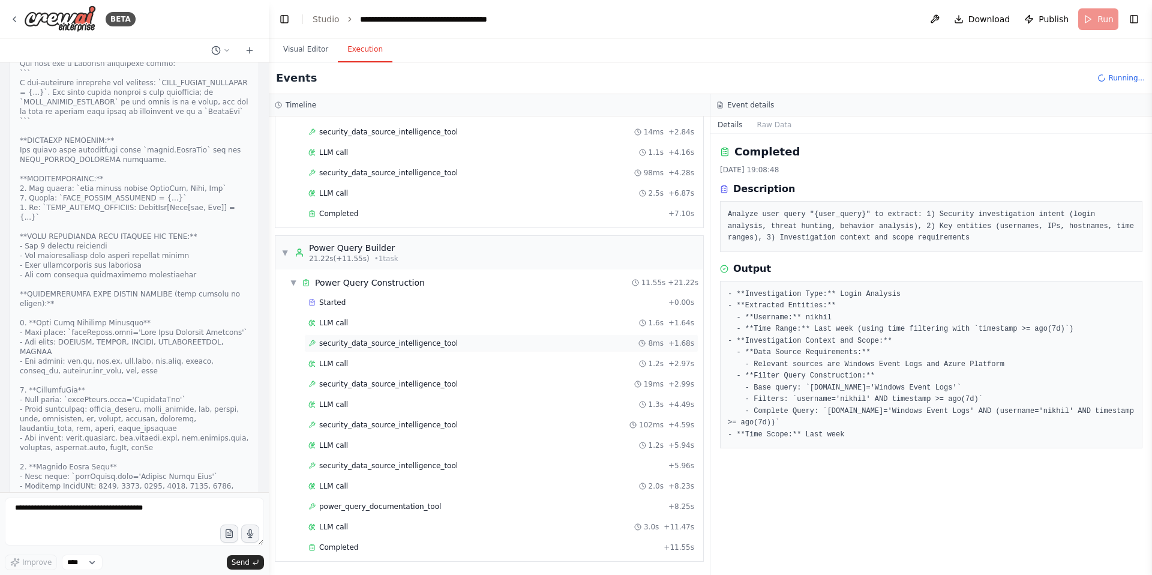
scroll to position [535, 0]
click at [411, 341] on span "security_data_source_intelligence_tool" at bounding box center [388, 344] width 139 height 10
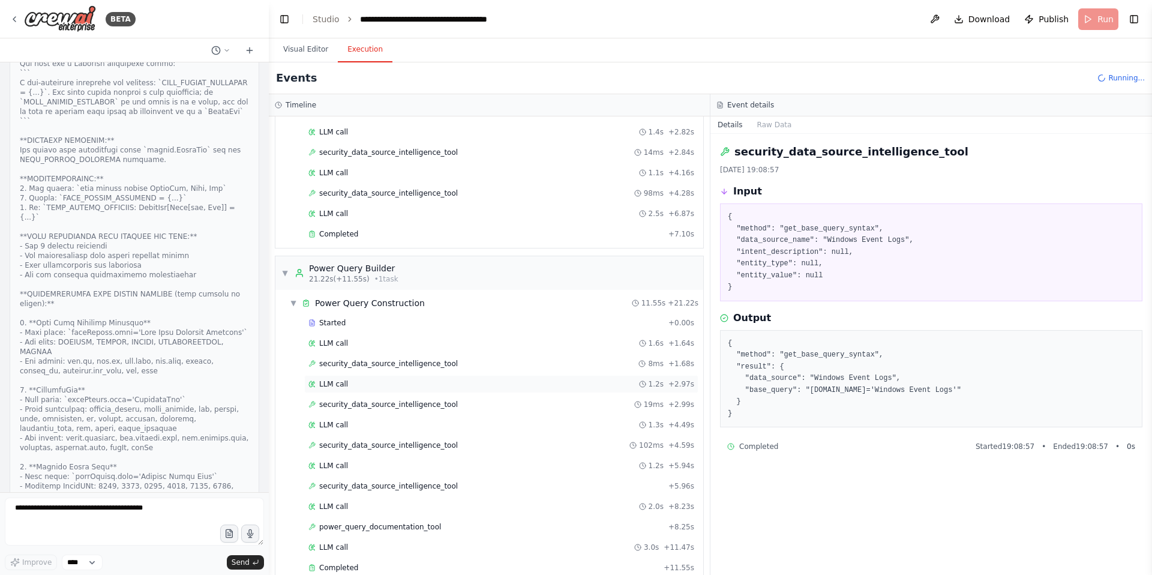
scroll to position [576, 0]
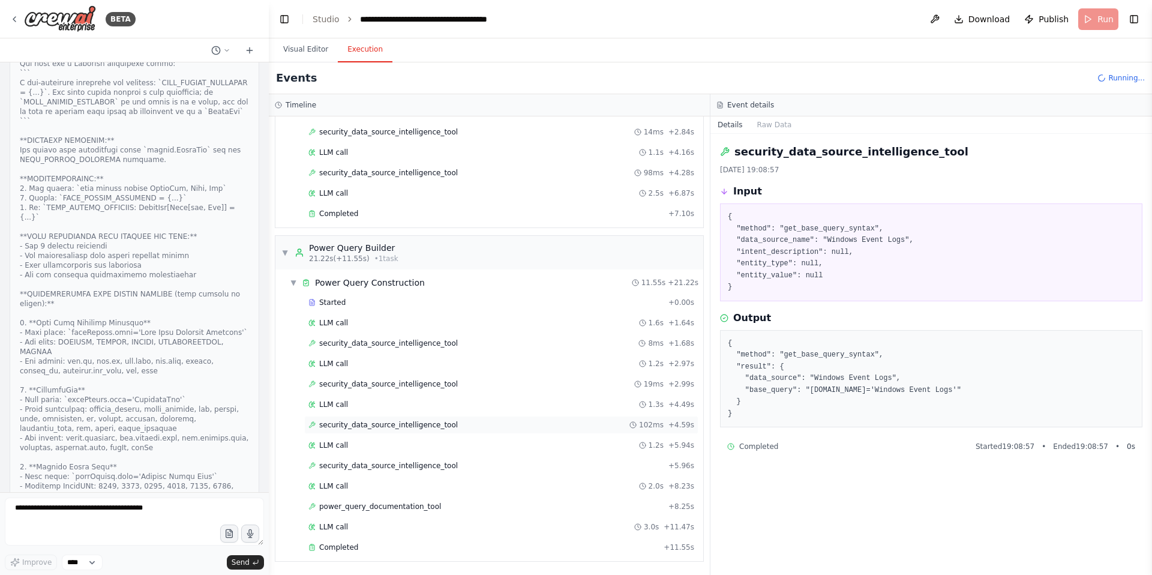
click at [390, 425] on span "security_data_source_intelligence_tool" at bounding box center [388, 425] width 139 height 10
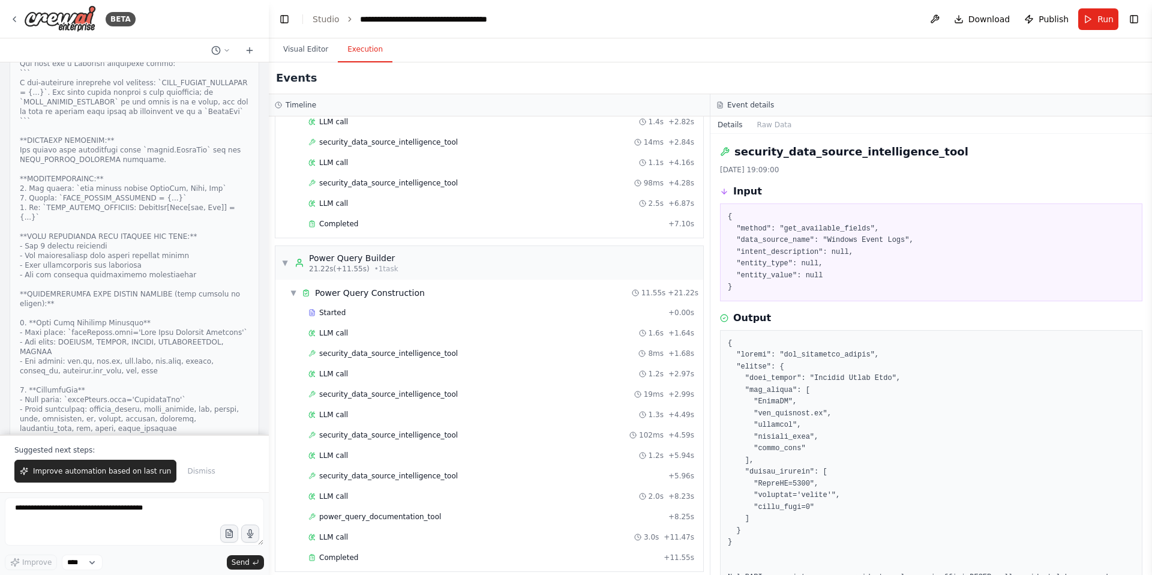
scroll to position [597, 0]
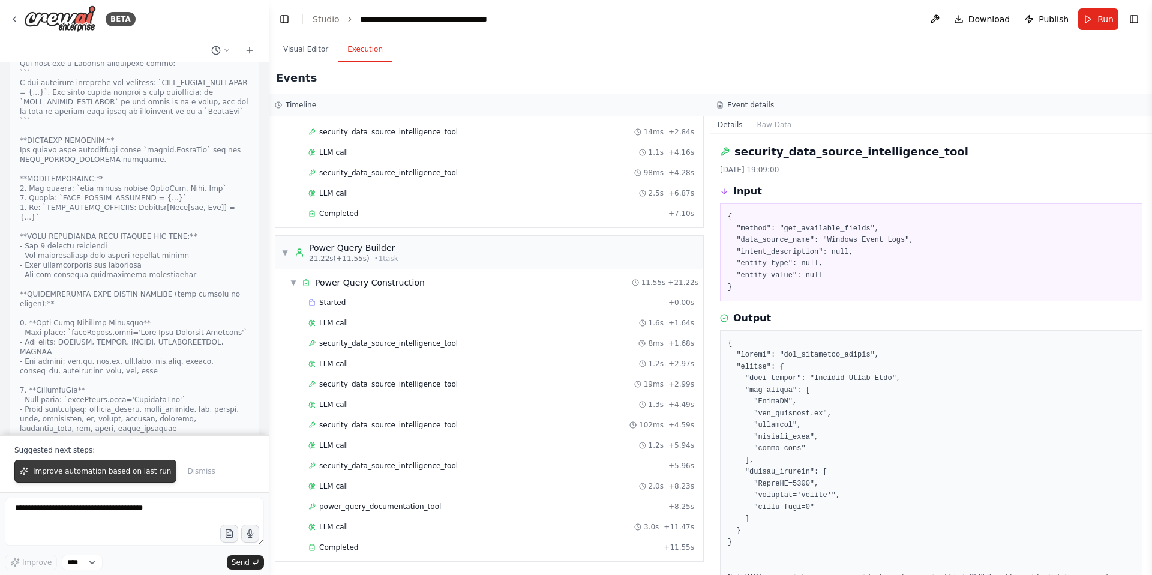
click at [105, 470] on span "Improve automation based on last run" at bounding box center [102, 471] width 138 height 10
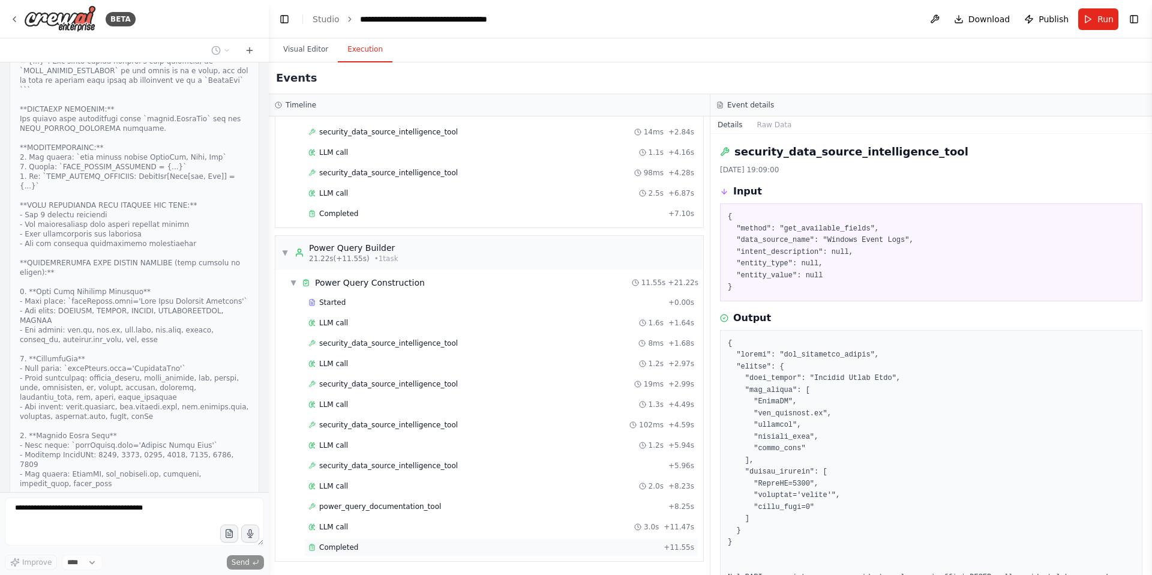
click at [351, 547] on span "Completed" at bounding box center [338, 548] width 39 height 10
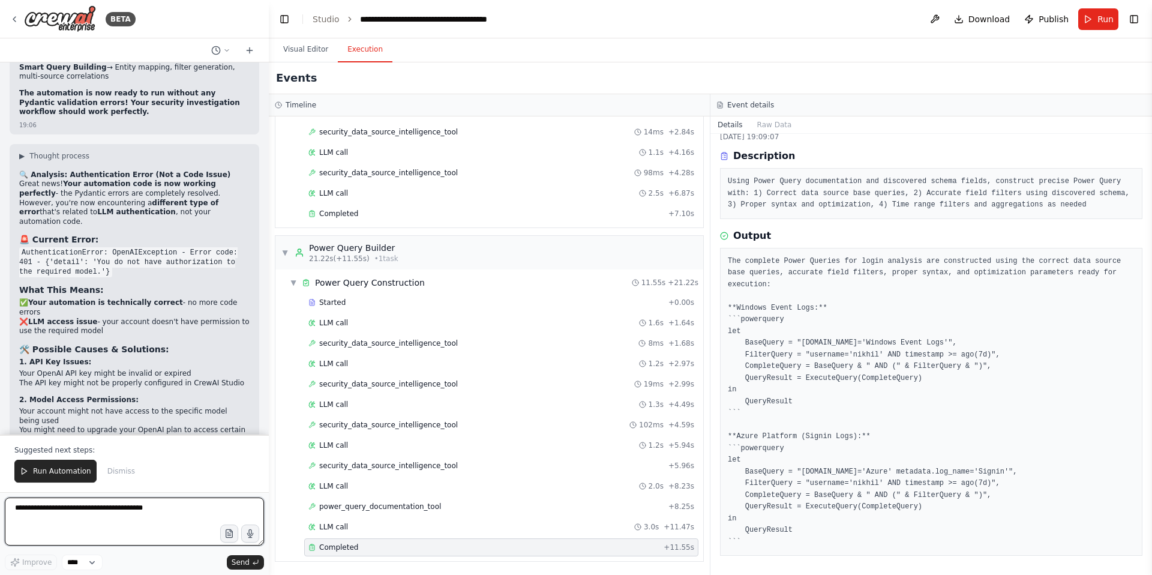
scroll to position [117183, 0]
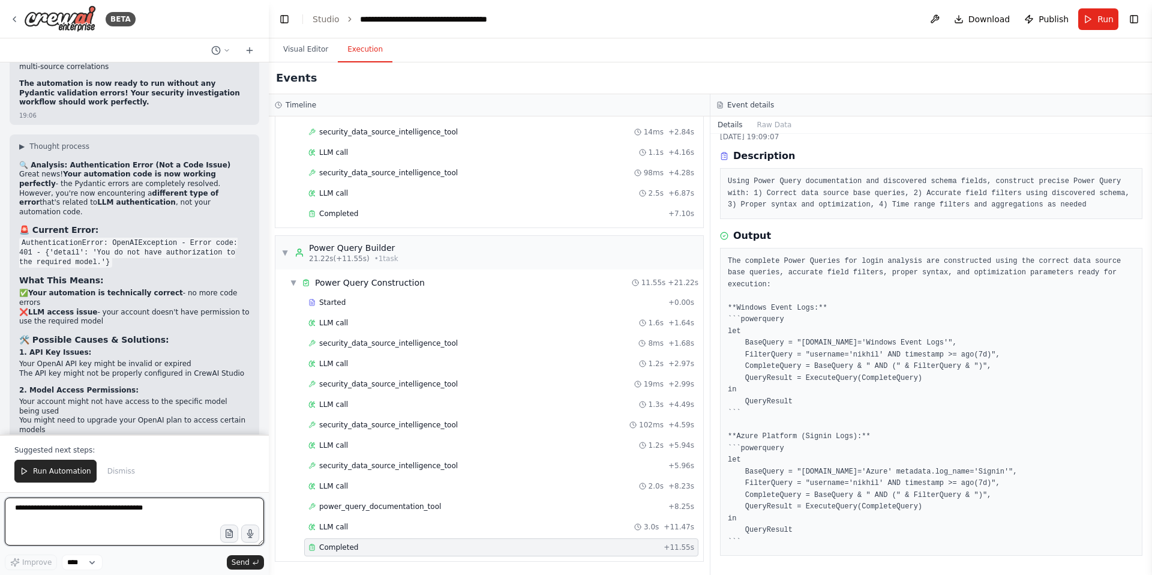
click at [102, 523] on textarea at bounding box center [134, 522] width 259 height 48
click at [38, 516] on textarea at bounding box center [134, 522] width 259 height 48
type textarea "*"
type textarea "**********"
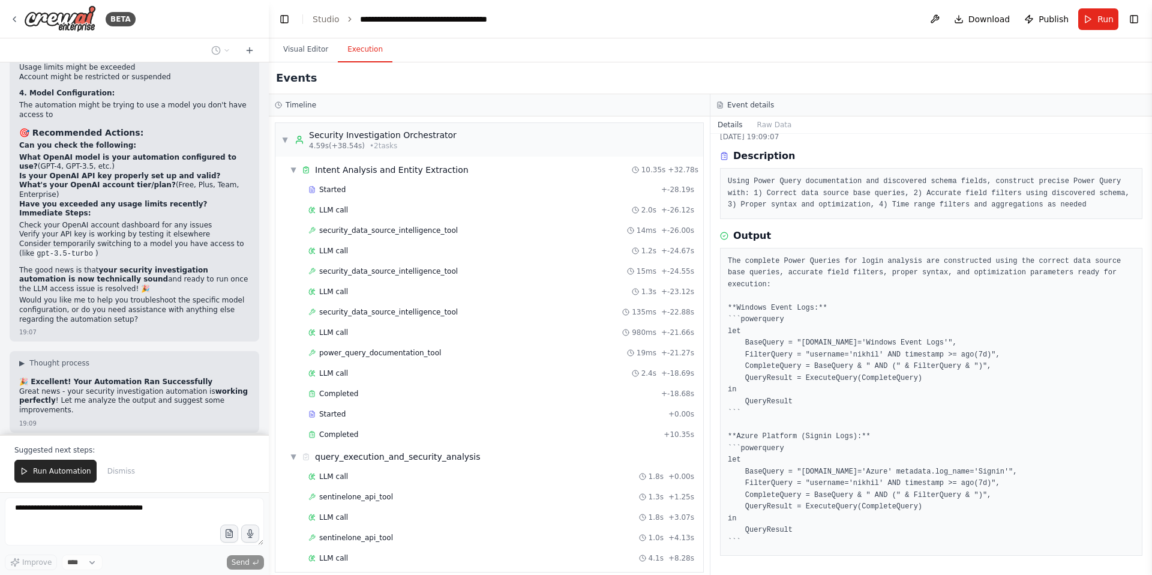
scroll to position [117575, 0]
click at [309, 53] on button "Visual Editor" at bounding box center [306, 49] width 64 height 25
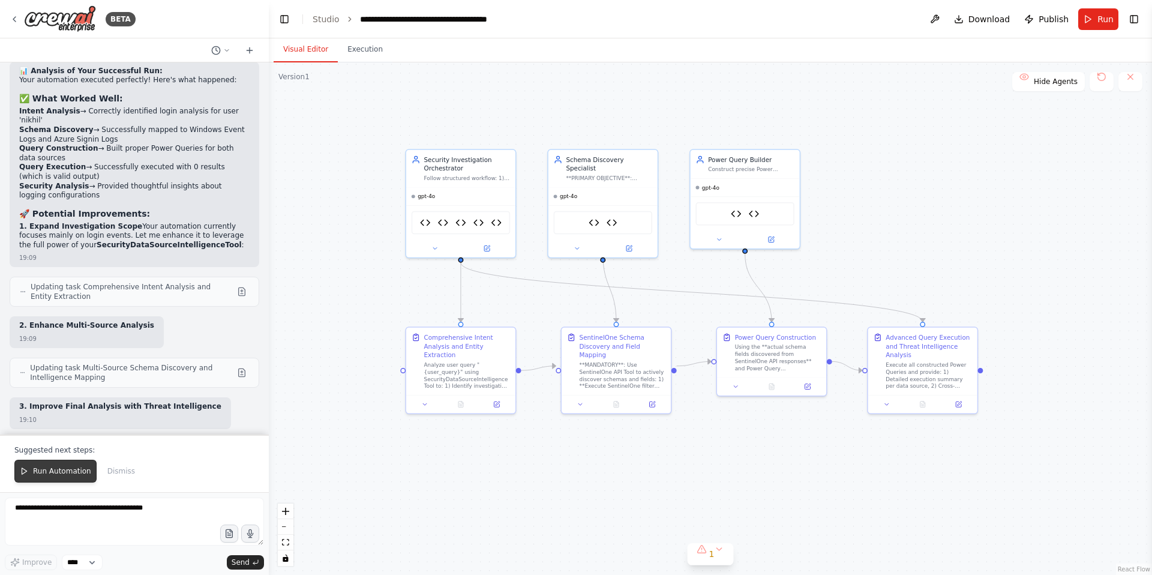
scroll to position [117993, 0]
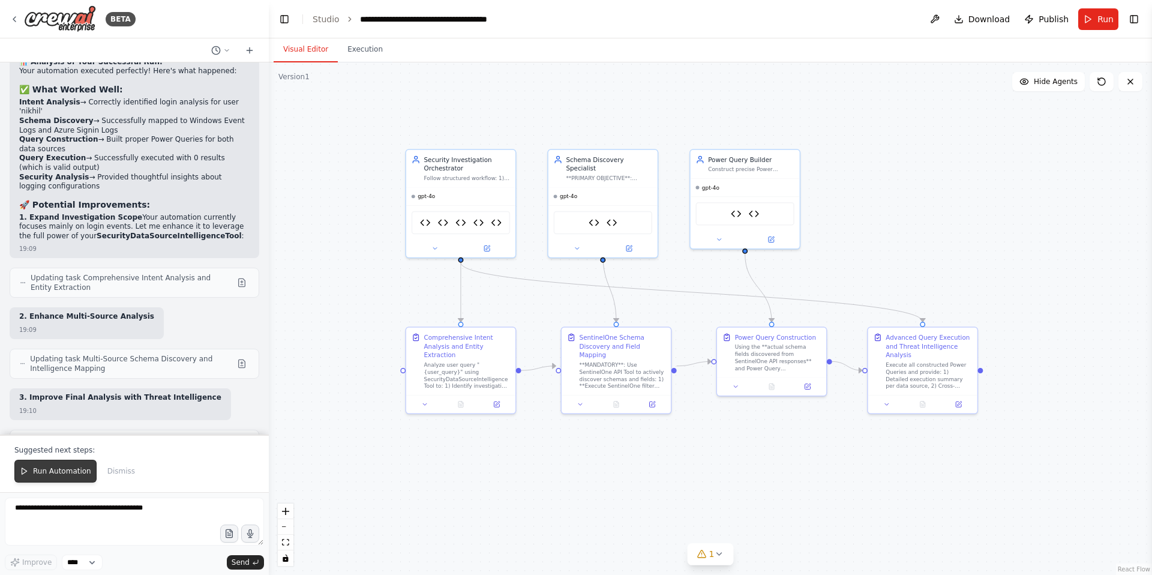
click at [59, 470] on span "Run Automation" at bounding box center [62, 471] width 58 height 10
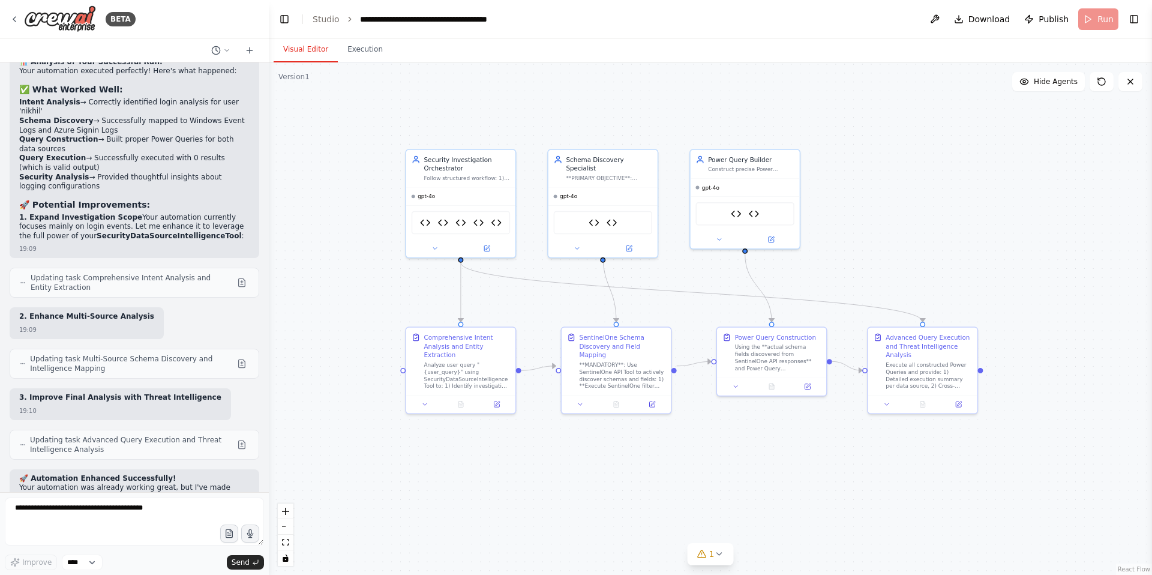
scroll to position [117935, 0]
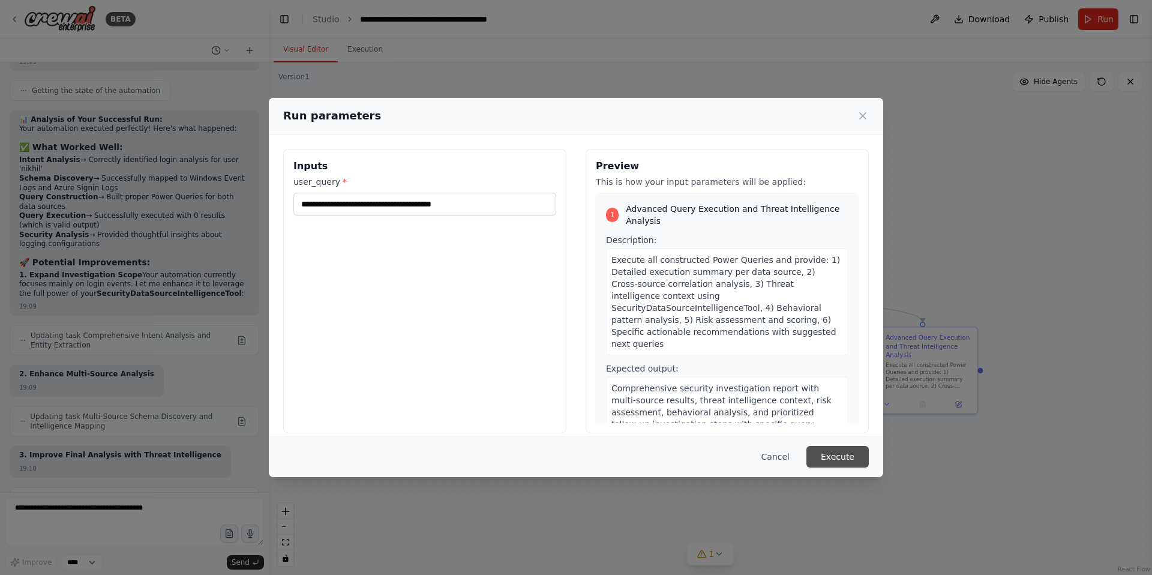
click at [846, 459] on button "Execute" at bounding box center [838, 457] width 62 height 22
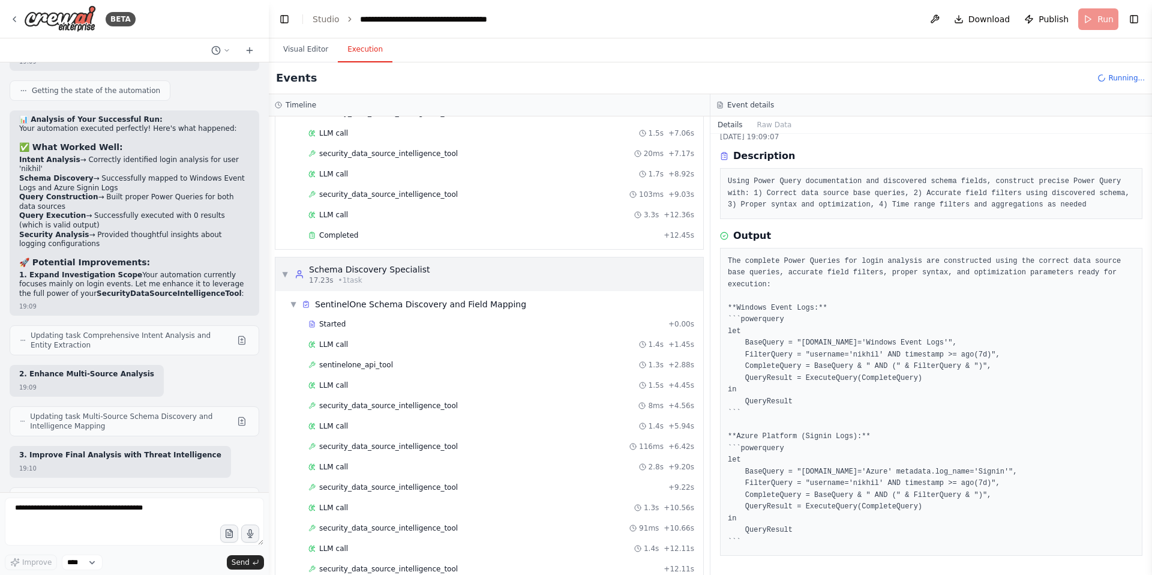
scroll to position [241, 0]
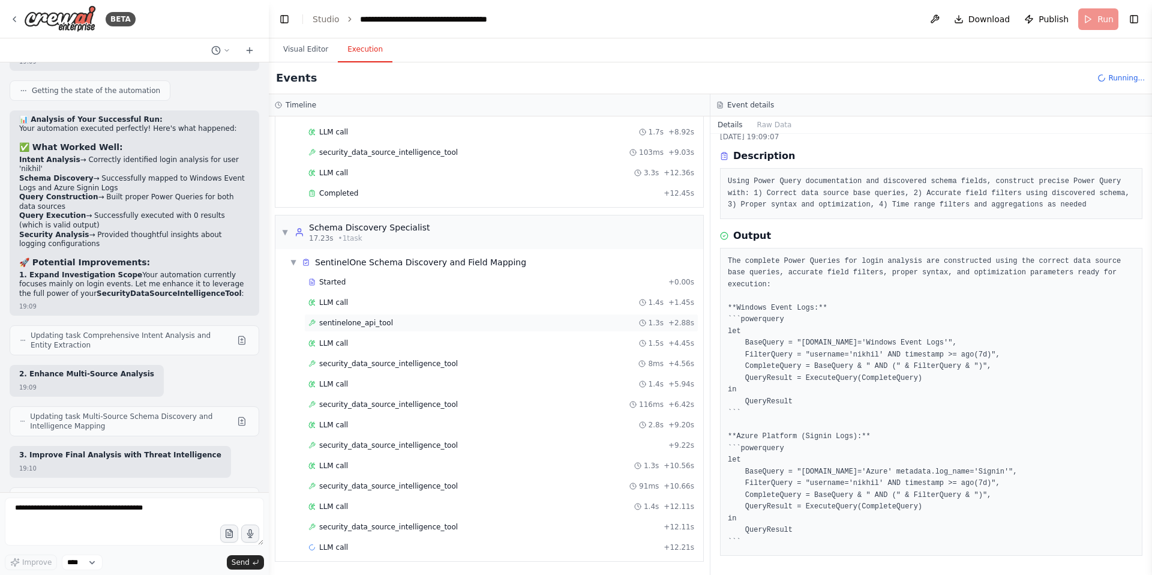
click at [356, 322] on span "sentinelone_api_tool" at bounding box center [356, 323] width 74 height 10
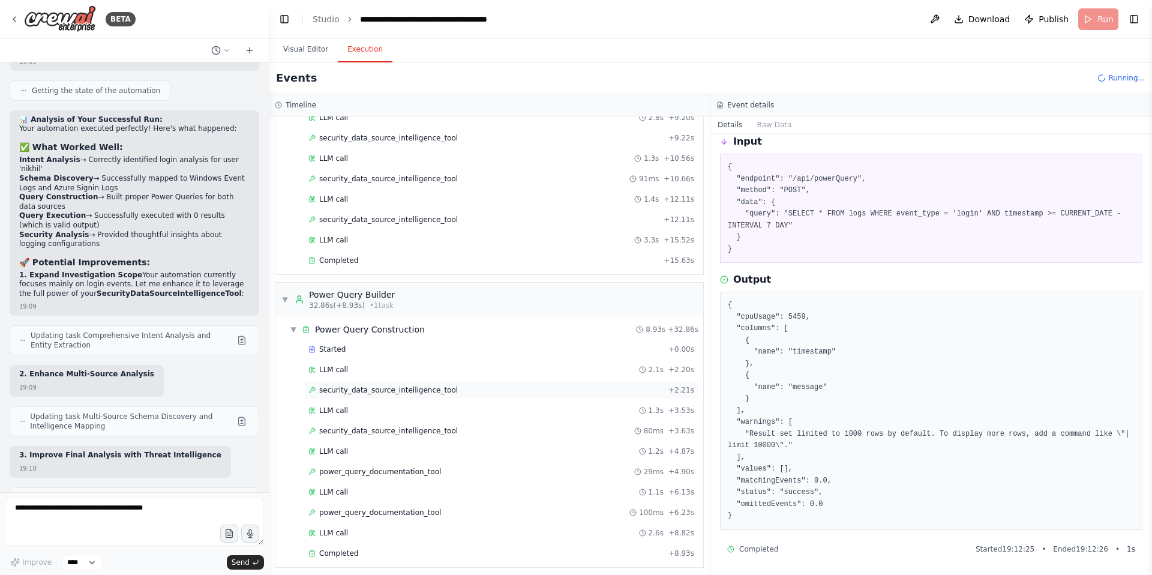
scroll to position [617, 0]
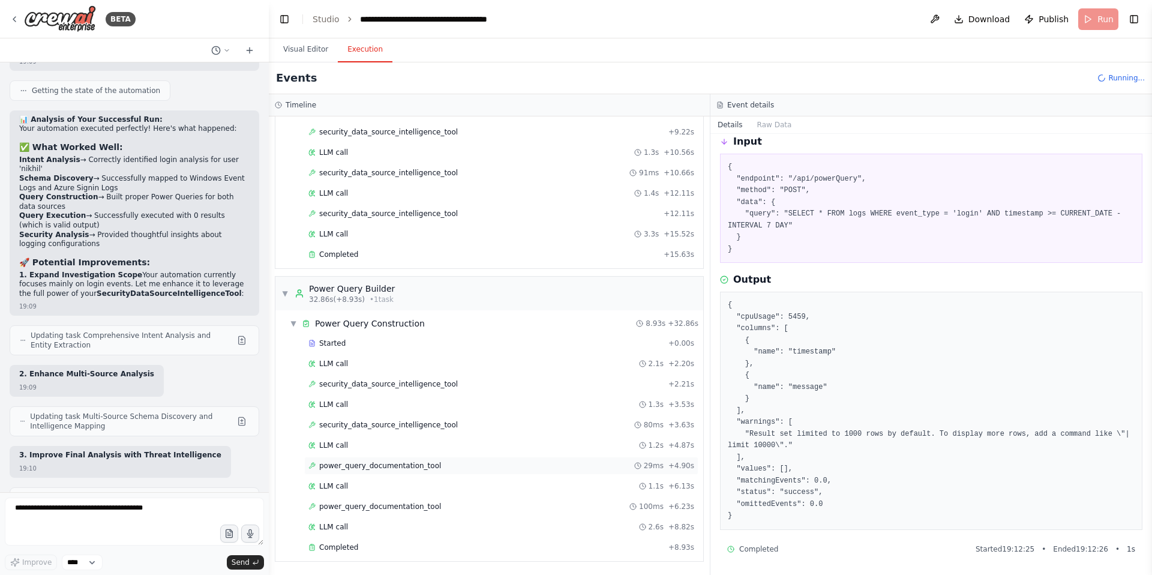
click at [387, 465] on span "power_query_documentation_tool" at bounding box center [380, 466] width 122 height 10
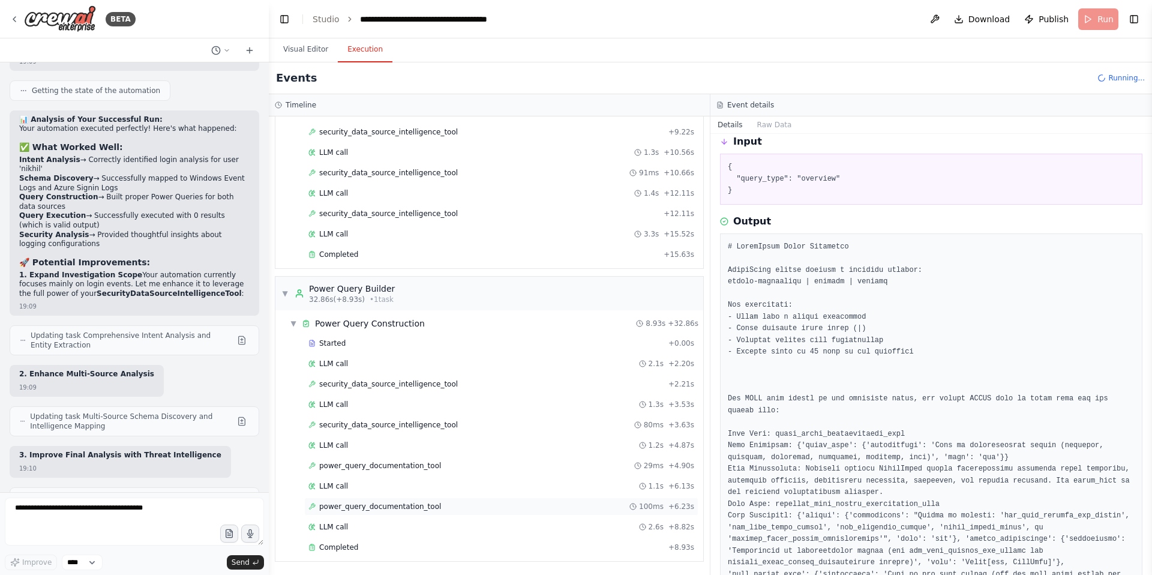
scroll to position [658, 0]
click at [375, 510] on span "power_query_documentation_tool" at bounding box center [380, 507] width 122 height 10
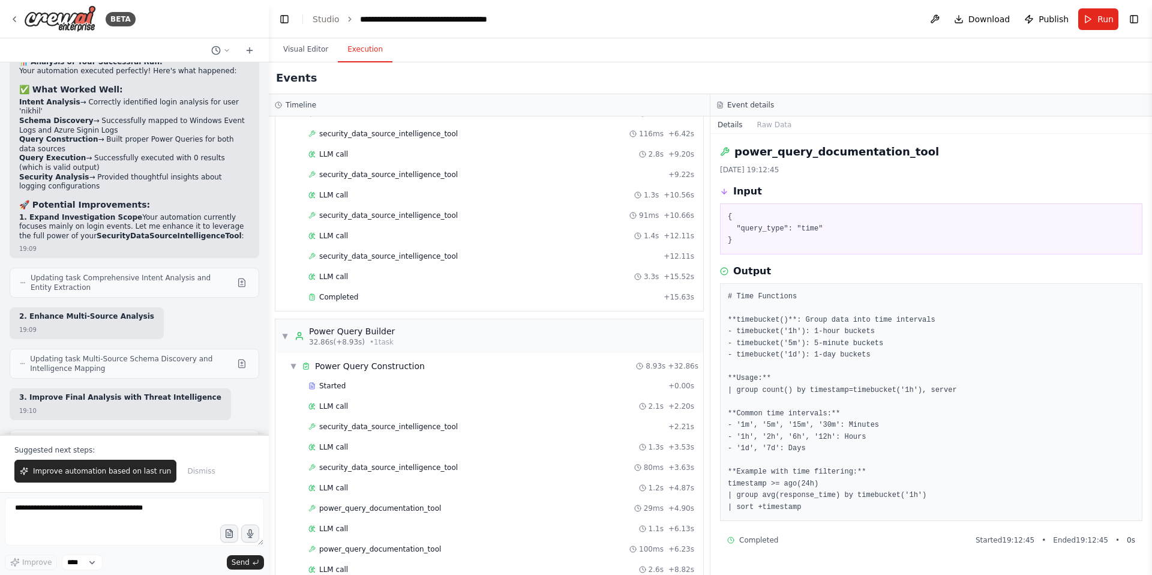
scroll to position [841, 0]
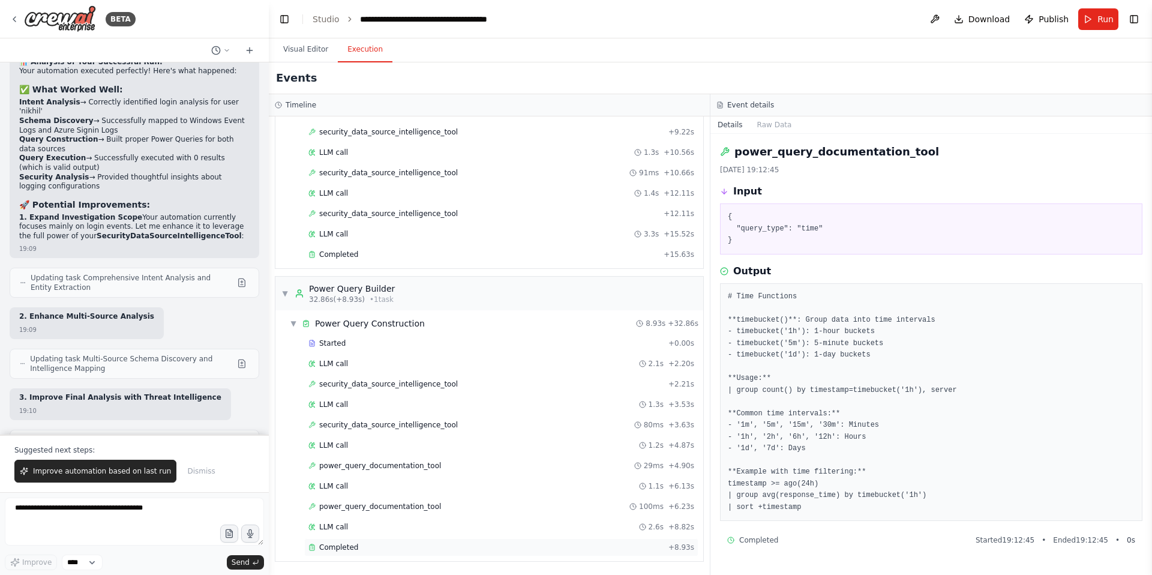
click at [346, 545] on span "Completed" at bounding box center [338, 548] width 39 height 10
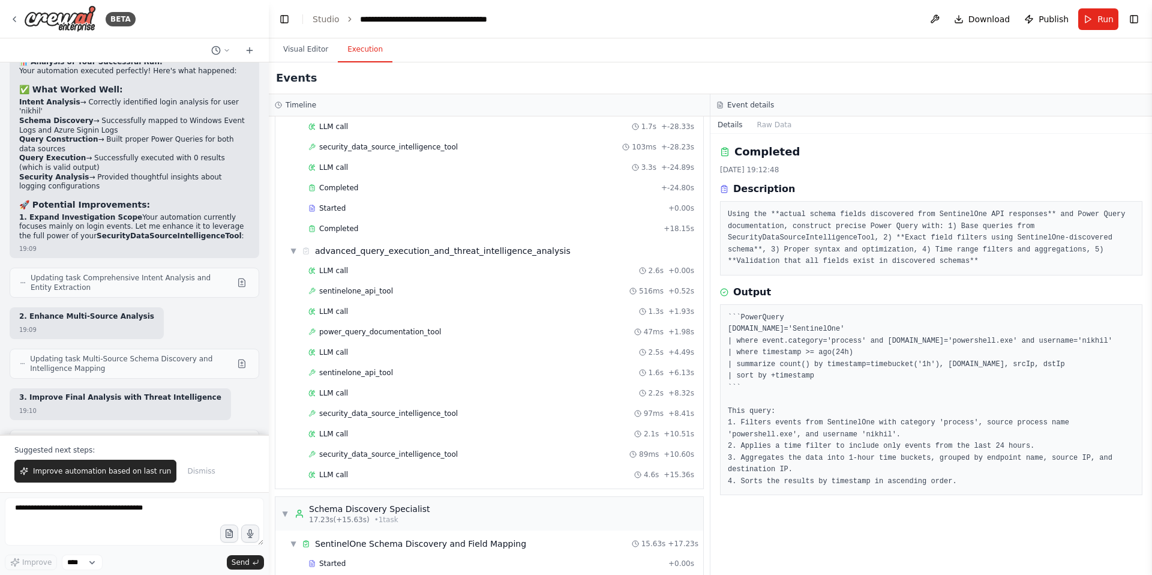
scroll to position [0, 0]
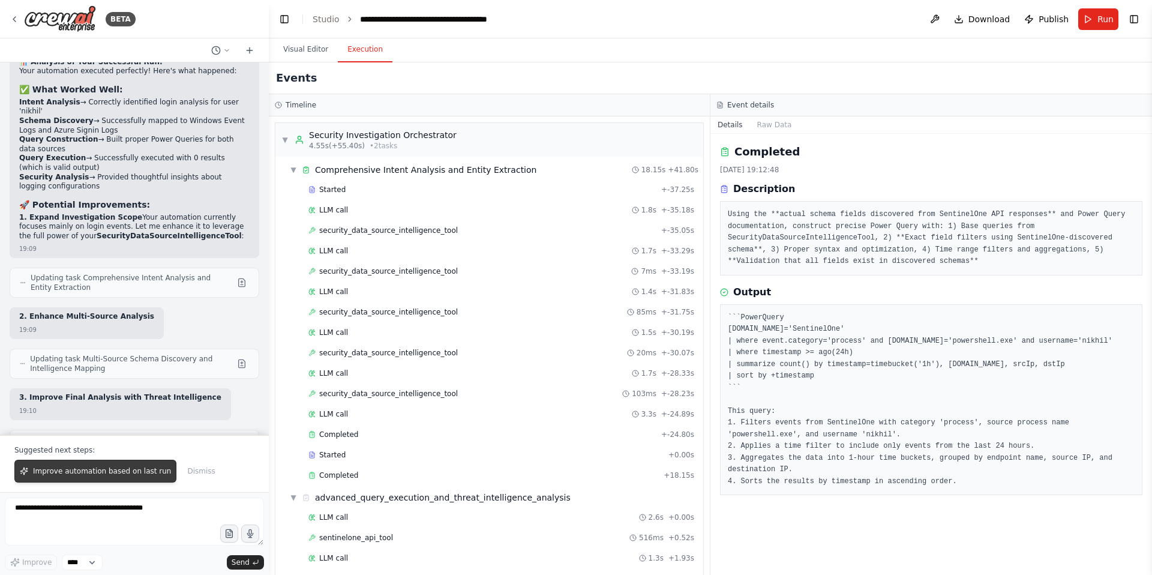
click at [71, 475] on span "Improve automation based on last run" at bounding box center [102, 471] width 138 height 10
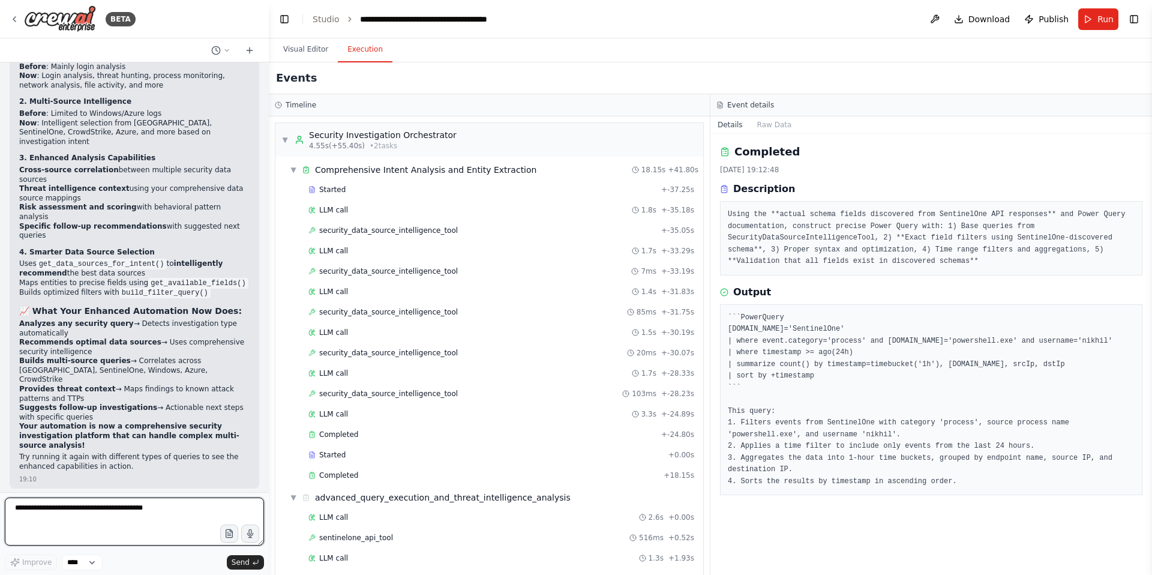
scroll to position [118482, 0]
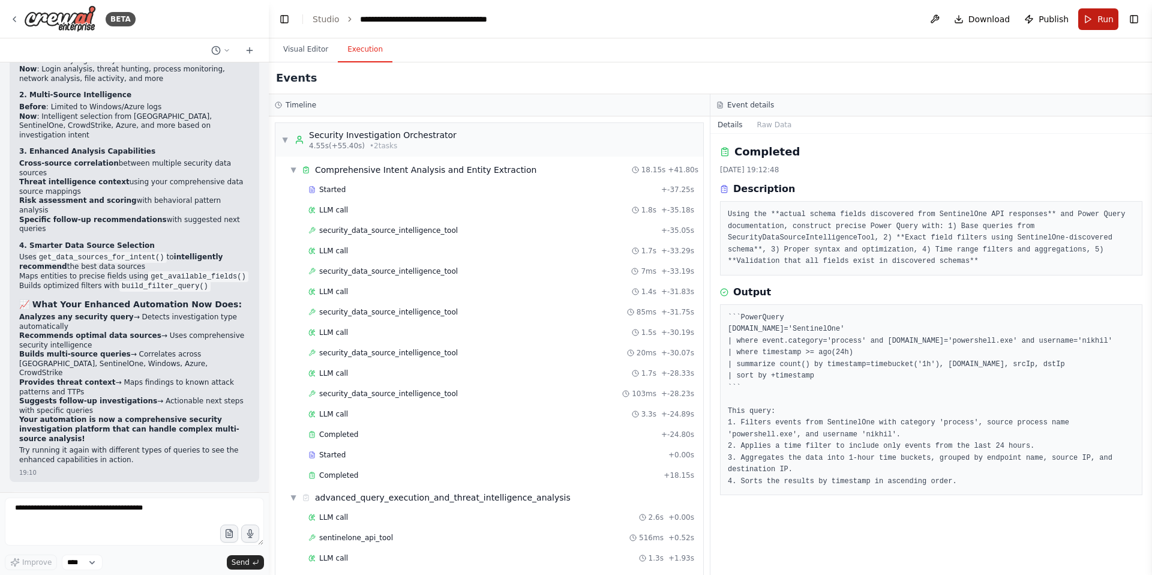
click at [1089, 21] on button "Run" at bounding box center [1099, 19] width 40 height 22
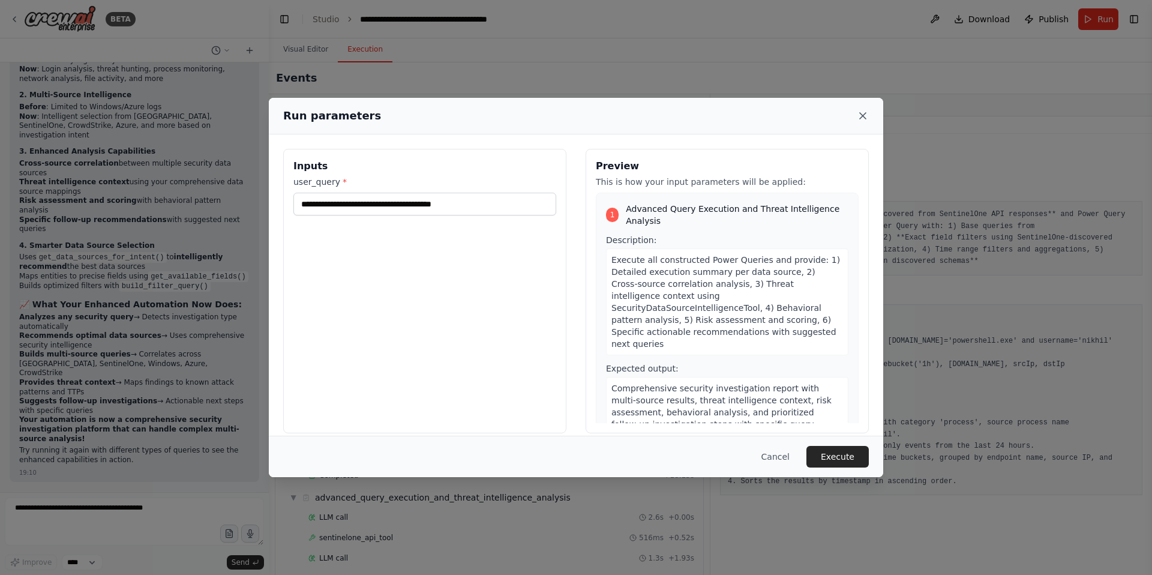
click at [864, 113] on icon at bounding box center [863, 116] width 6 height 6
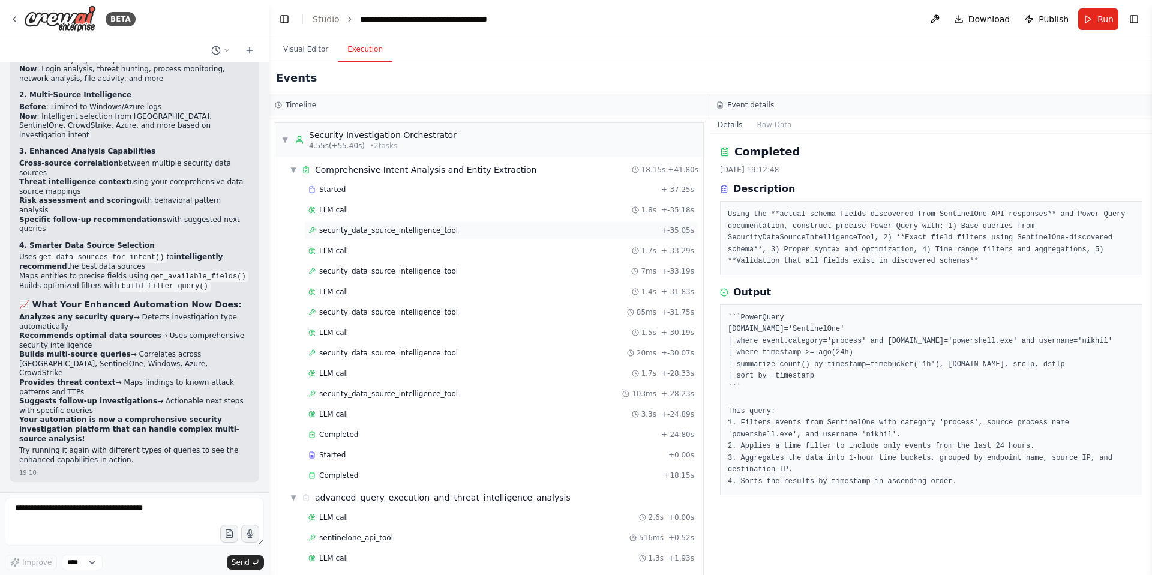
click at [390, 227] on span "security_data_source_intelligence_tool" at bounding box center [388, 231] width 139 height 10
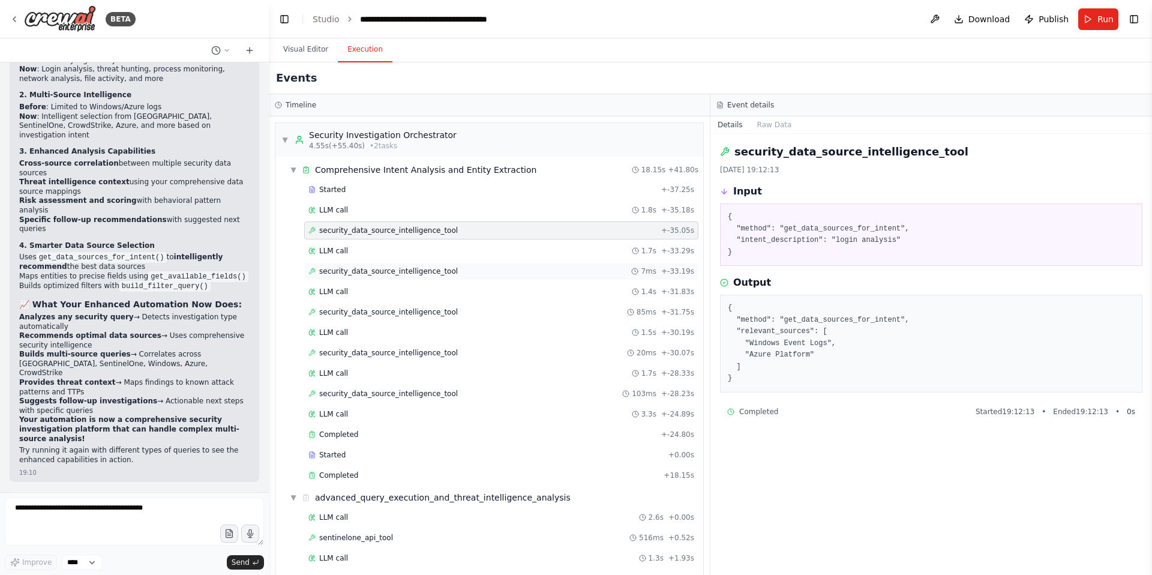
click at [399, 272] on span "security_data_source_intelligence_tool" at bounding box center [388, 271] width 139 height 10
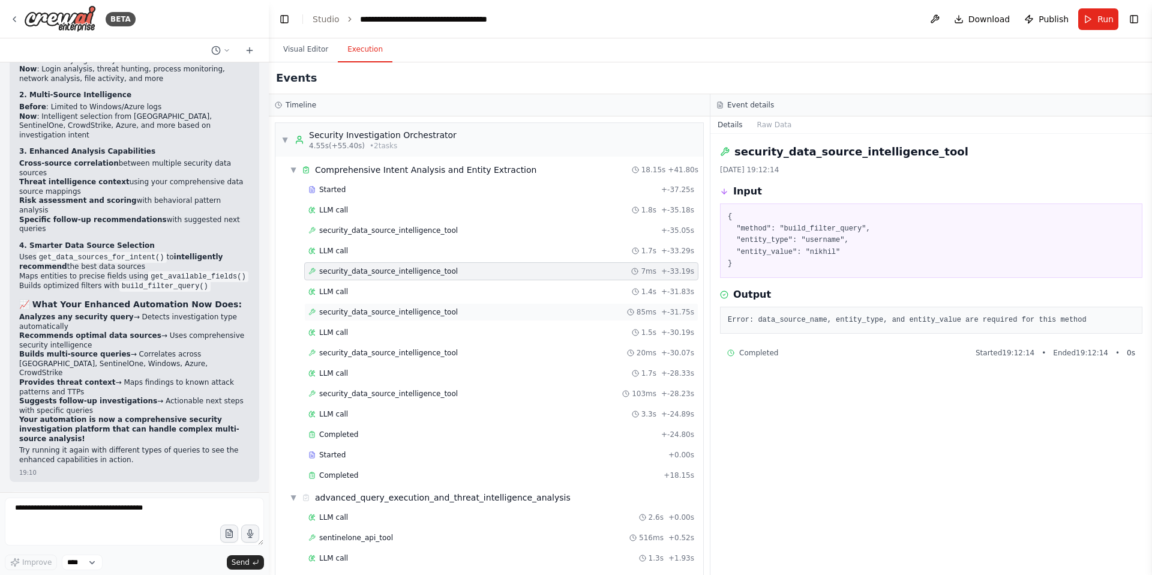
click at [393, 312] on span "security_data_source_intelligence_tool" at bounding box center [388, 312] width 139 height 10
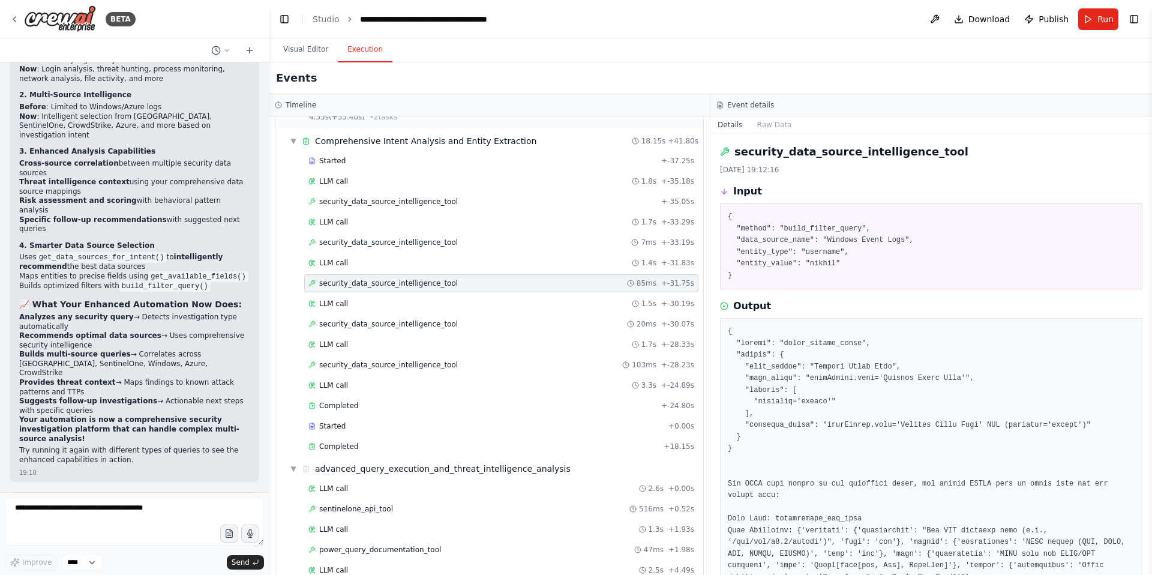
scroll to position [34, 0]
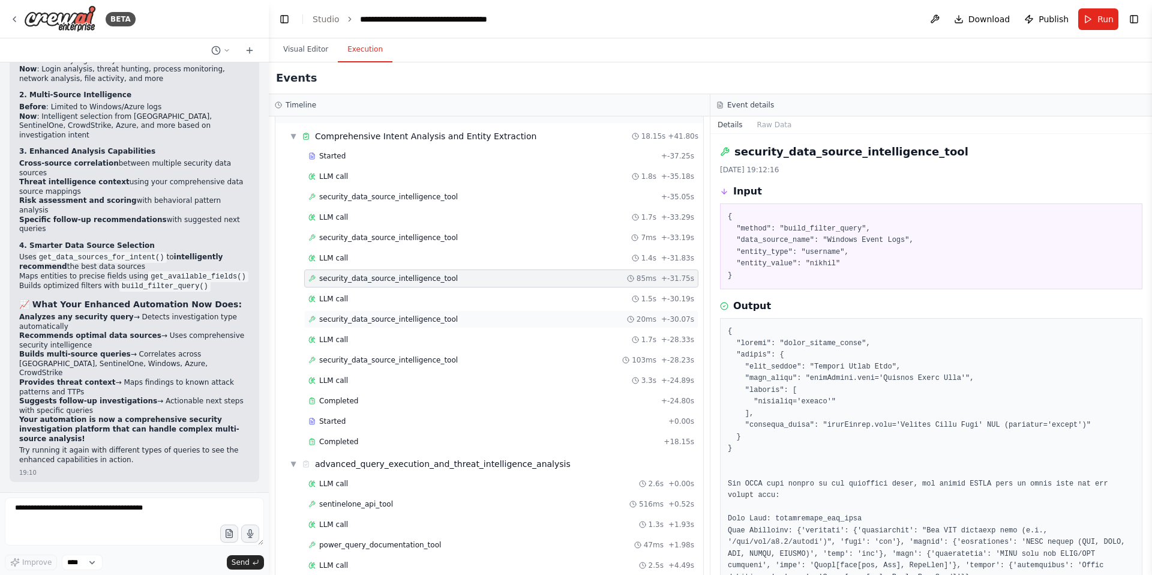
click at [390, 322] on span "security_data_source_intelligence_tool" at bounding box center [388, 320] width 139 height 10
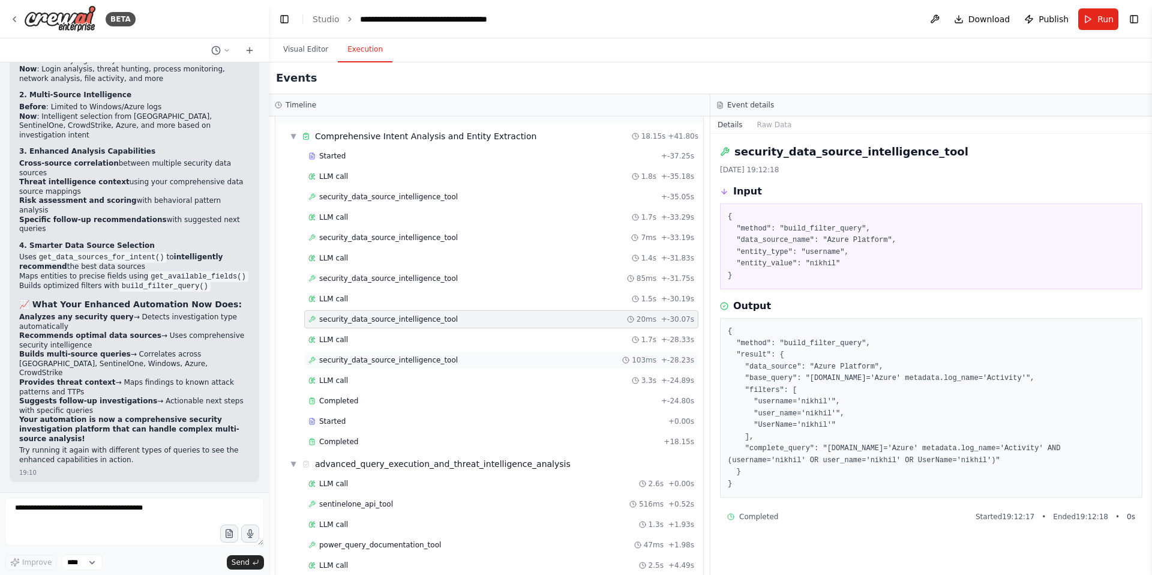
click at [404, 359] on span "security_data_source_intelligence_tool" at bounding box center [388, 360] width 139 height 10
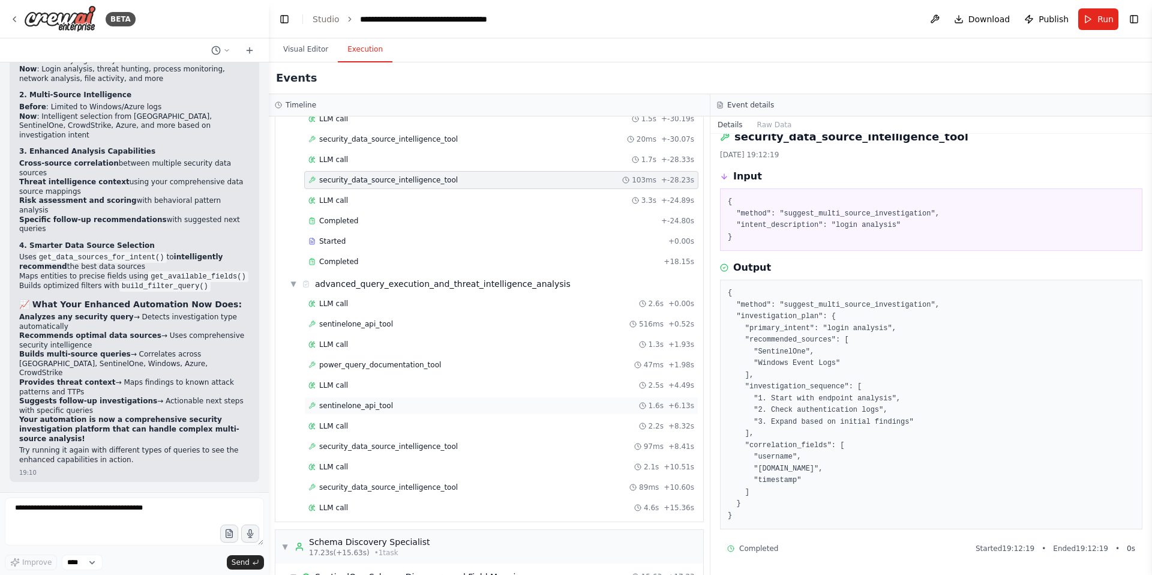
scroll to position [226, 0]
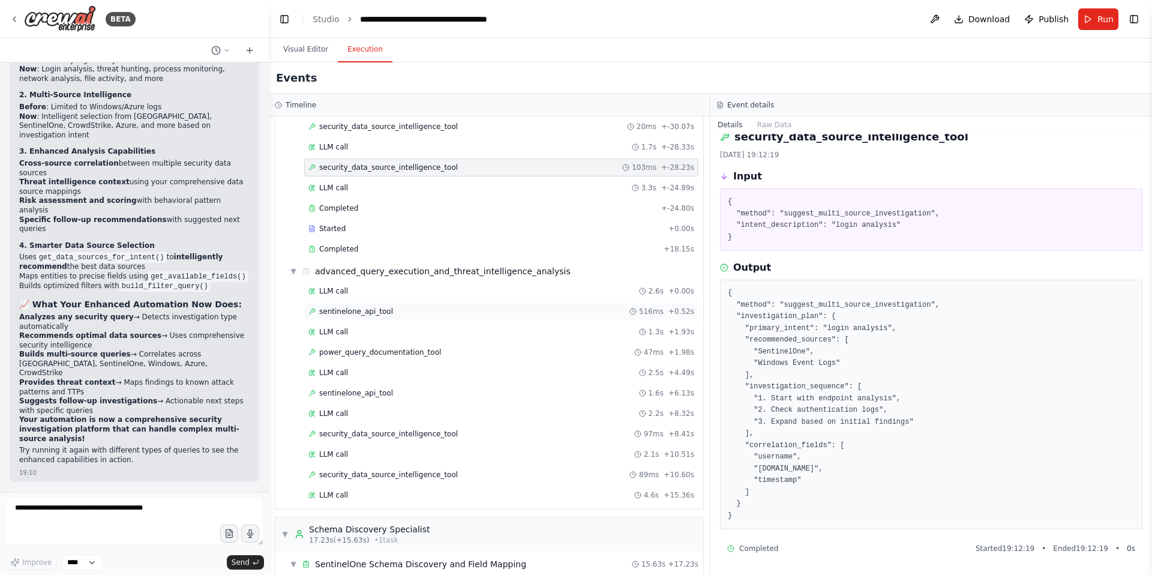
click at [369, 315] on span "sentinelone_api_tool" at bounding box center [356, 312] width 74 height 10
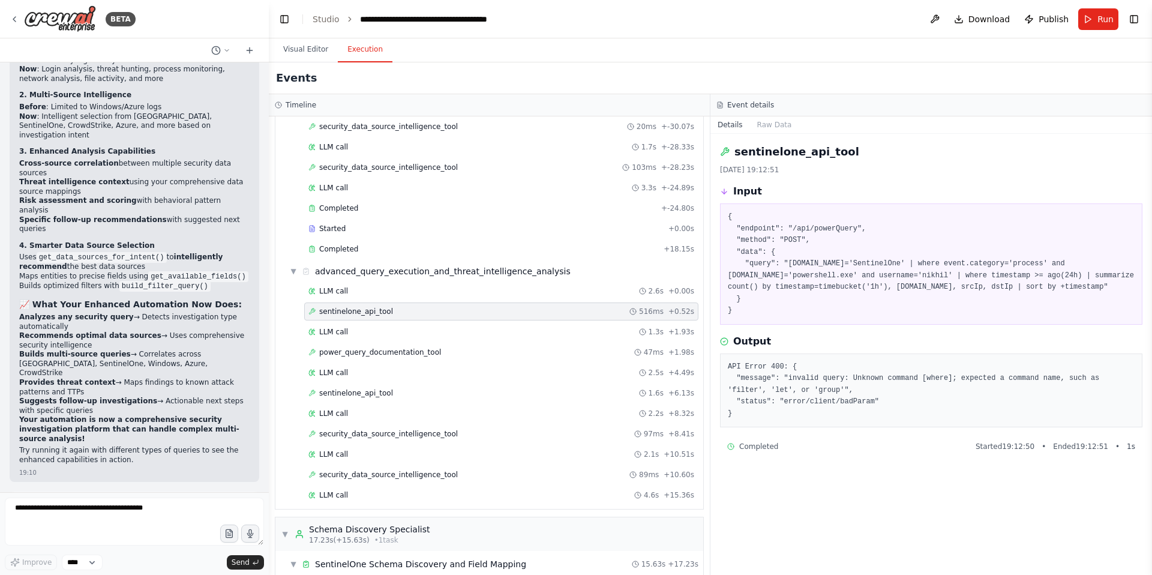
scroll to position [0, 0]
click at [397, 355] on span "power_query_documentation_tool" at bounding box center [380, 353] width 122 height 10
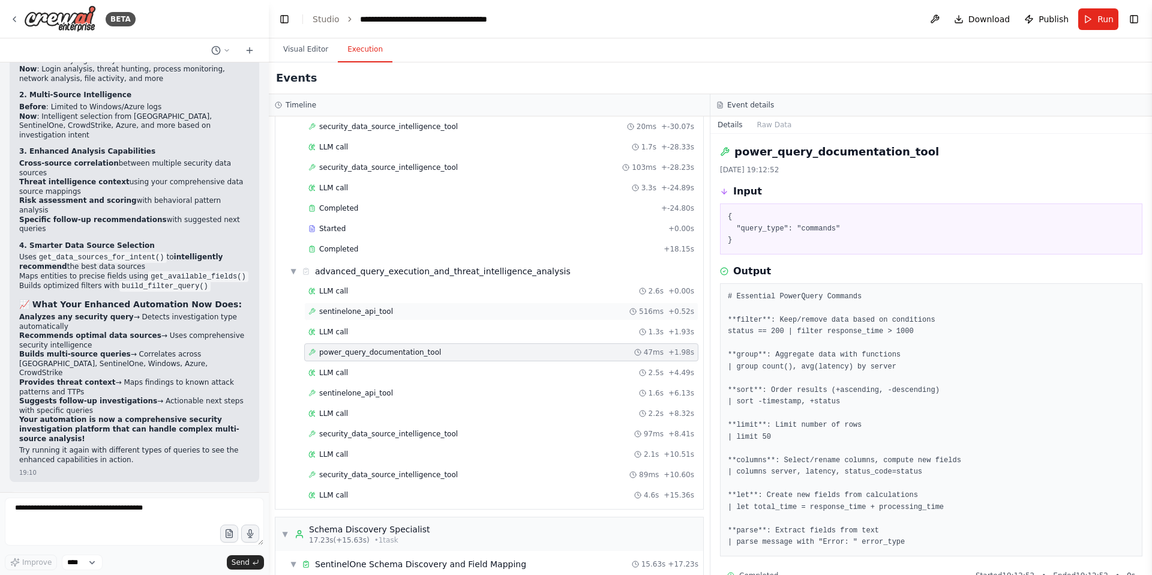
click at [379, 315] on span "sentinelone_api_tool" at bounding box center [356, 312] width 74 height 10
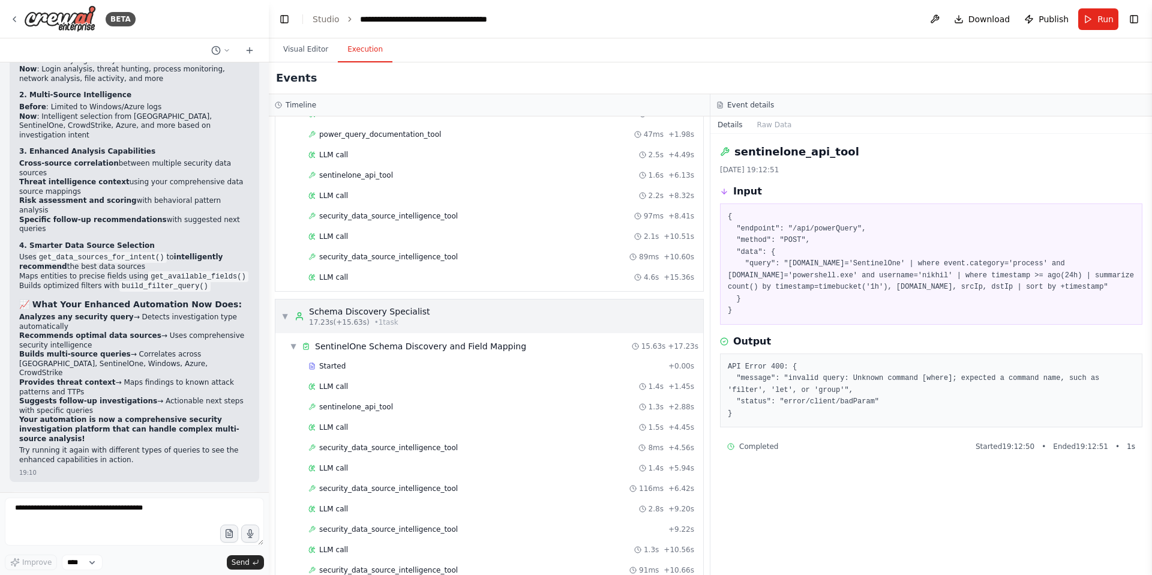
scroll to position [444, 0]
click at [388, 179] on span "sentinelone_api_tool" at bounding box center [356, 176] width 74 height 10
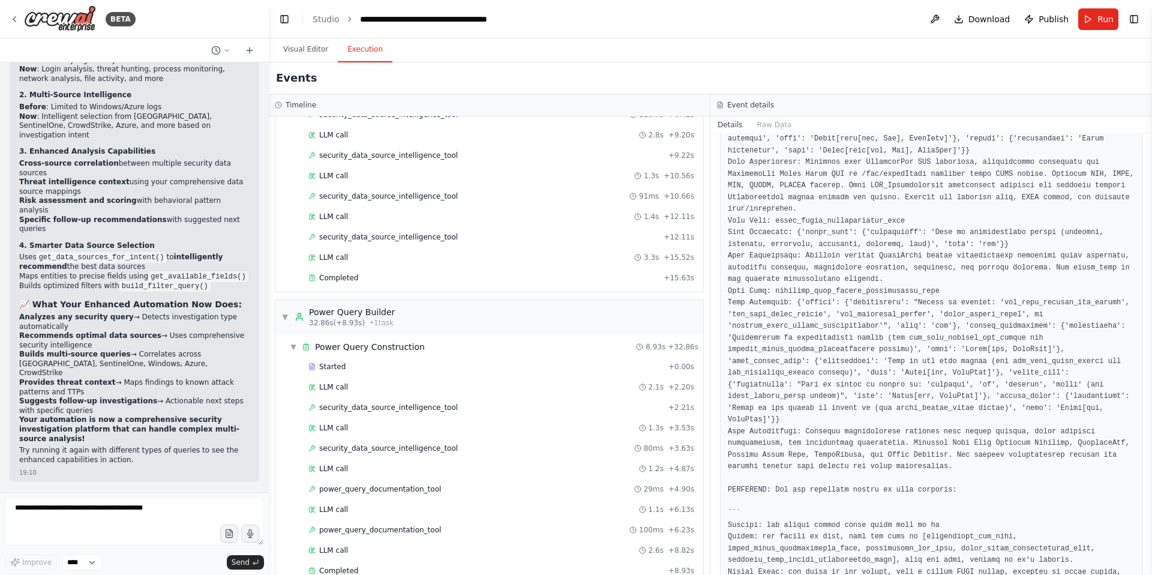
scroll to position [841, 0]
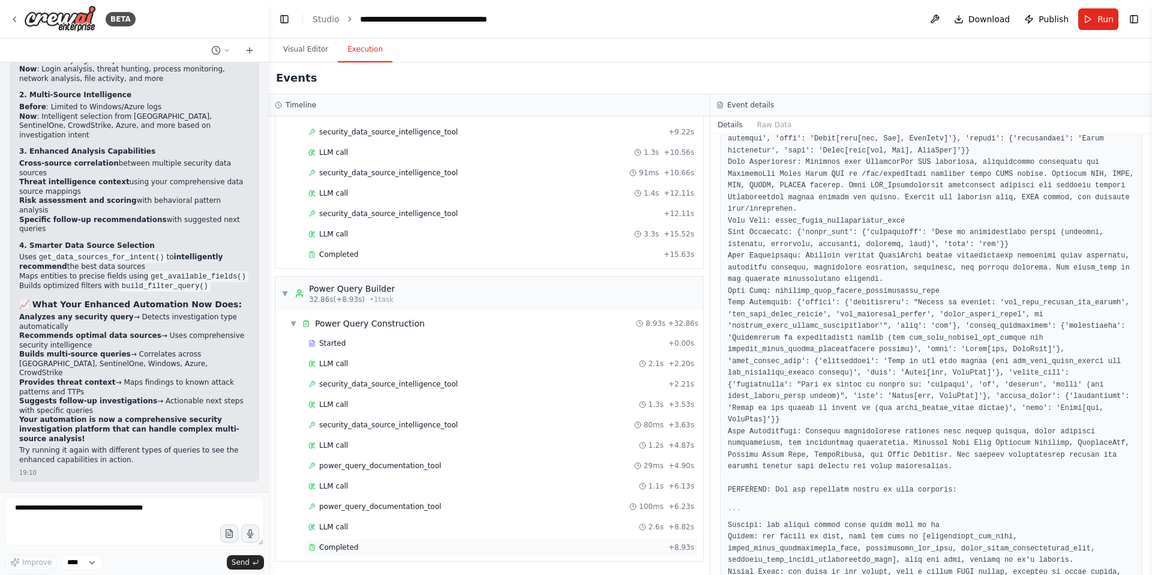
click at [338, 550] on span "Completed" at bounding box center [338, 548] width 39 height 10
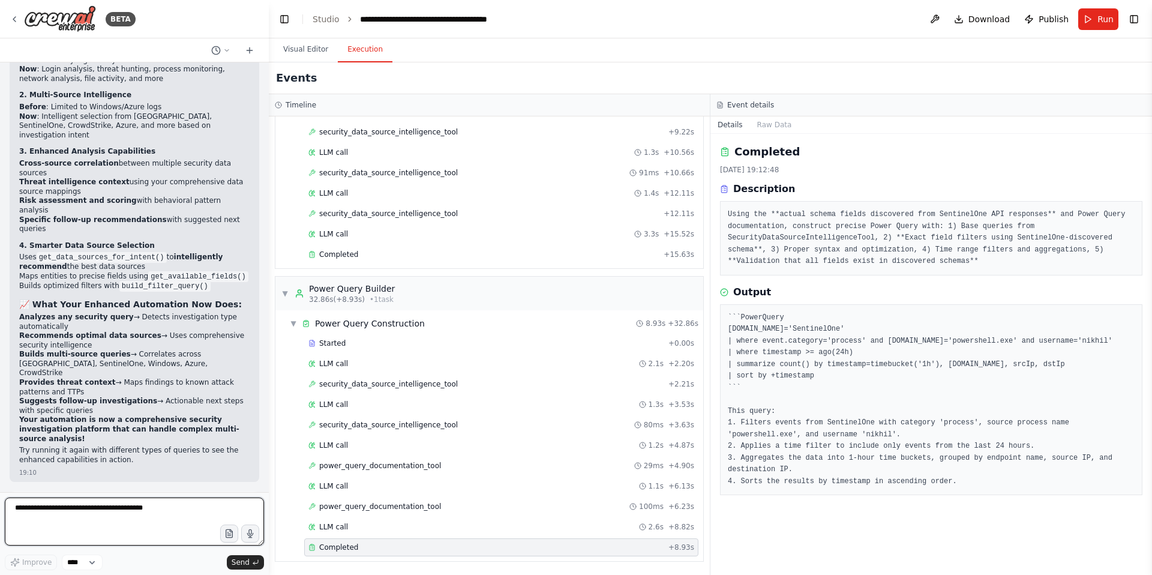
click at [64, 510] on textarea at bounding box center [134, 522] width 259 height 48
type textarea "**********"
click at [1095, 23] on button "Run" at bounding box center [1099, 19] width 40 height 22
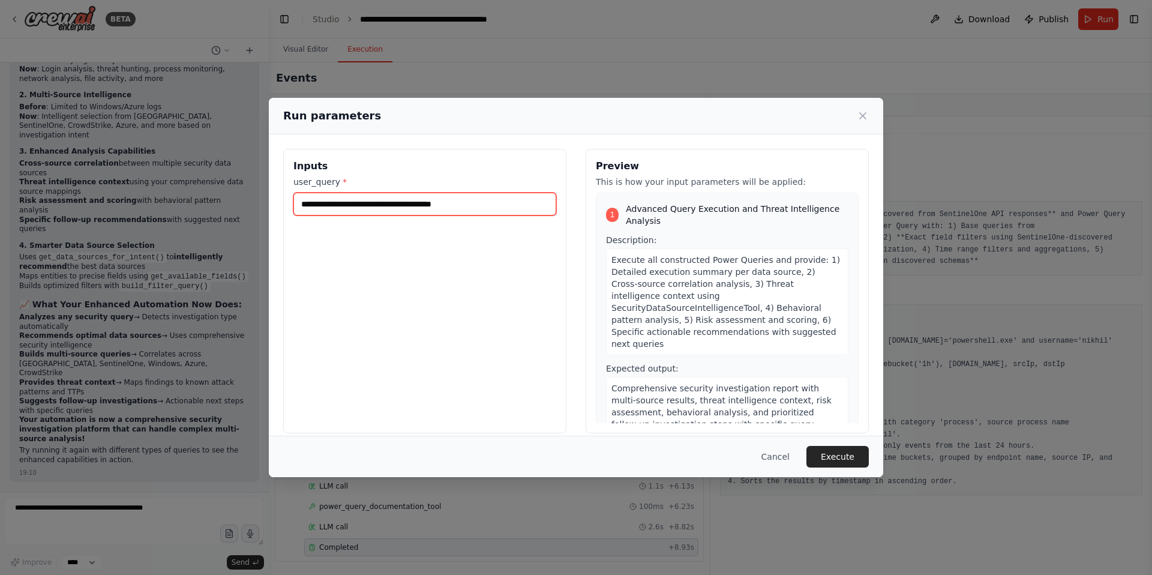
click at [487, 204] on input "**********" at bounding box center [424, 204] width 263 height 23
type input "**********"
click at [844, 462] on button "Execute" at bounding box center [838, 457] width 62 height 22
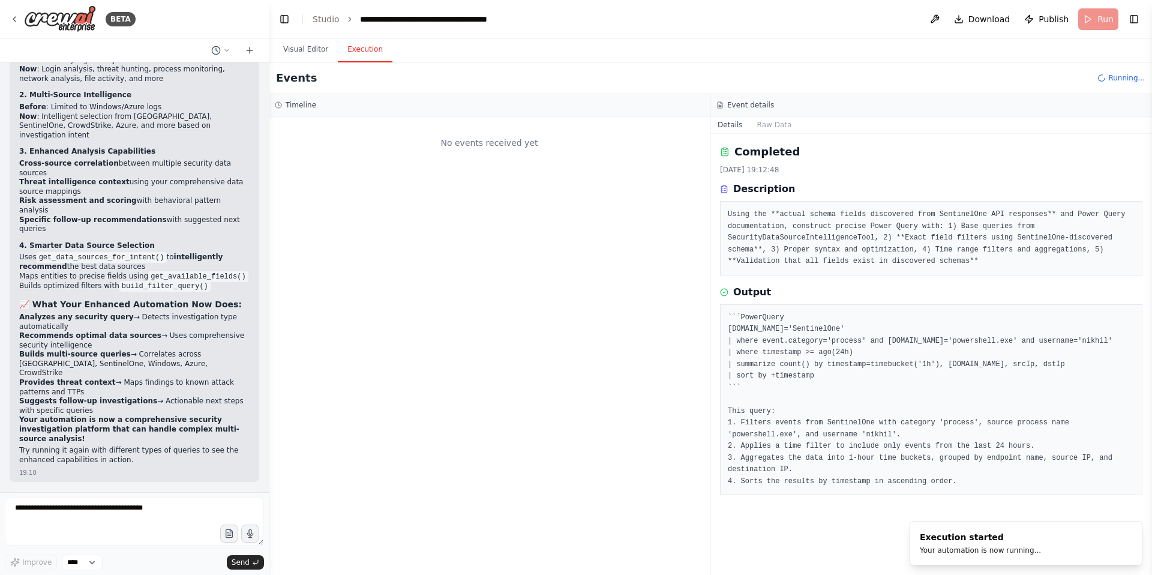
scroll to position [0, 0]
click at [295, 50] on button "Visual Editor" at bounding box center [306, 49] width 64 height 25
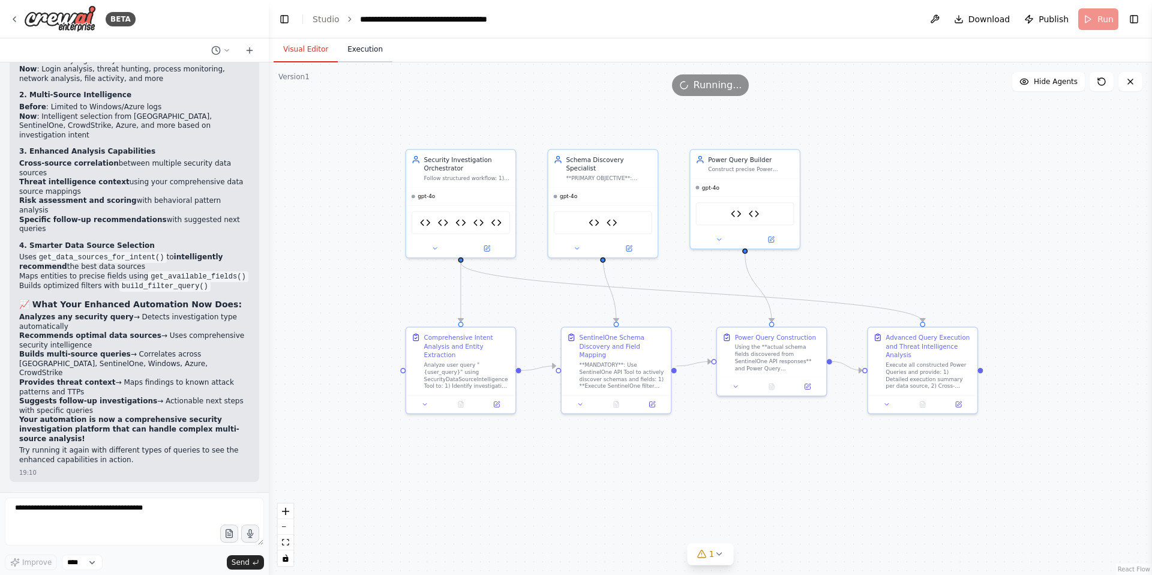
click at [359, 52] on button "Execution" at bounding box center [365, 49] width 55 height 25
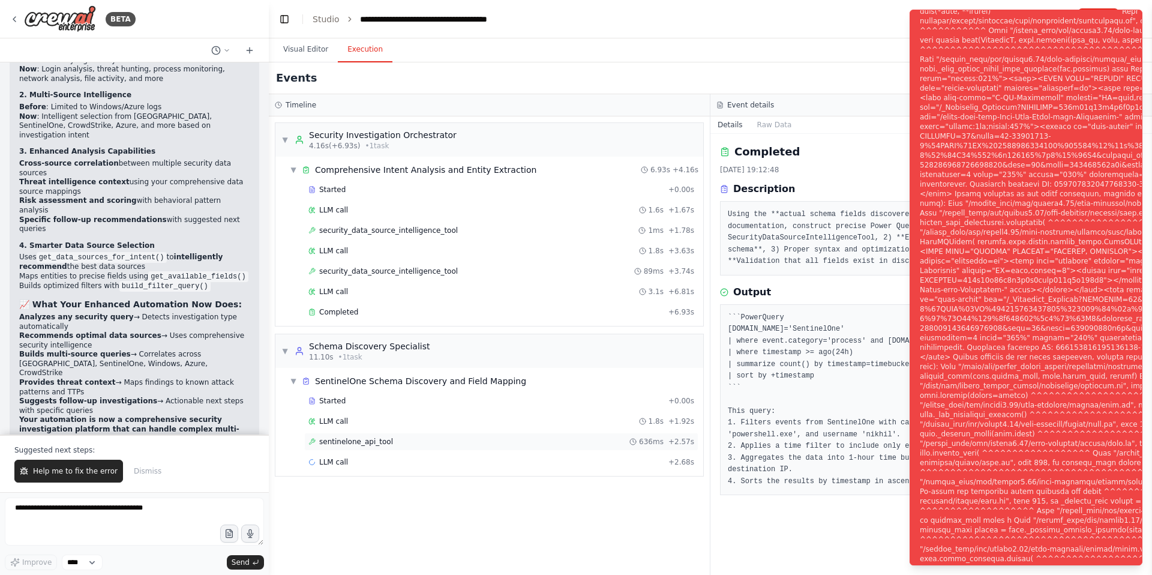
click at [352, 445] on span "sentinelone_api_tool" at bounding box center [356, 442] width 74 height 10
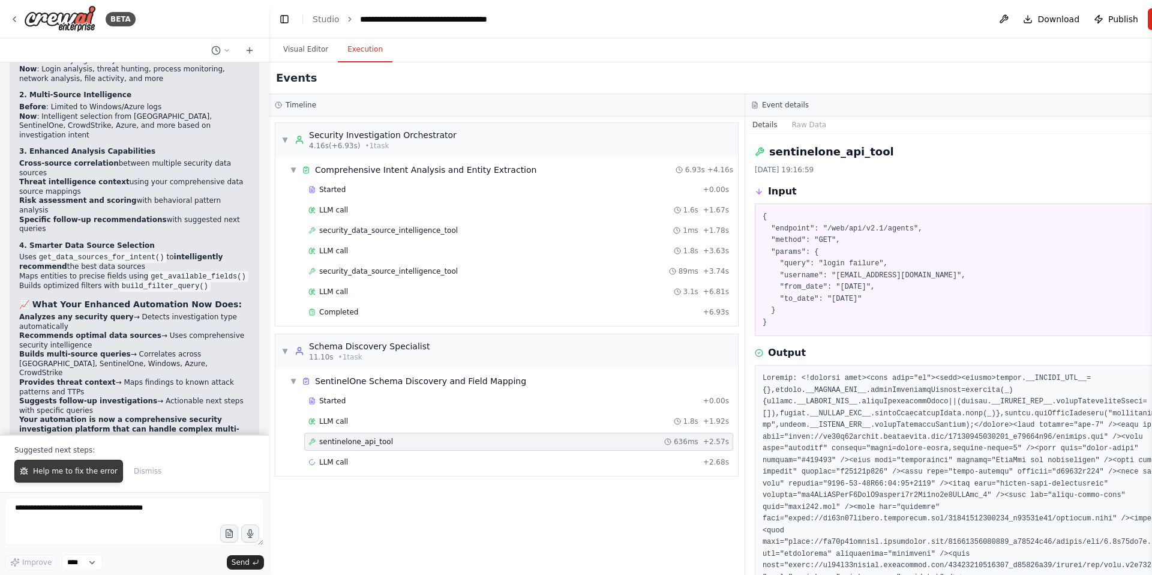
click at [52, 475] on span "Help me to fix the error" at bounding box center [75, 471] width 85 height 10
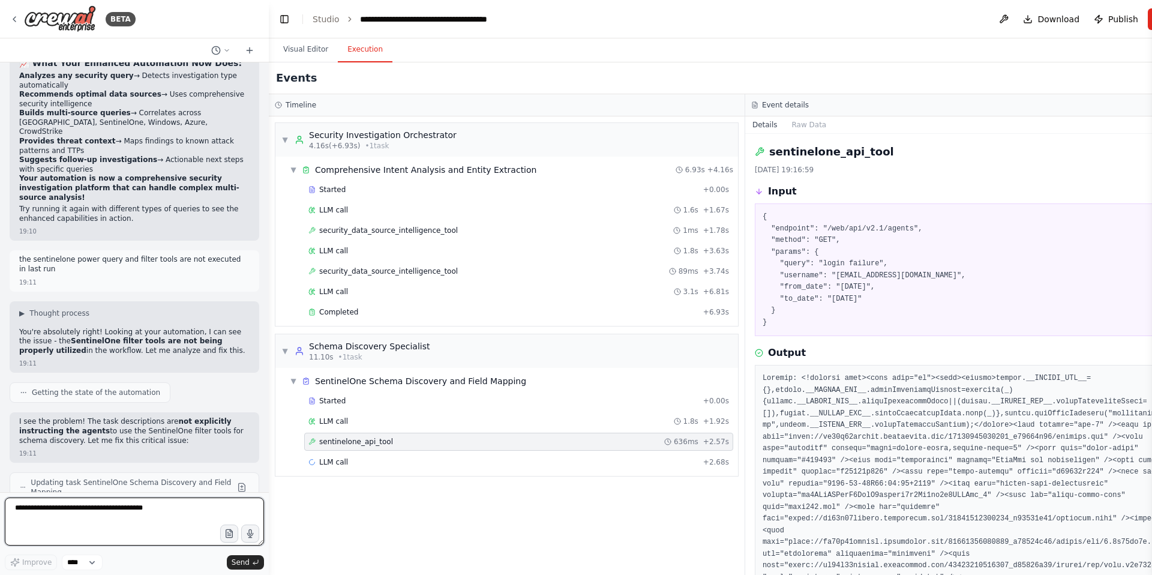
scroll to position [118970, 0]
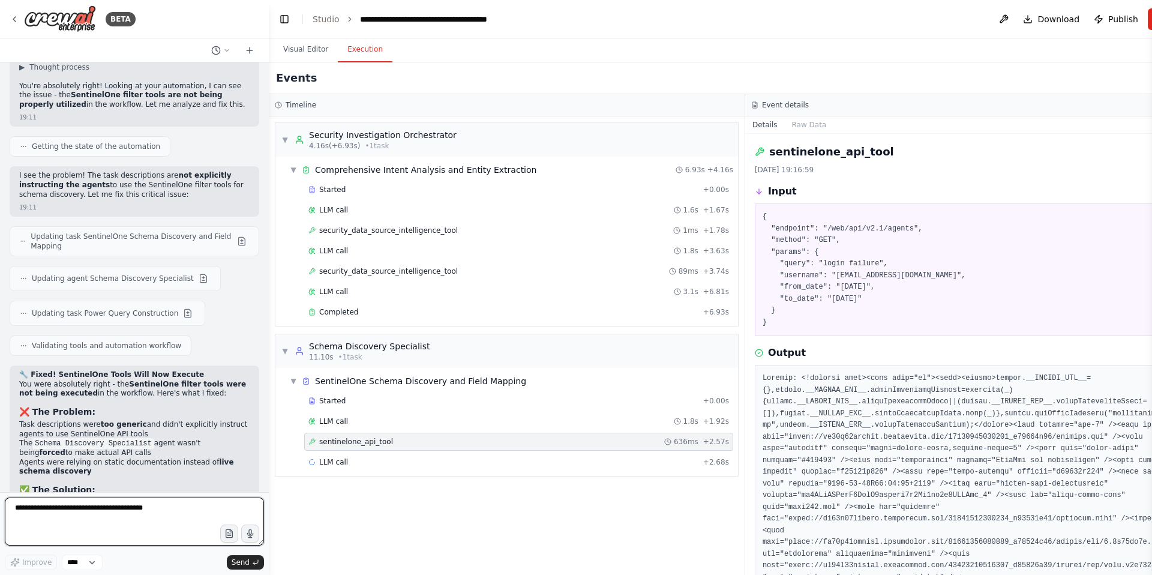
click at [87, 504] on textarea at bounding box center [134, 522] width 259 height 48
type textarea "**********"
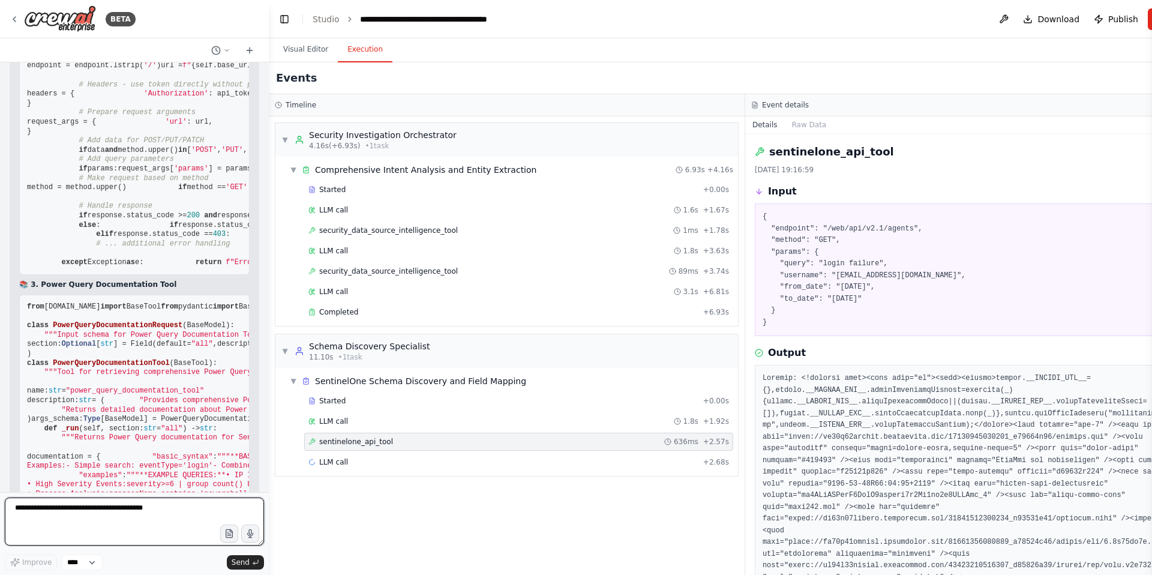
scroll to position [121790, 0]
